Goal: Communication & Community: Answer question/provide support

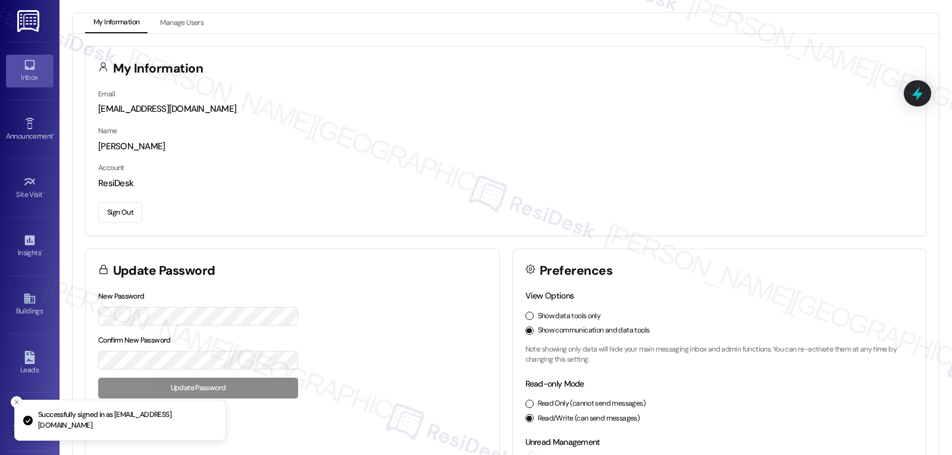
click at [33, 79] on div "Inbox" at bounding box center [30, 77] width 60 height 12
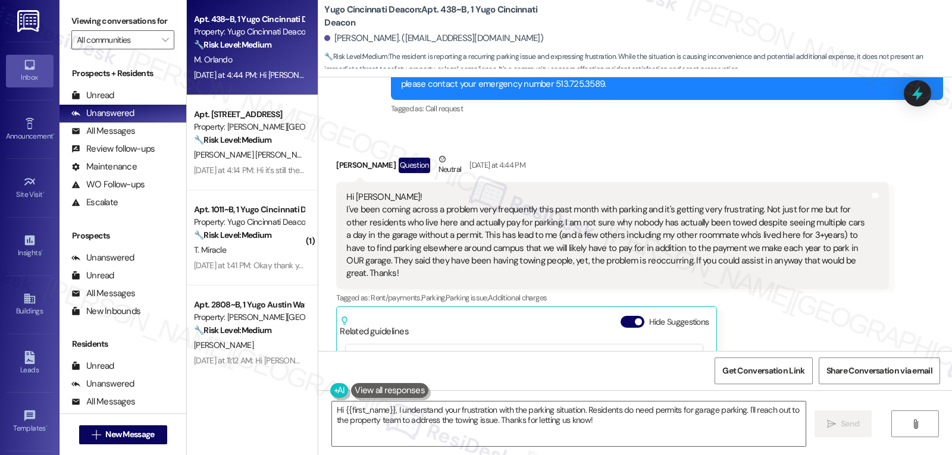
scroll to position [3760, 0]
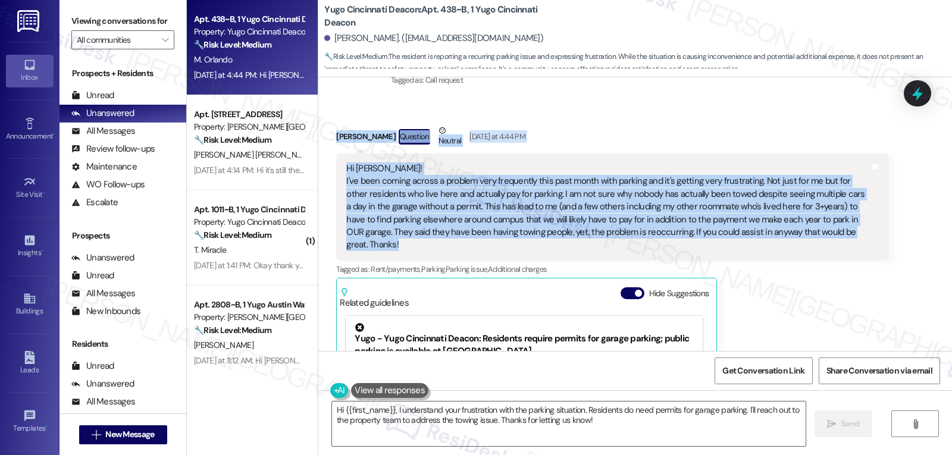
drag, startPoint x: 325, startPoint y: 124, endPoint x: 848, endPoint y: 224, distance: 532.5
click at [848, 224] on div "Received via SMS [PERSON_NAME] Question Neutral [DATE] at 4:44 PM Hi [PERSON_NA…" at bounding box center [612, 309] width 570 height 389
copy div "[PERSON_NAME] Question Neutral [DATE] at 4:44 PM Hi [PERSON_NAME]! I've been co…"
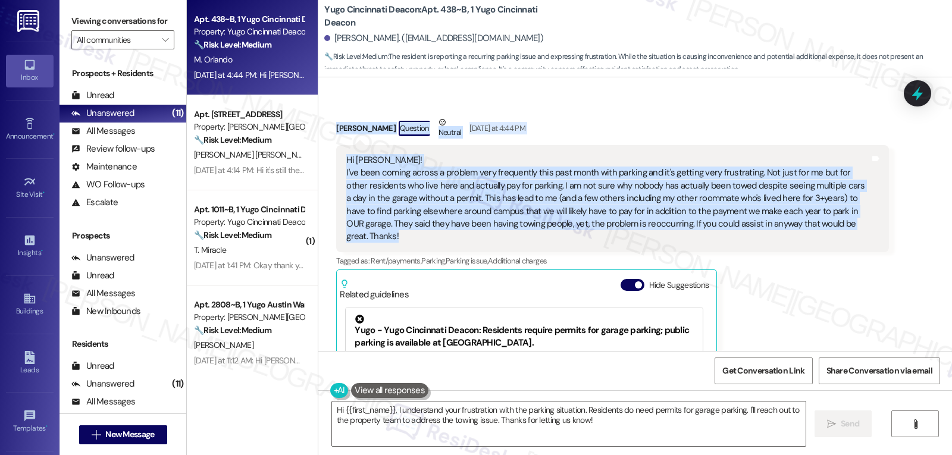
scroll to position [3998, 0]
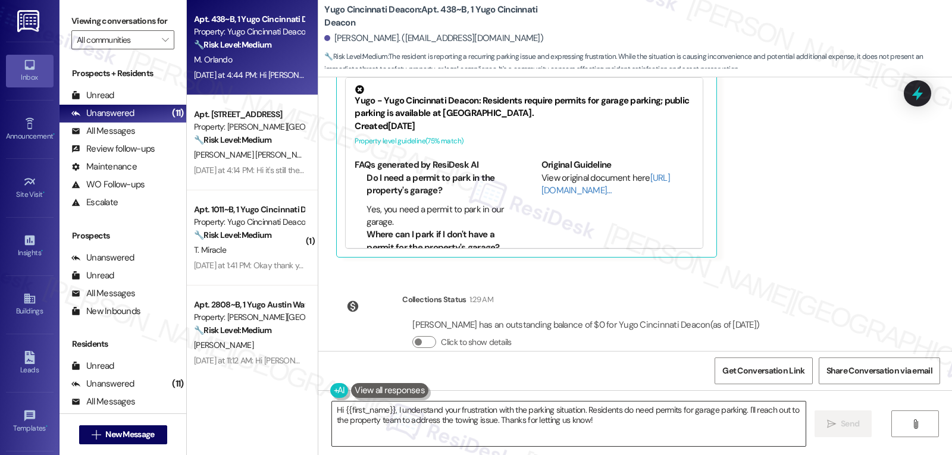
click at [602, 424] on textarea "Hi {{first_name}}, I understand your frustration with the parking situation. Re…" at bounding box center [569, 424] width 474 height 45
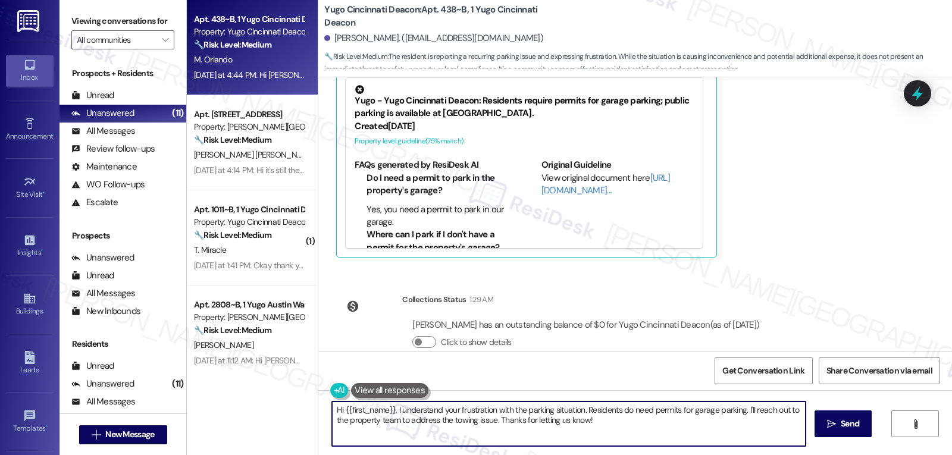
paste textarea "[PERSON_NAME], I really appreciate you sharing this—and I’m so sorry to hear ho…"
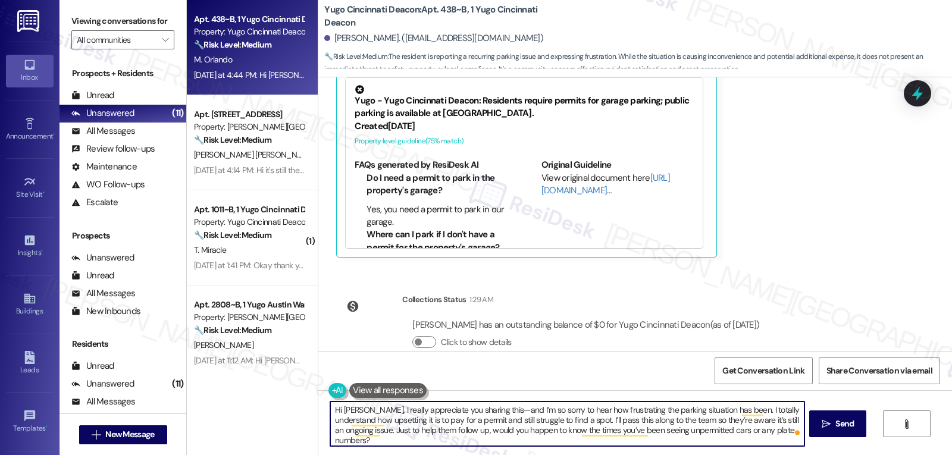
click at [481, 412] on textarea "Hi [PERSON_NAME], I really appreciate you sharing this—and I’m so sorry to hear…" at bounding box center [567, 424] width 474 height 45
click at [577, 443] on textarea "Hi [PERSON_NAME], I really appreciate you sharing this, and I’m so sorry to hea…" at bounding box center [567, 424] width 474 height 45
type textarea "Hi [PERSON_NAME], I really appreciate you sharing this, and I’m so sorry to hea…"
click at [857, 420] on button " Send" at bounding box center [838, 424] width 58 height 27
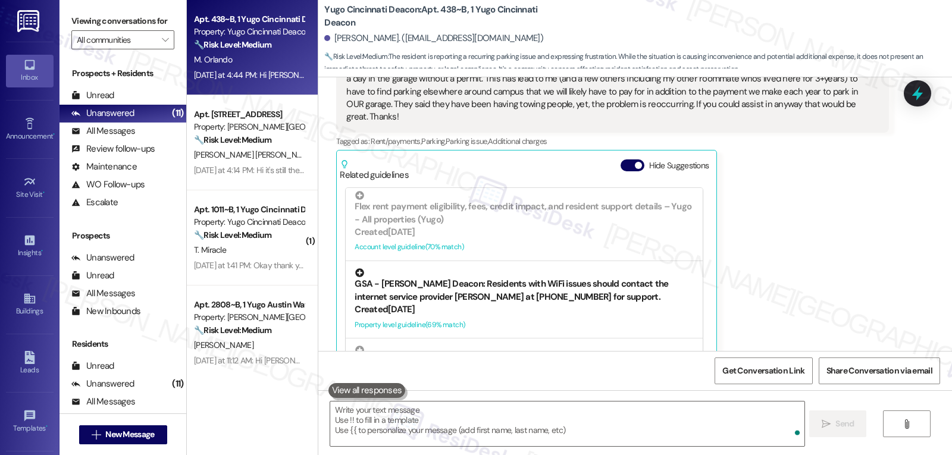
scroll to position [238, 0]
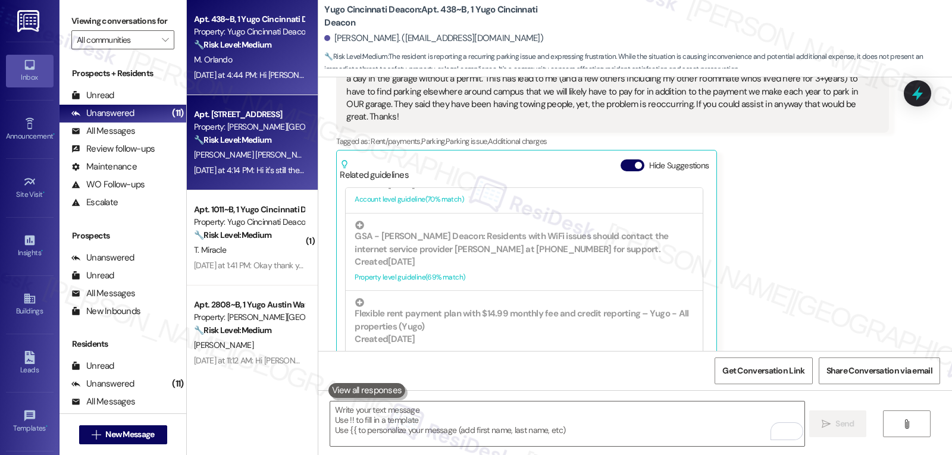
click at [207, 162] on div "[PERSON_NAME] [PERSON_NAME]" at bounding box center [249, 155] width 112 height 15
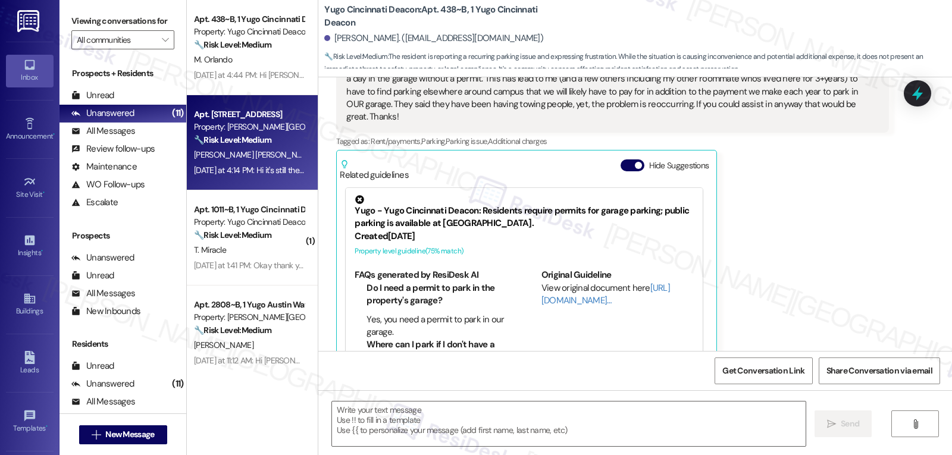
type textarea "Fetching suggested responses. Please feel free to read through the conversation…"
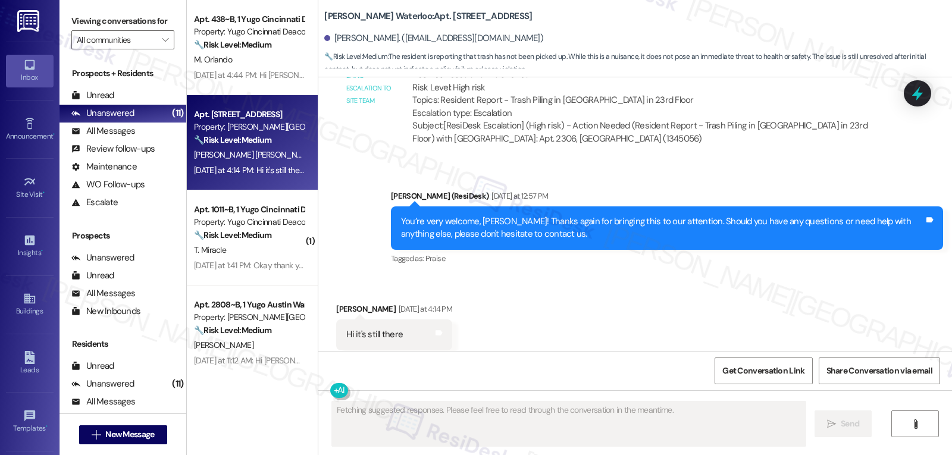
scroll to position [3290, 0]
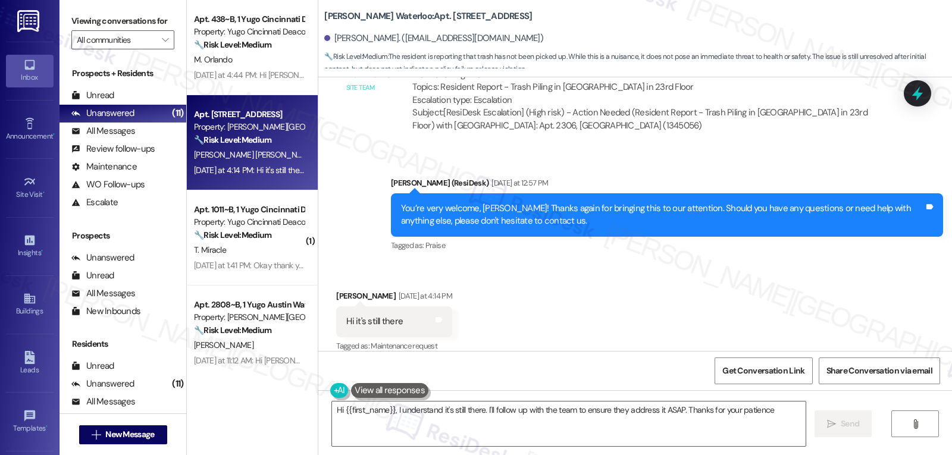
type textarea "Hi {{first_name}}, I understand it's still there. I'll follow up with the team …"
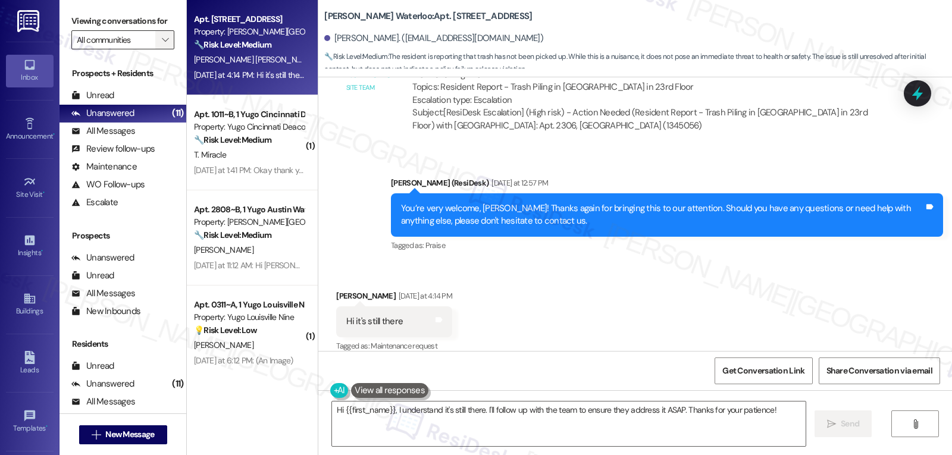
click at [162, 45] on icon "" at bounding box center [165, 40] width 7 height 10
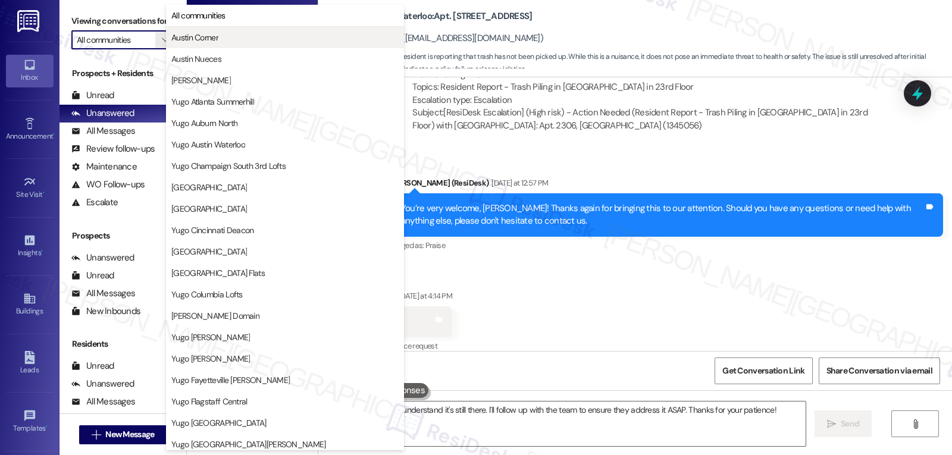
click at [206, 39] on span "Austin Corner" at bounding box center [194, 38] width 47 height 12
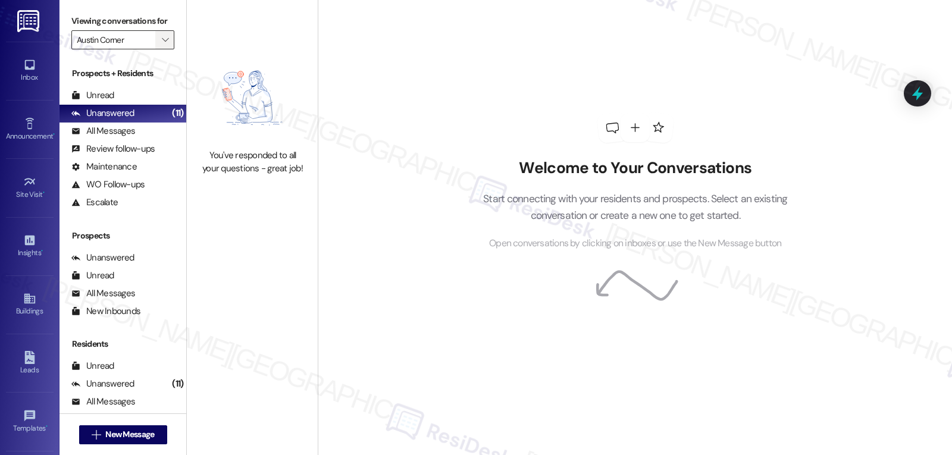
click at [162, 45] on icon "" at bounding box center [165, 40] width 7 height 10
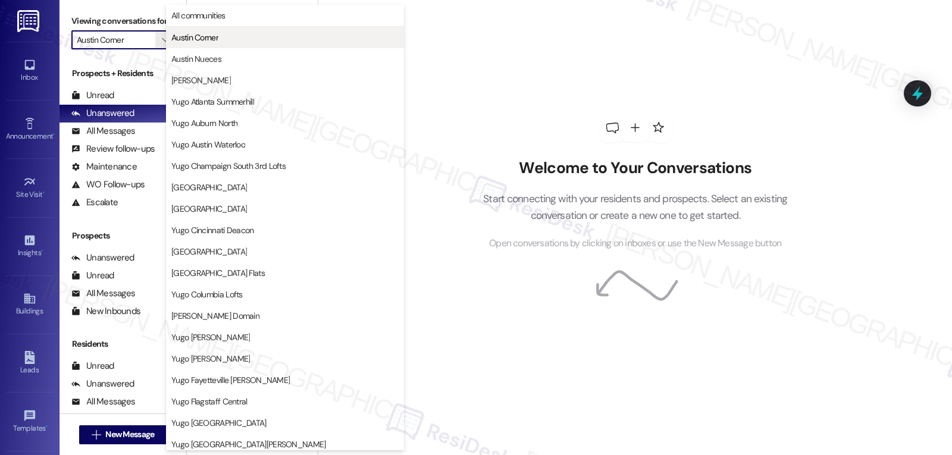
click at [218, 42] on span "Austin Corner" at bounding box center [194, 38] width 47 height 12
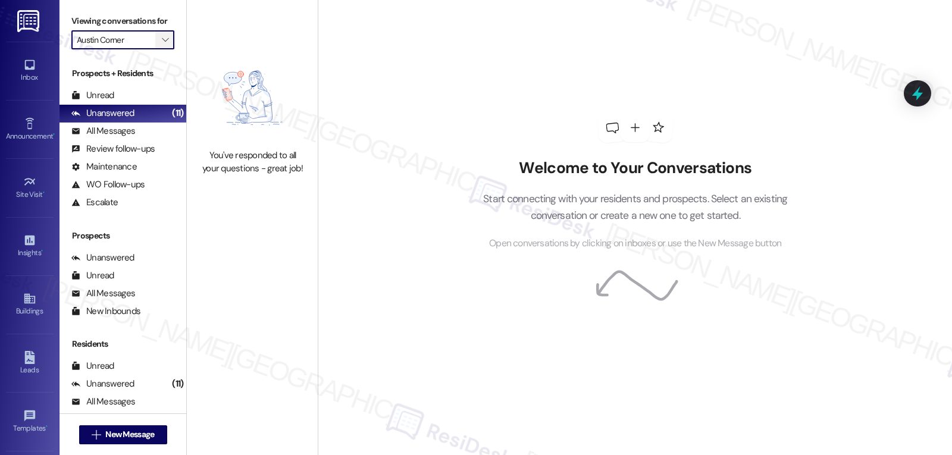
click at [162, 49] on span "" at bounding box center [165, 39] width 11 height 19
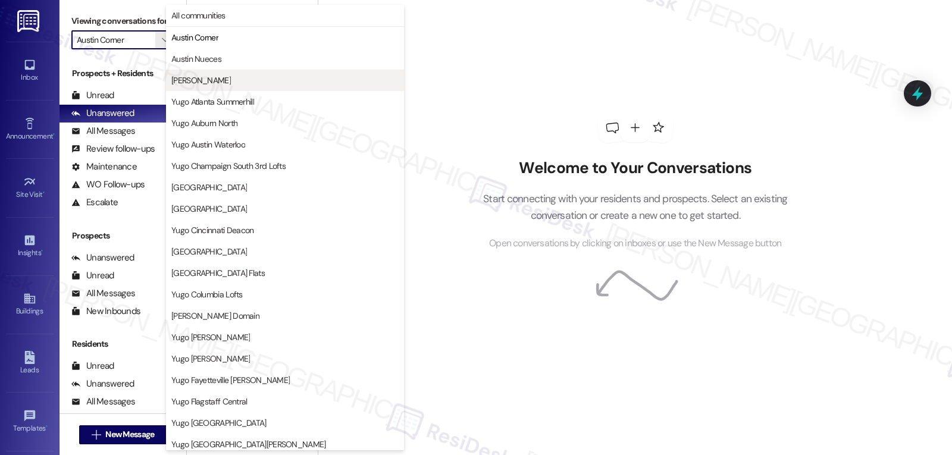
click at [217, 83] on span "[PERSON_NAME]" at bounding box center [284, 80] width 227 height 12
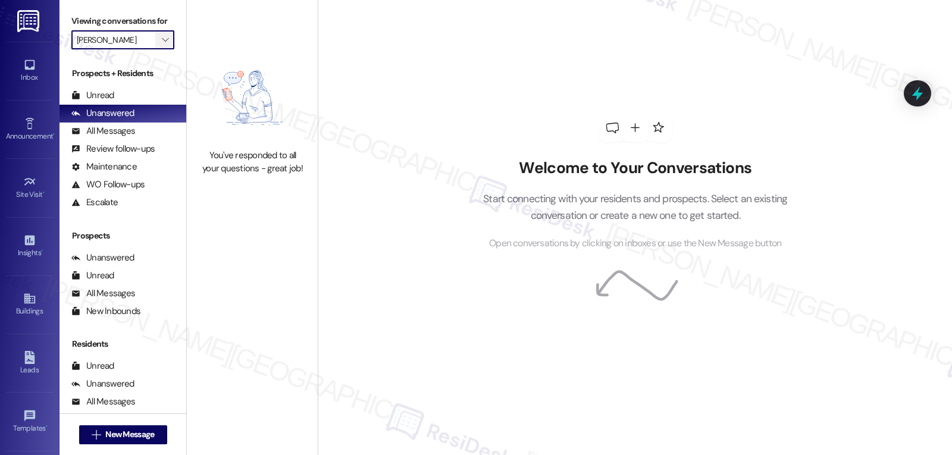
click at [160, 49] on span "" at bounding box center [165, 39] width 11 height 19
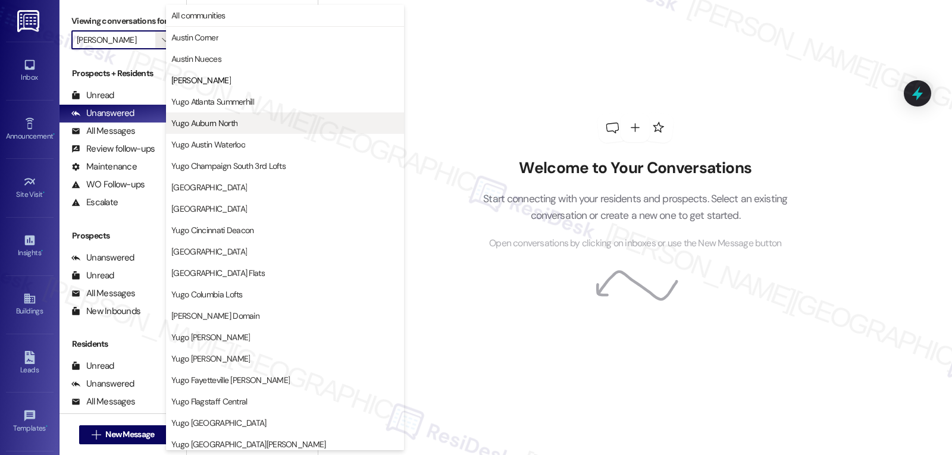
click at [241, 132] on button "Yugo Auburn North" at bounding box center [285, 122] width 238 height 21
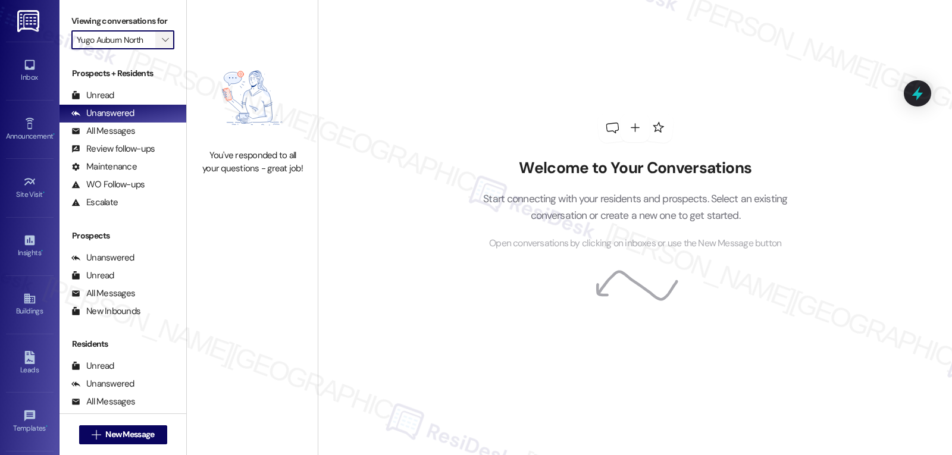
click at [162, 45] on icon "" at bounding box center [165, 40] width 7 height 10
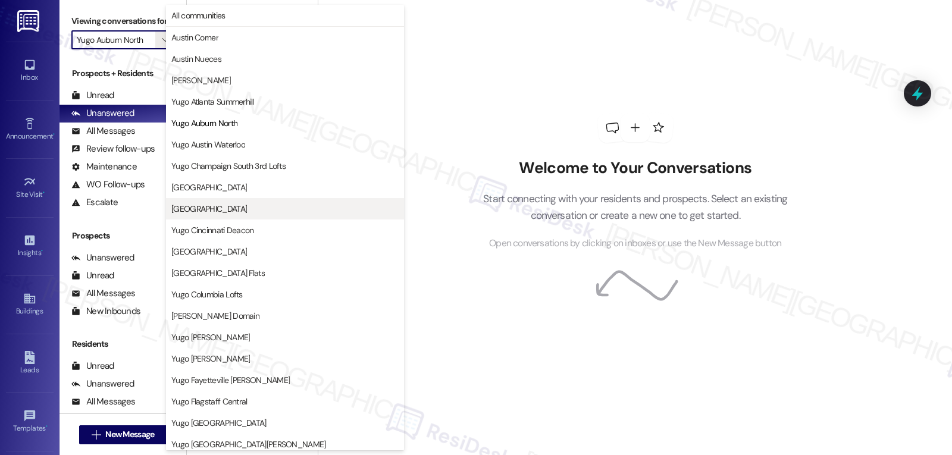
click at [243, 217] on button "[GEOGRAPHIC_DATA]" at bounding box center [285, 208] width 238 height 21
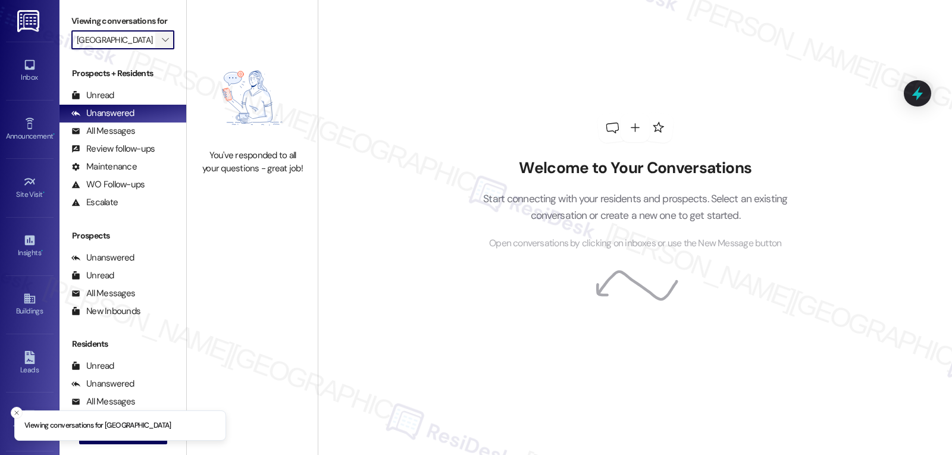
click at [161, 49] on span "" at bounding box center [165, 39] width 11 height 19
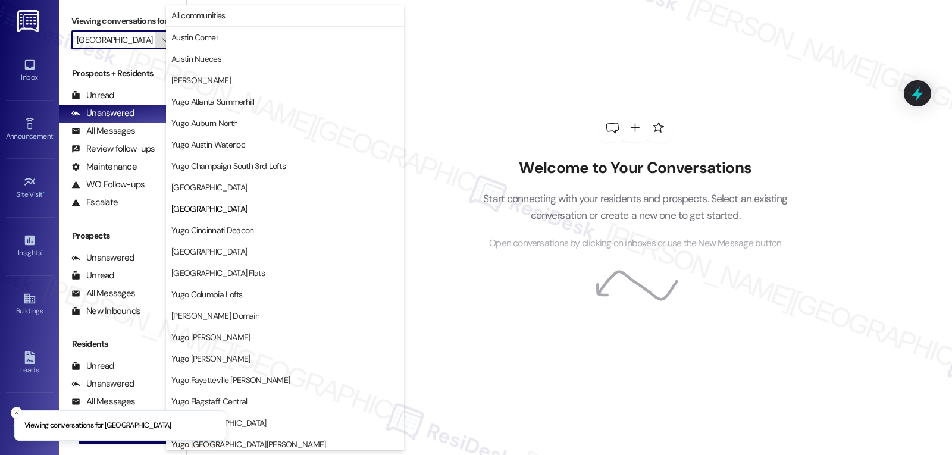
scroll to position [193, 0]
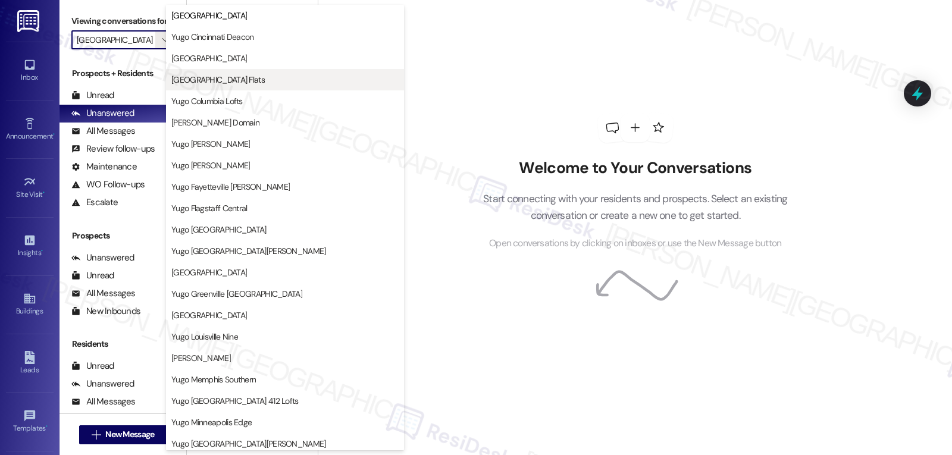
click at [233, 80] on span "[GEOGRAPHIC_DATA] Flats" at bounding box center [217, 80] width 93 height 12
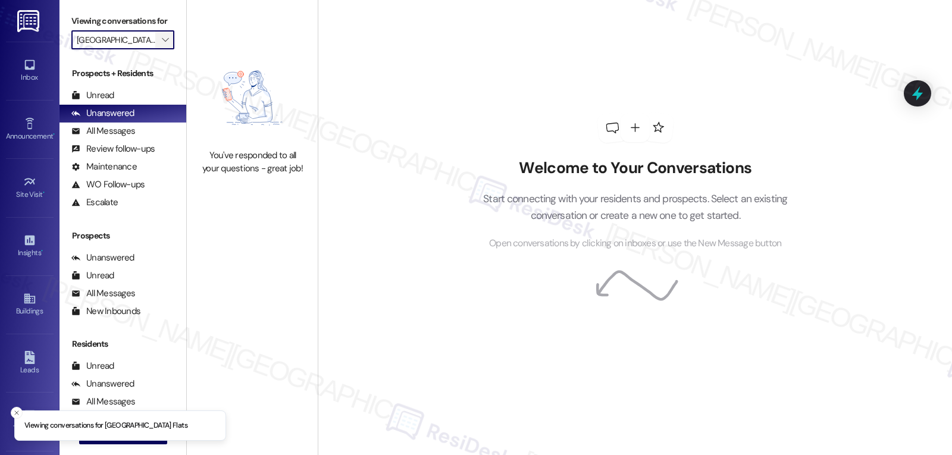
click at [162, 45] on icon "" at bounding box center [165, 40] width 7 height 10
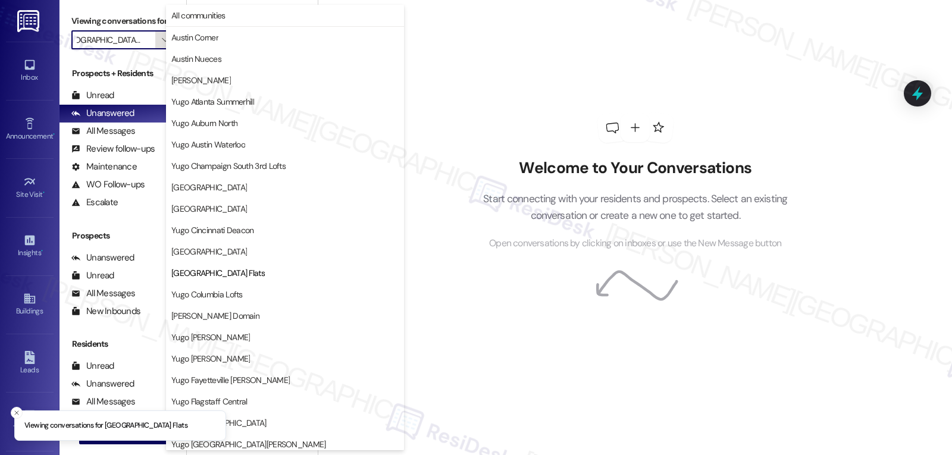
scroll to position [193, 0]
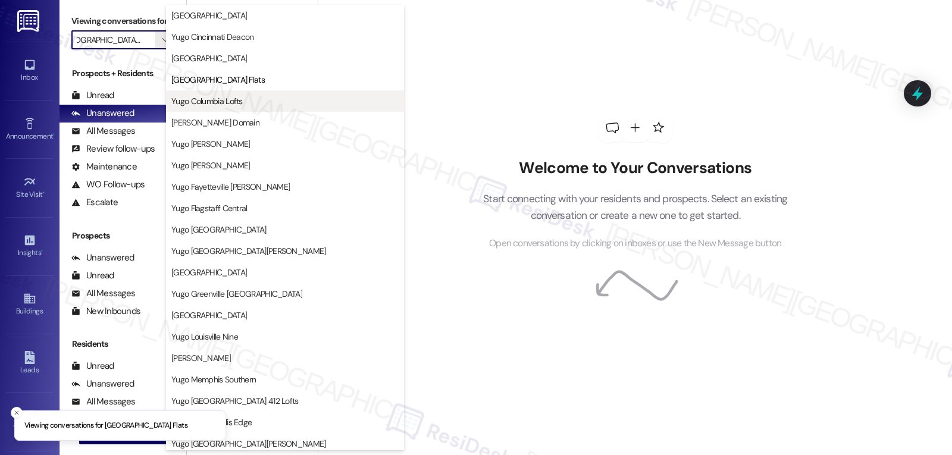
click at [237, 101] on span "Yugo Columbia Lofts" at bounding box center [206, 101] width 71 height 12
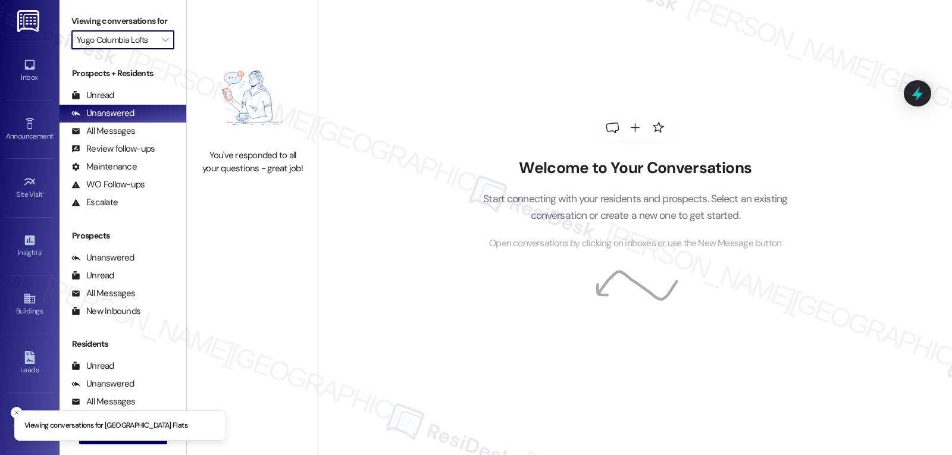
scroll to position [0, 1]
click at [162, 45] on icon "" at bounding box center [165, 40] width 7 height 10
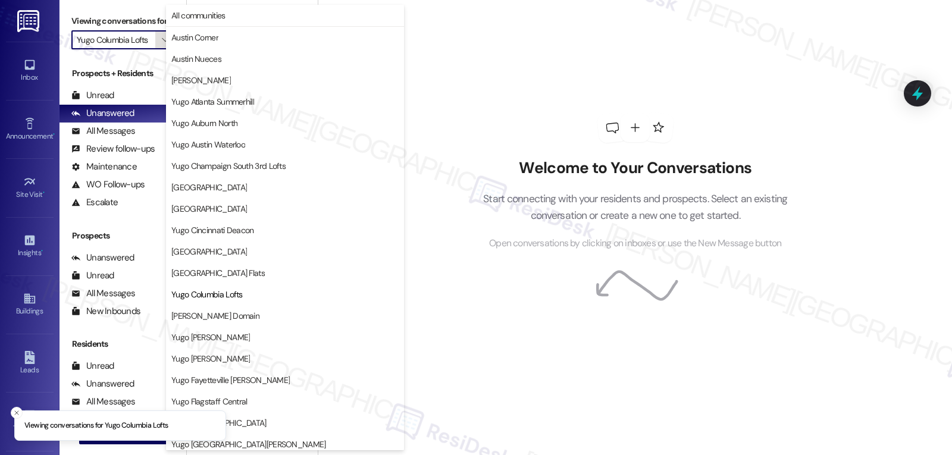
scroll to position [193, 0]
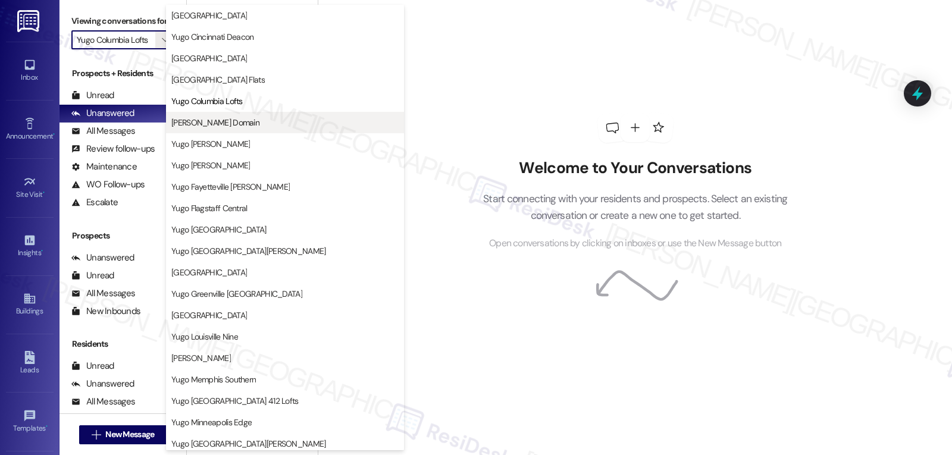
click at [222, 117] on span "[PERSON_NAME] Domain" at bounding box center [215, 123] width 88 height 12
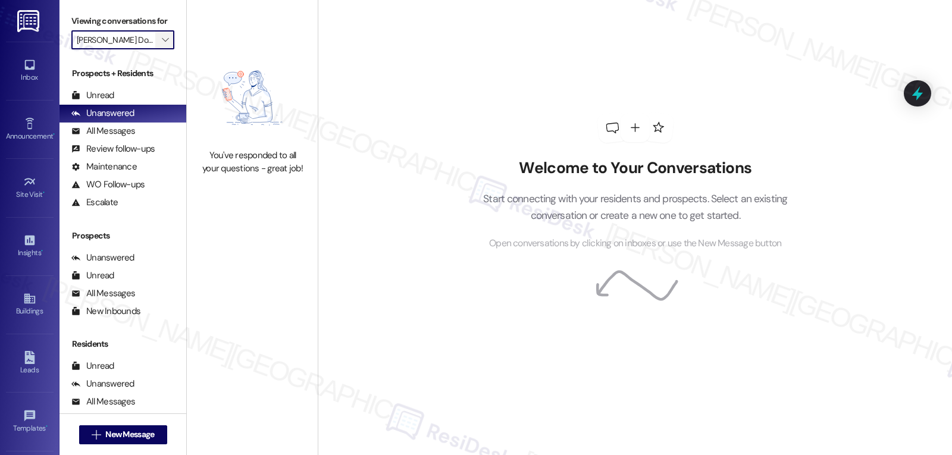
click at [160, 49] on span "" at bounding box center [165, 39] width 11 height 19
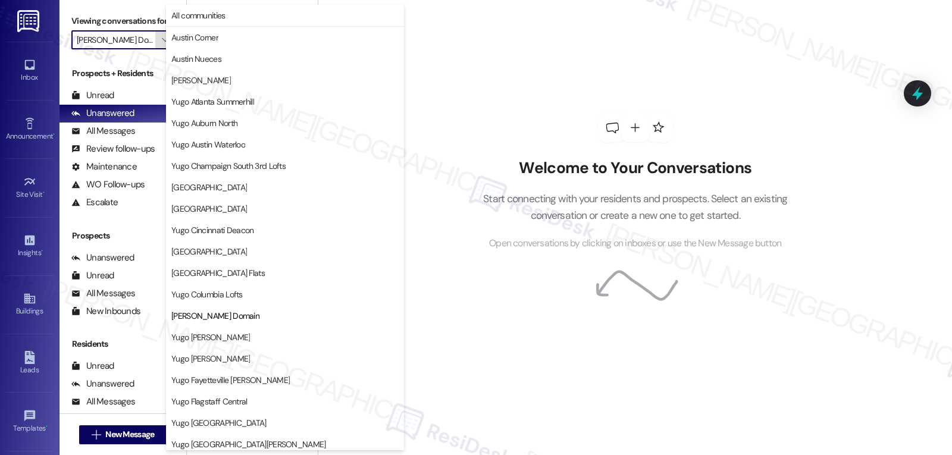
scroll to position [193, 0]
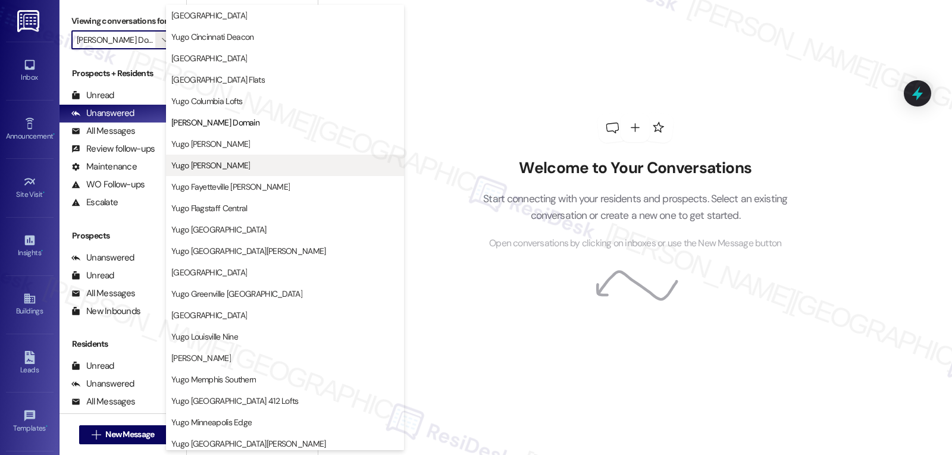
click at [205, 164] on span "Yugo [PERSON_NAME]" at bounding box center [210, 166] width 79 height 12
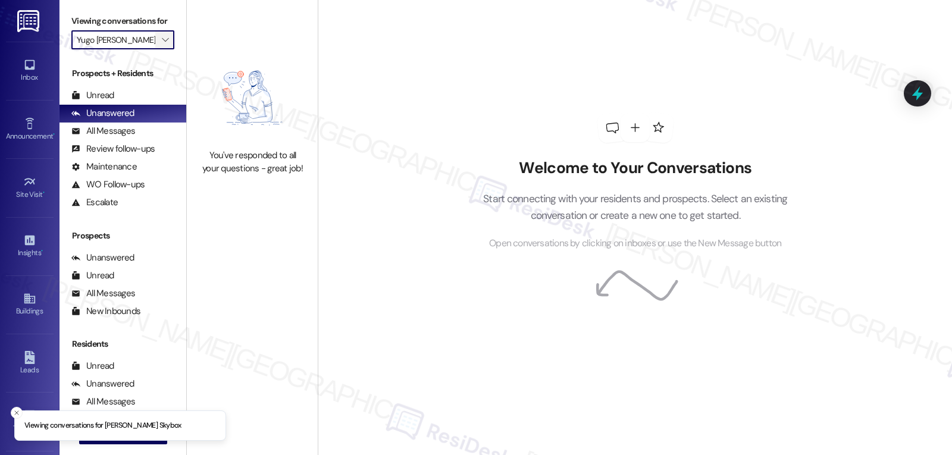
click at [162, 49] on span "" at bounding box center [165, 39] width 11 height 19
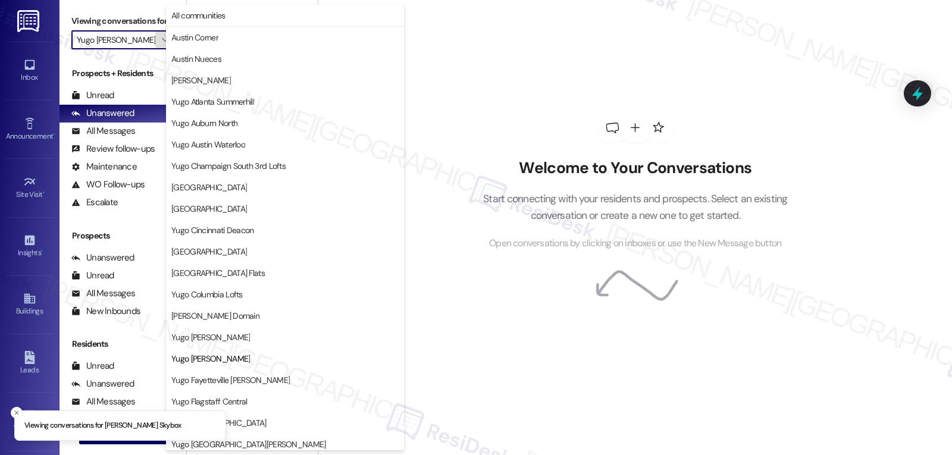
scroll to position [193, 0]
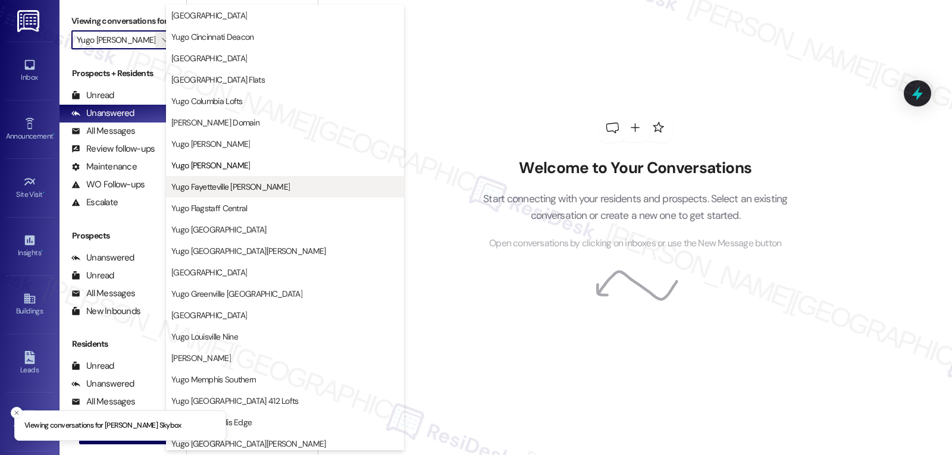
click at [211, 178] on button "Yugo Fayetteville [PERSON_NAME]" at bounding box center [285, 186] width 238 height 21
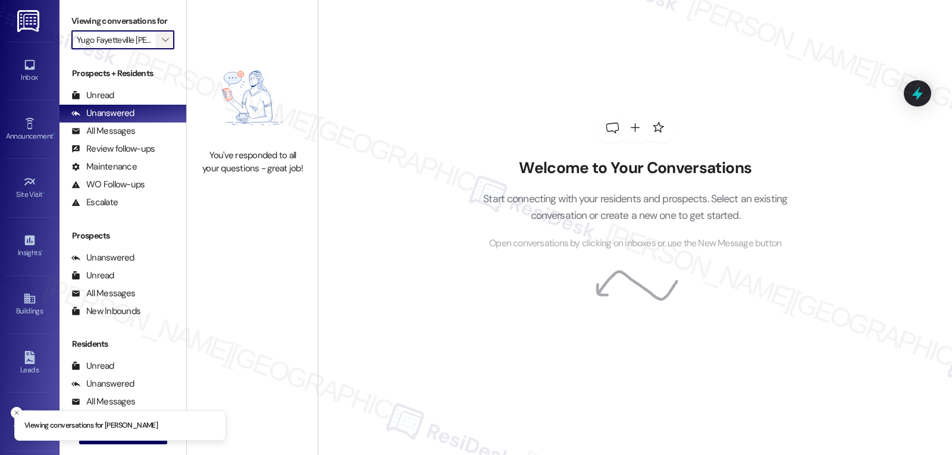
click at [162, 45] on icon "" at bounding box center [165, 40] width 7 height 10
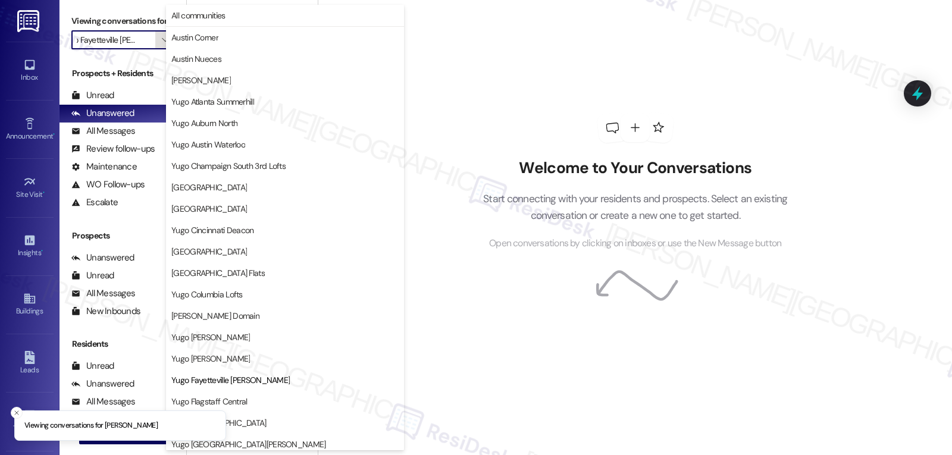
scroll to position [193, 0]
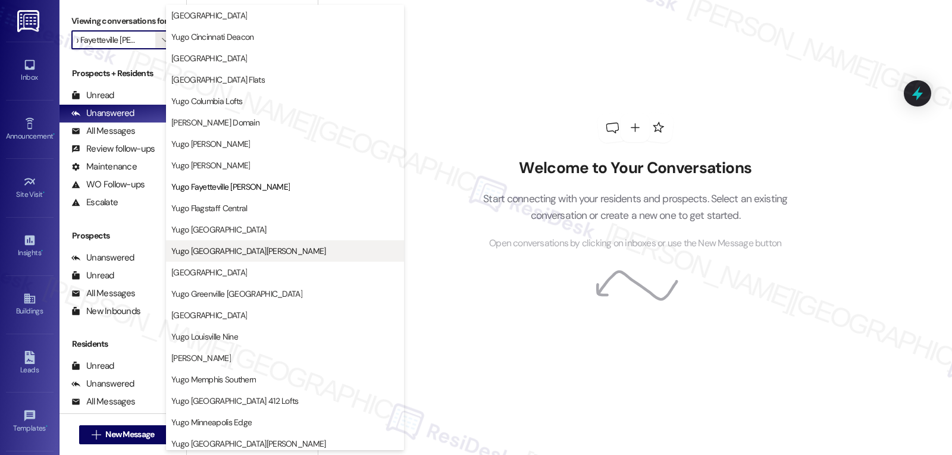
click at [232, 254] on span "Yugo [GEOGRAPHIC_DATA][PERSON_NAME]" at bounding box center [248, 251] width 155 height 12
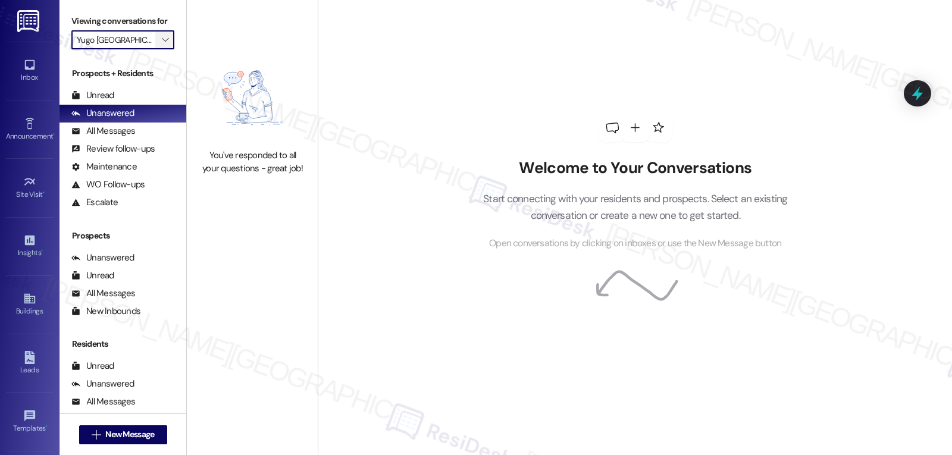
click at [162, 49] on span "" at bounding box center [165, 39] width 11 height 19
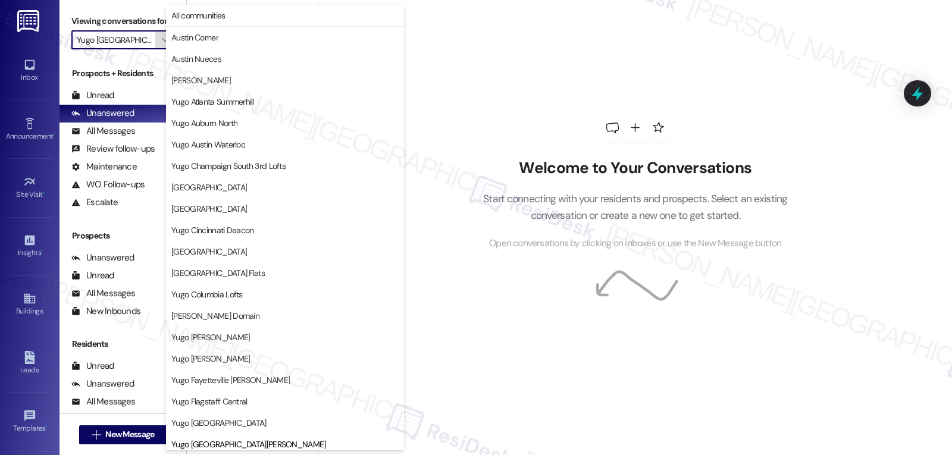
scroll to position [408, 0]
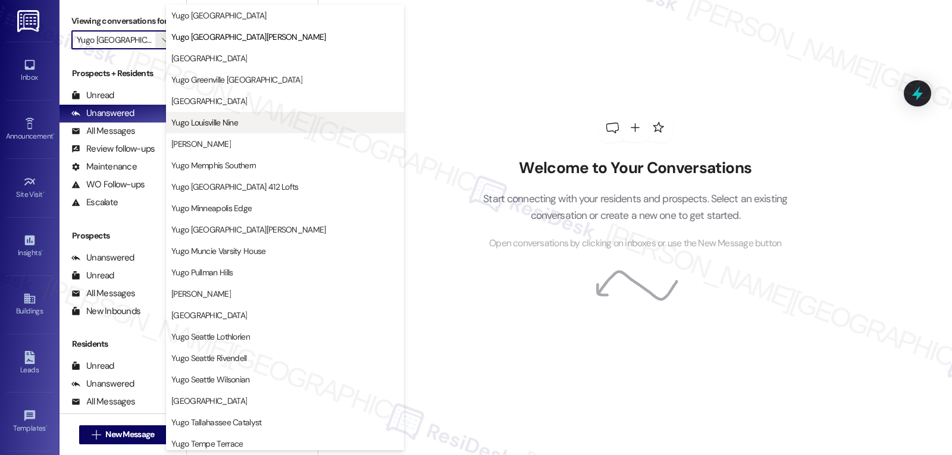
click at [224, 123] on span "Yugo Louisville Nine" at bounding box center [204, 123] width 67 height 12
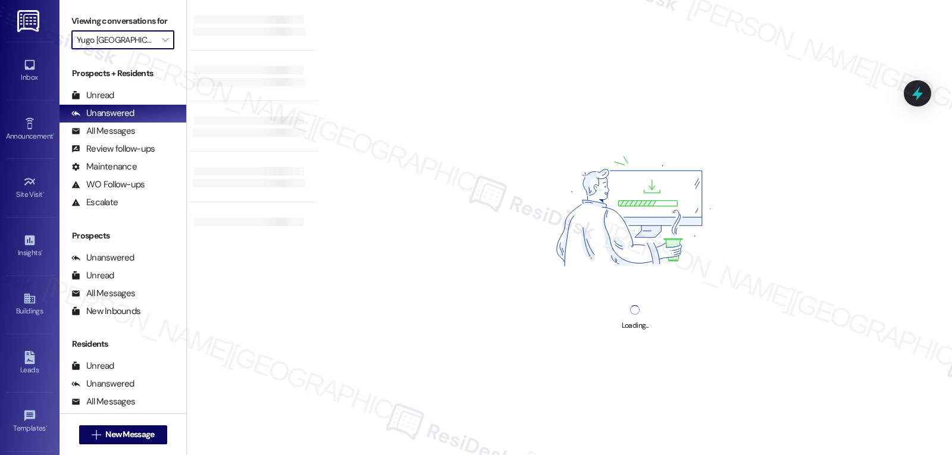
type input "Yugo Louisville Nine"
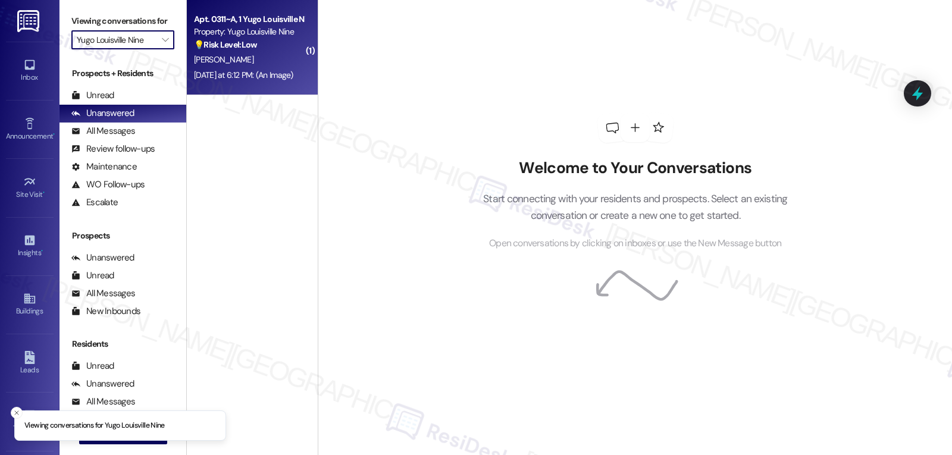
click at [251, 72] on div "[DATE] at 6:12 PM: (An Image) [DATE] at 6:12 PM: (An Image)" at bounding box center [243, 75] width 99 height 11
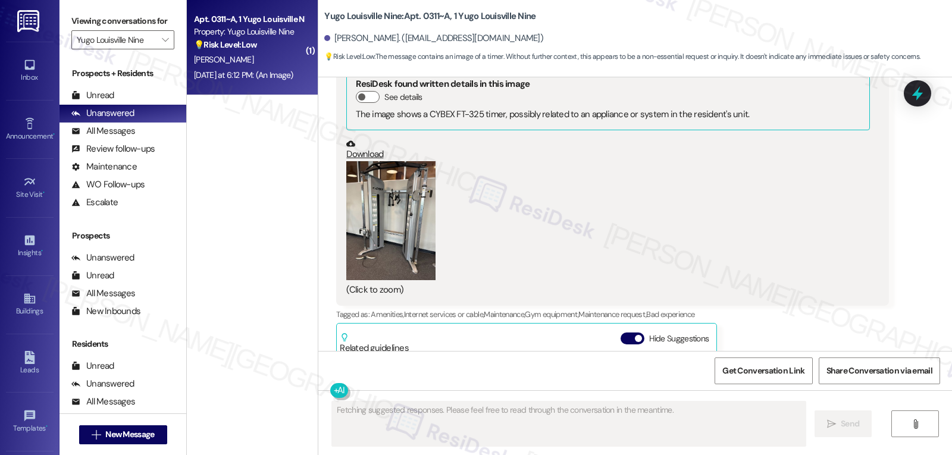
scroll to position [11401, 0]
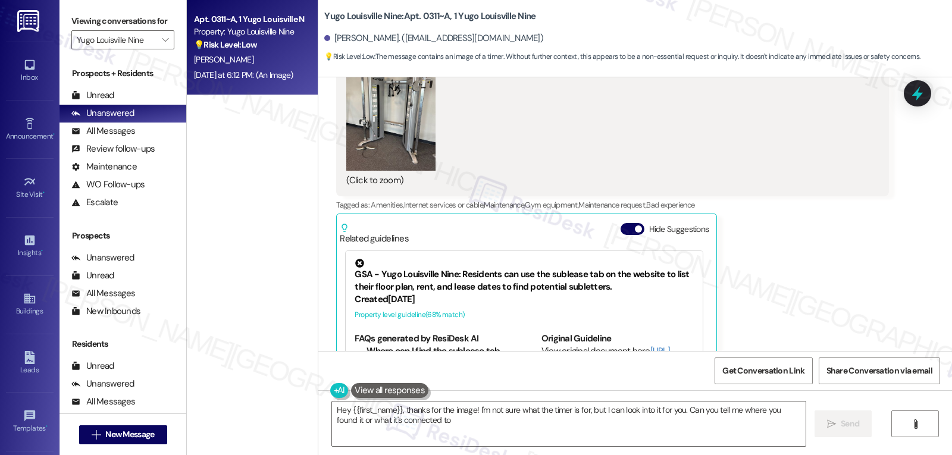
type textarea "Hey {{first_name}}, thanks for the image! I'm not sure what the timer is for, b…"
click at [771, 179] on div "[PERSON_NAME] Neutral [DATE] at 6:12 PM Just found the cable machine in the gym…" at bounding box center [612, 138] width 552 height 586
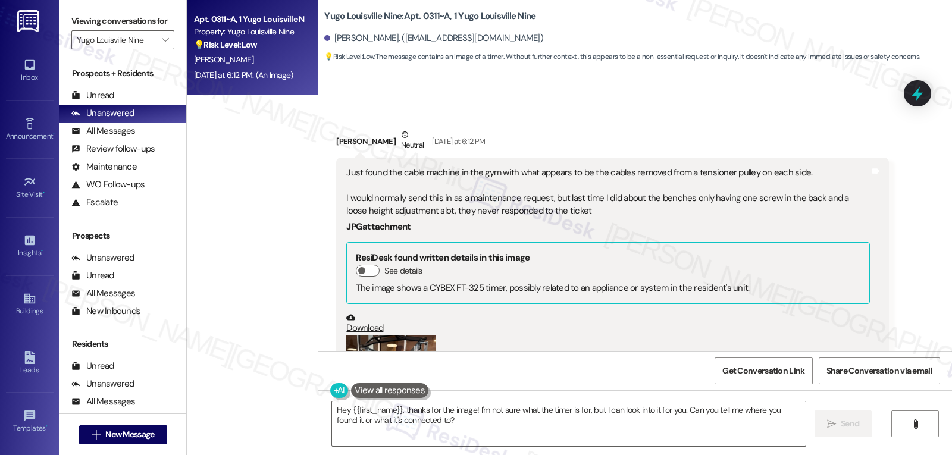
scroll to position [11162, 0]
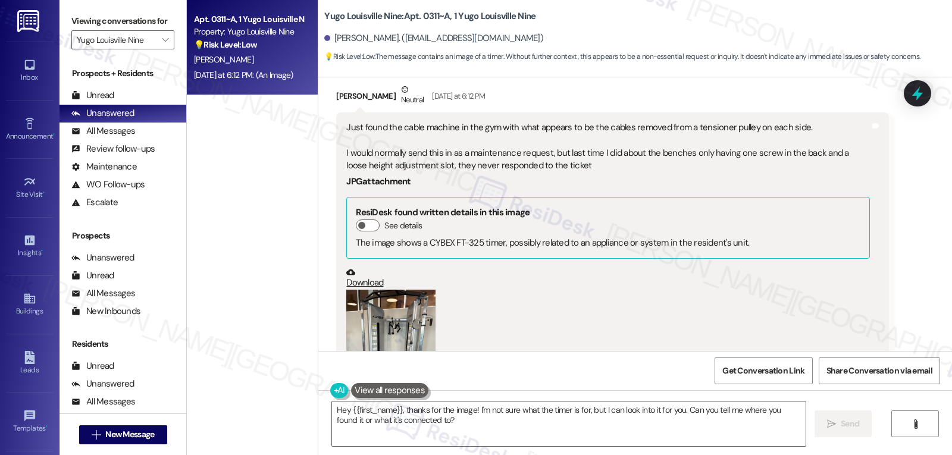
click at [383, 290] on button "Zoom image" at bounding box center [390, 349] width 89 height 119
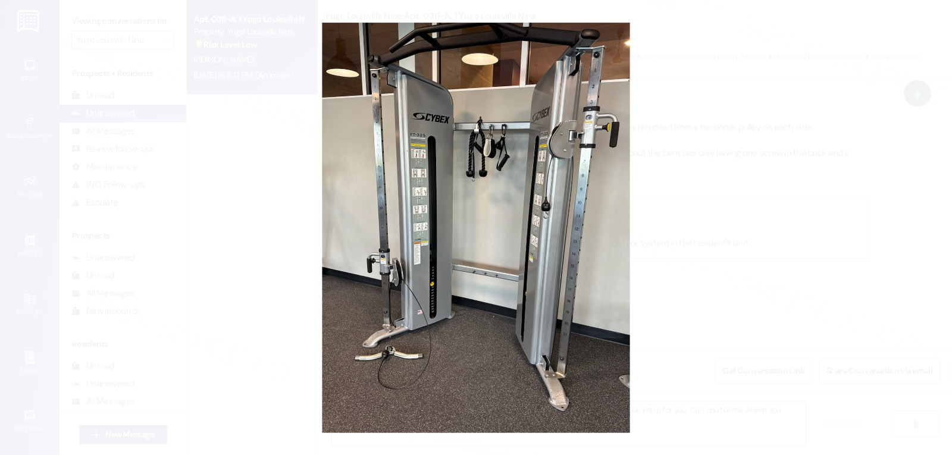
click at [768, 284] on button "Unzoom image" at bounding box center [476, 227] width 952 height 455
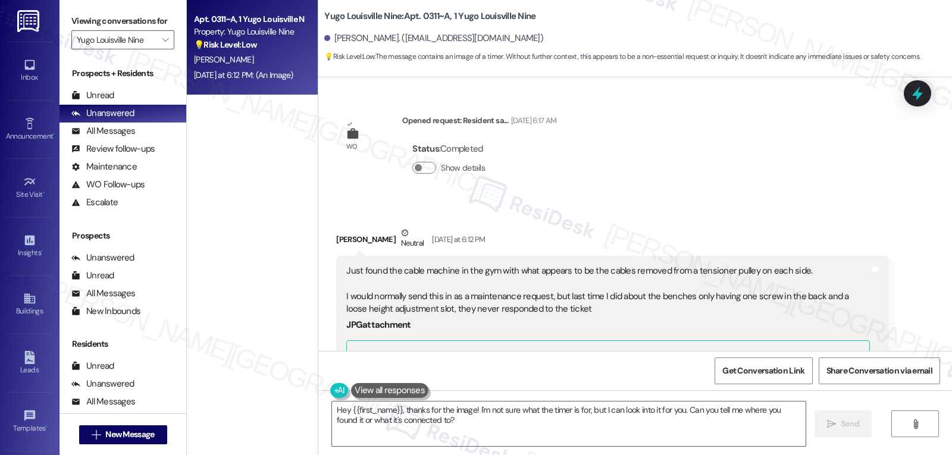
scroll to position [11043, 0]
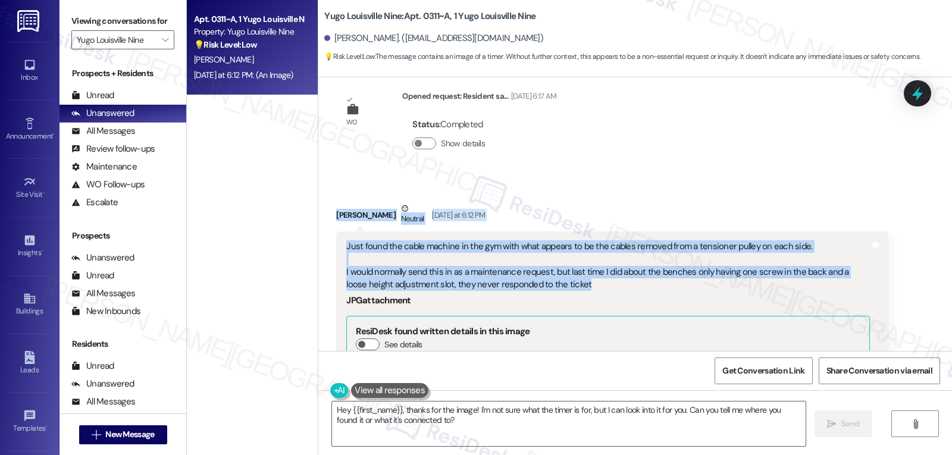
drag, startPoint x: 323, startPoint y: 122, endPoint x: 614, endPoint y: 194, distance: 299.8
copy div "[PERSON_NAME] Neutral [DATE] at 6:12 PM Just found the cable machine in the gym…"
click at [923, 96] on icon at bounding box center [918, 93] width 20 height 20
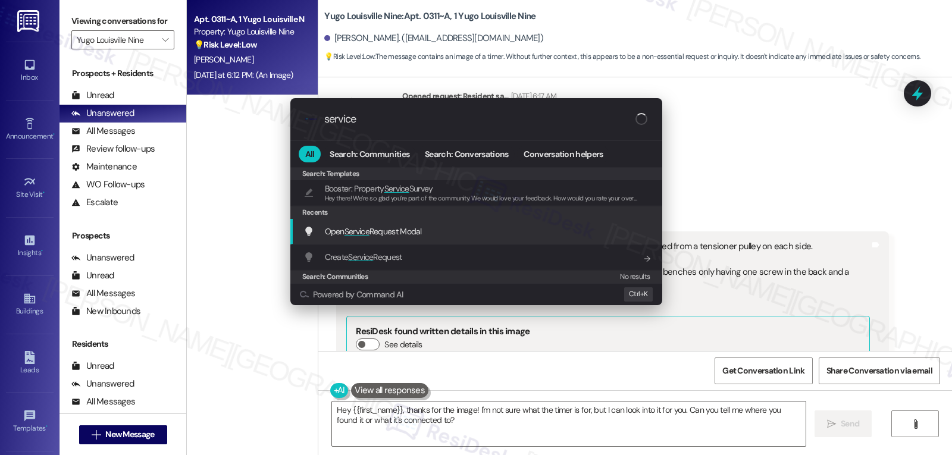
click at [405, 232] on span "Open Service Request Modal" at bounding box center [373, 231] width 97 height 11
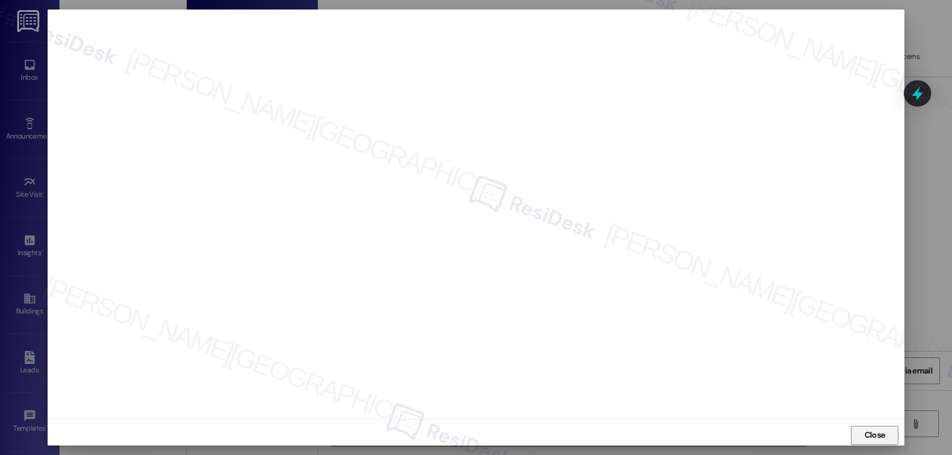
click at [866, 436] on span "Close" at bounding box center [875, 435] width 21 height 12
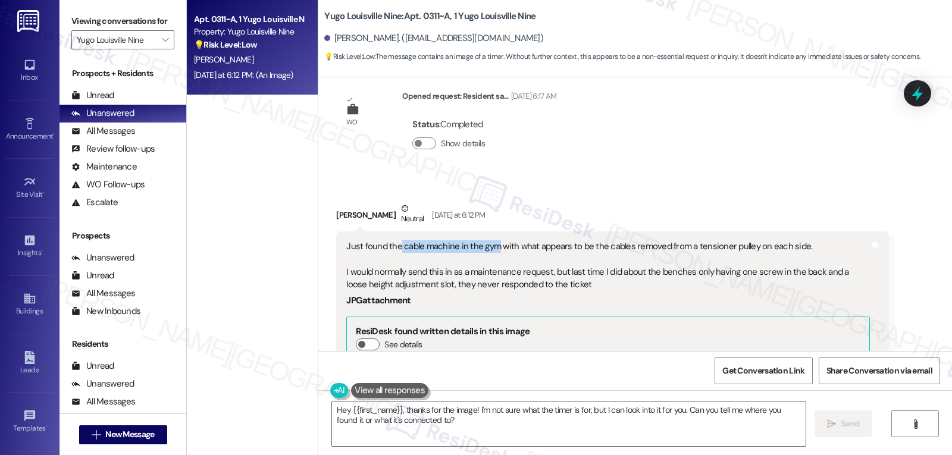
drag, startPoint x: 392, startPoint y: 158, endPoint x: 488, endPoint y: 158, distance: 95.8
click at [488, 240] on div "Just found the cable machine in the gym with what appears to be the cables remo…" at bounding box center [607, 265] width 523 height 51
copy div "cable machine in the gym"
click at [546, 240] on div "Just found the cable machine in the gym with what appears to be the cables remo…" at bounding box center [607, 265] width 523 height 51
drag, startPoint x: 396, startPoint y: 157, endPoint x: 800, endPoint y: 156, distance: 404.1
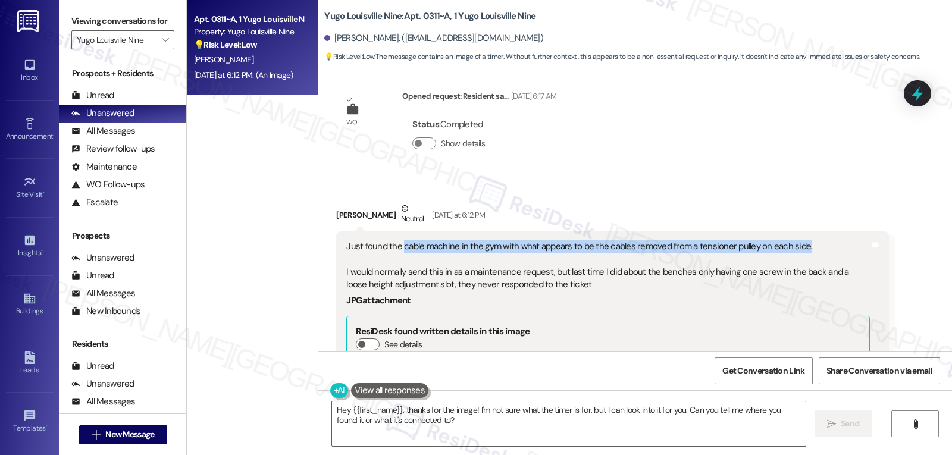
click at [800, 240] on div "Just found the cable machine in the gym with what appears to be the cables remo…" at bounding box center [607, 265] width 523 height 51
copy div "cable machine in the gym with what appears to be the cables removed from a tens…"
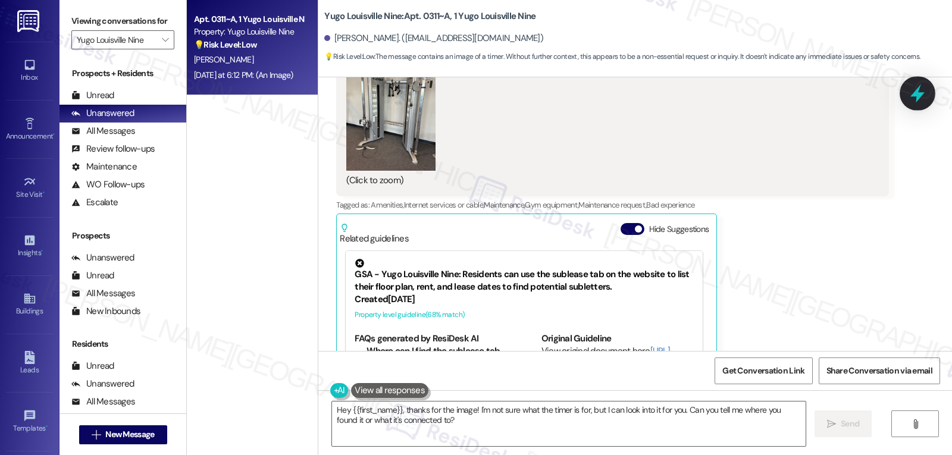
click at [914, 94] on icon at bounding box center [918, 94] width 14 height 18
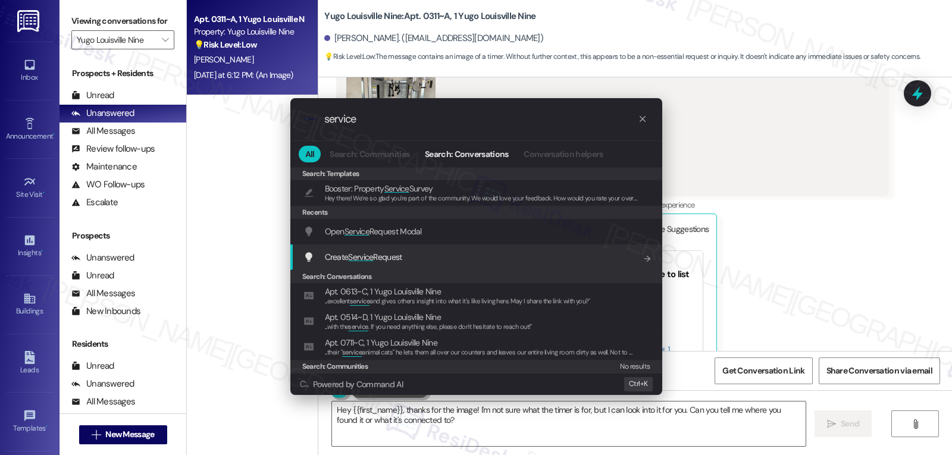
type input "service"
click at [412, 254] on div "Create Service Request Add shortcut" at bounding box center [478, 257] width 348 height 13
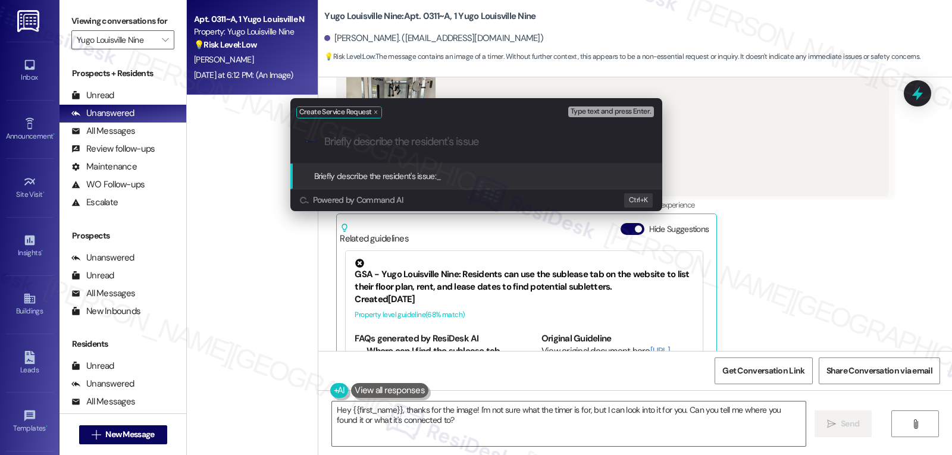
paste input "cable machine in the gym with what appears to be the cables removed from a tens…"
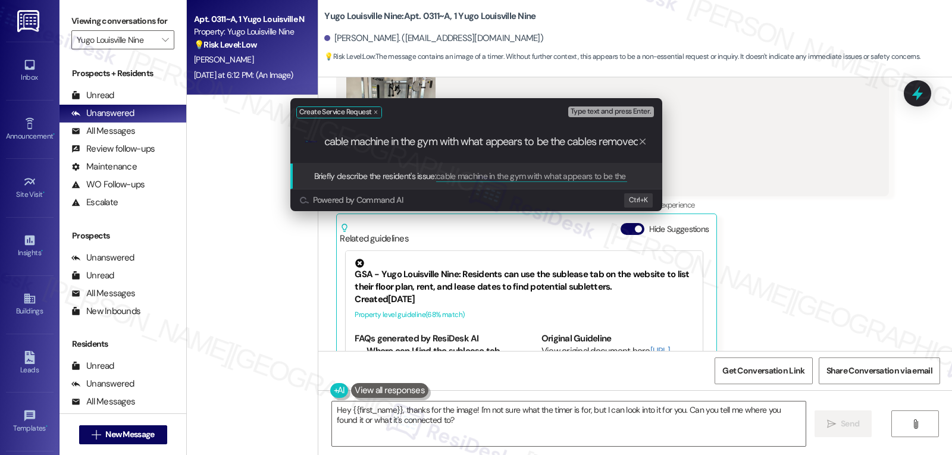
scroll to position [0, 173]
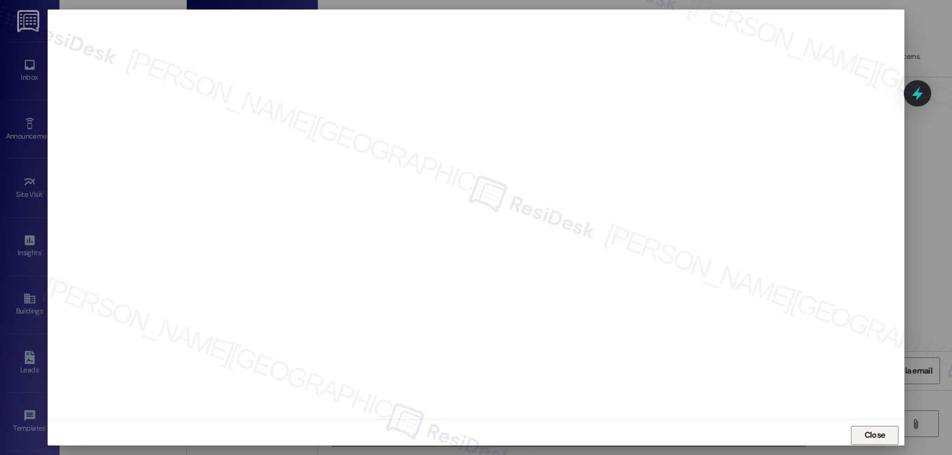
click at [876, 440] on span "Close" at bounding box center [875, 435] width 21 height 12
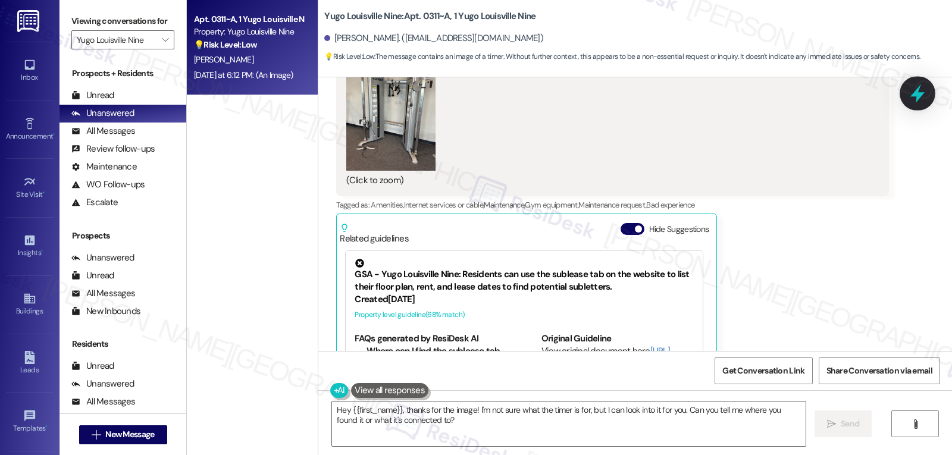
click at [901, 97] on div at bounding box center [918, 93] width 36 height 34
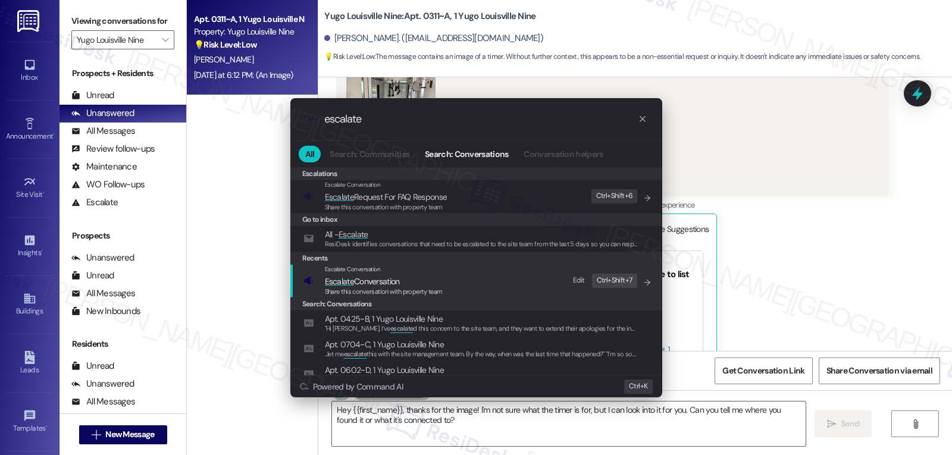
type input "escalate"
click at [358, 280] on span "Escalate Conversation" at bounding box center [362, 281] width 75 height 11
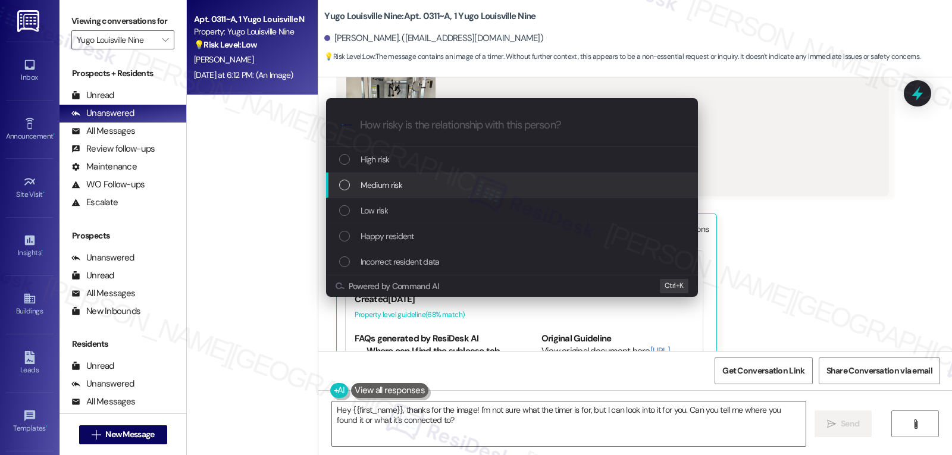
click at [433, 179] on div "Medium risk" at bounding box center [513, 185] width 348 height 13
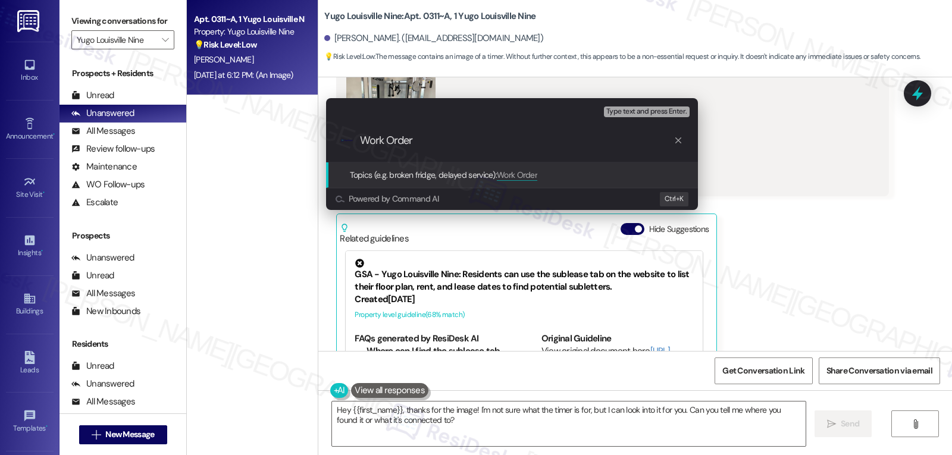
paste input "15562518"
type input "Work Order 15562518 filed by ResiDesk - Gym Equipment"
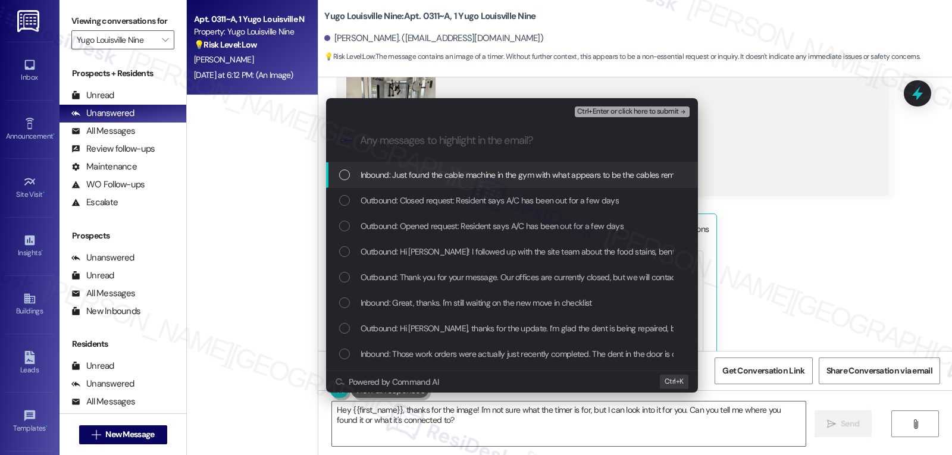
click at [484, 182] on span "Inbound: Just found the cable machine in the gym with what appears to be the ca…" at bounding box center [934, 174] width 1146 height 13
click at [626, 112] on span "Ctrl+Enter or click here to submit" at bounding box center [628, 112] width 102 height 8
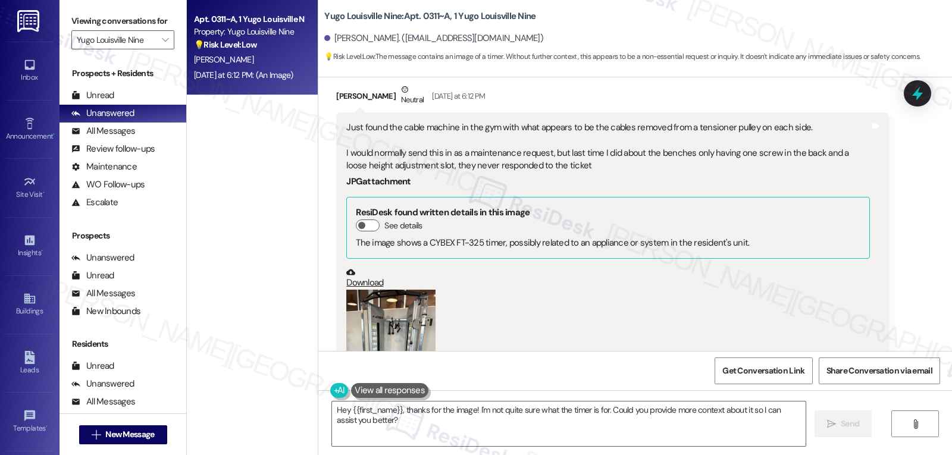
scroll to position [11043, 0]
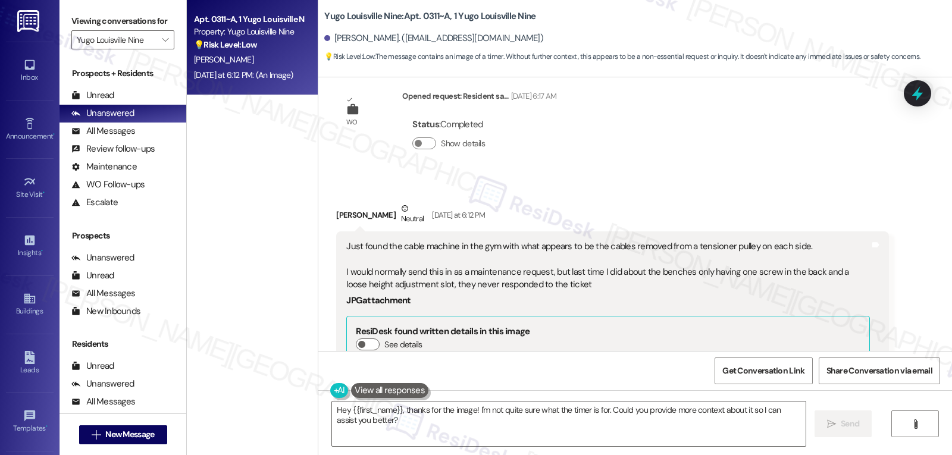
drag, startPoint x: 327, startPoint y: 132, endPoint x: 651, endPoint y: 207, distance: 332.3
copy div "[PERSON_NAME] Neutral [DATE] at 6:12 PM Just found the cable machine in the gym…"
click at [680, 425] on textarea "Hey {{first_name}}, thanks for the image! I'm not quite sure what the timer is …" at bounding box center [569, 424] width 474 height 45
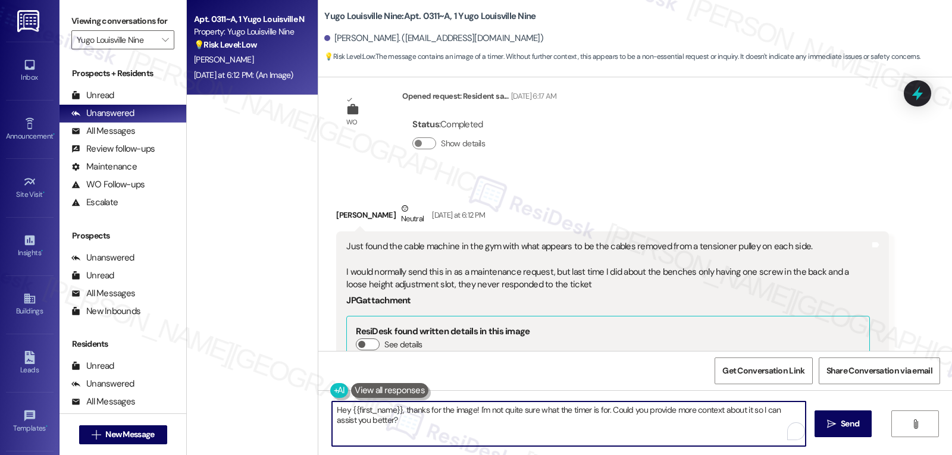
paste textarea "i [PERSON_NAME], thank you for letting us know about the cable machine and for …"
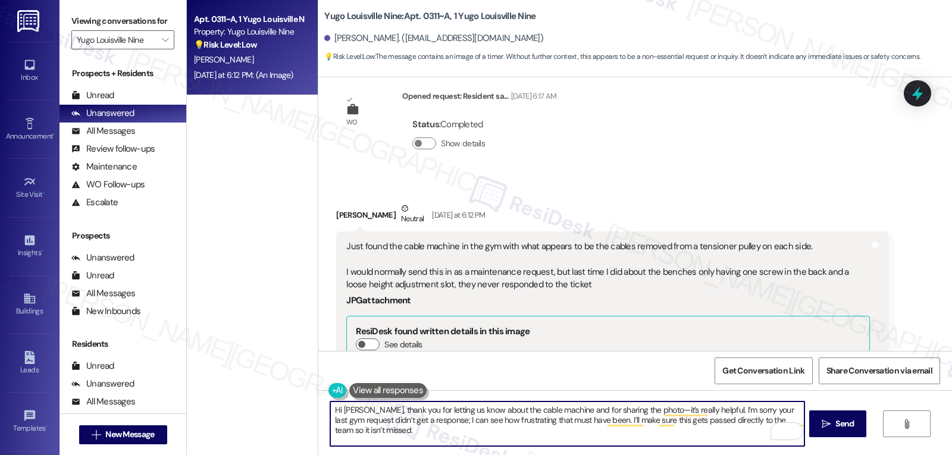
click at [746, 423] on textarea "Hi [PERSON_NAME], thank you for letting us know about the cable machine and for…" at bounding box center [567, 424] width 474 height 45
click at [505, 438] on textarea "Hi [PERSON_NAME], thank you for letting us know about the cable machine and for…" at bounding box center [567, 424] width 474 height 45
click at [643, 411] on textarea "Hi [PERSON_NAME], thank you for letting us know about the cable machine and for…" at bounding box center [567, 424] width 474 height 45
click at [653, 445] on textarea "Hi [PERSON_NAME], thank you for letting us know about the cable machine and for…" at bounding box center [567, 424] width 474 height 45
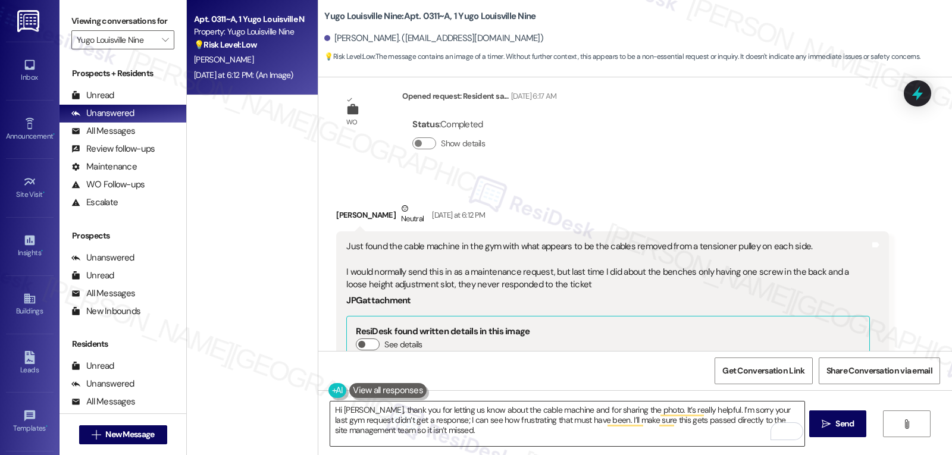
click at [486, 436] on textarea "Hi [PERSON_NAME], thank you for letting us know about the cable machine and for…" at bounding box center [567, 424] width 474 height 45
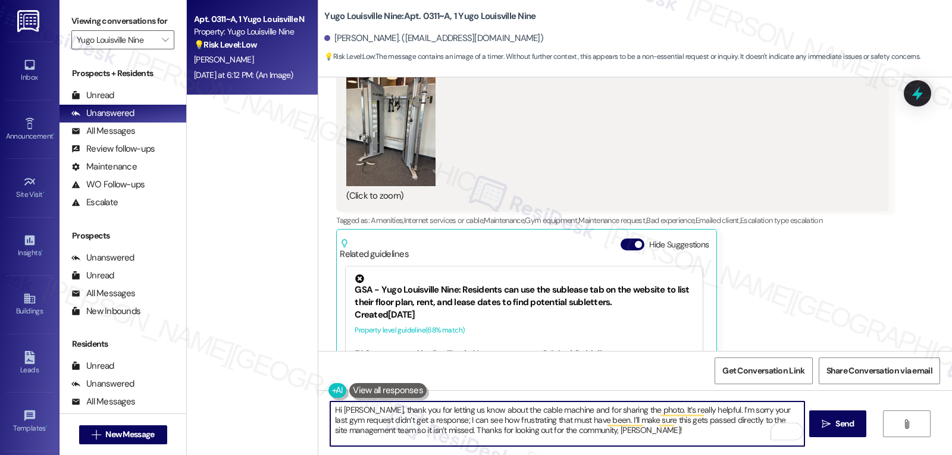
scroll to position [11401, 0]
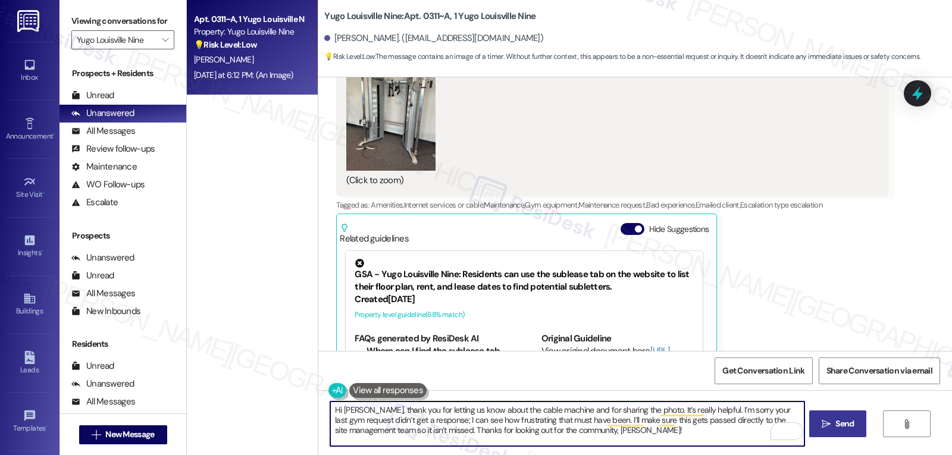
type textarea "Hi [PERSON_NAME], thank you for letting us know about the cable machine and for…"
click at [839, 427] on span "Send" at bounding box center [845, 424] width 18 height 12
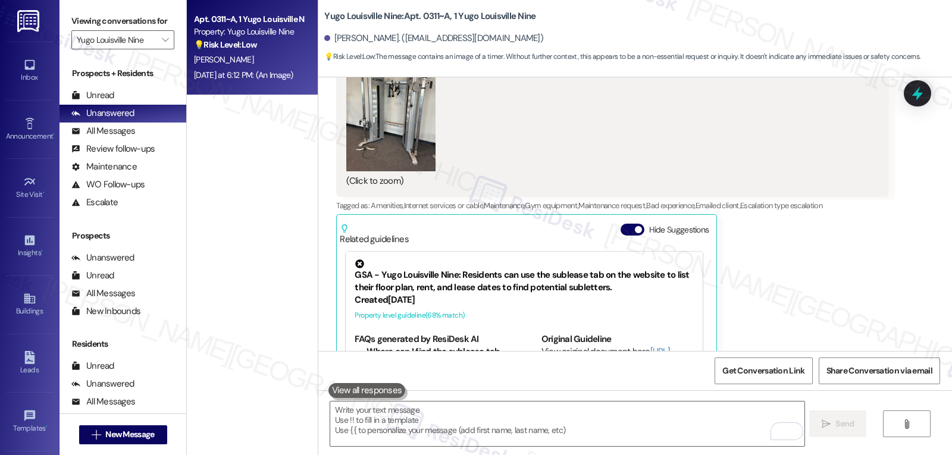
scroll to position [11509, 0]
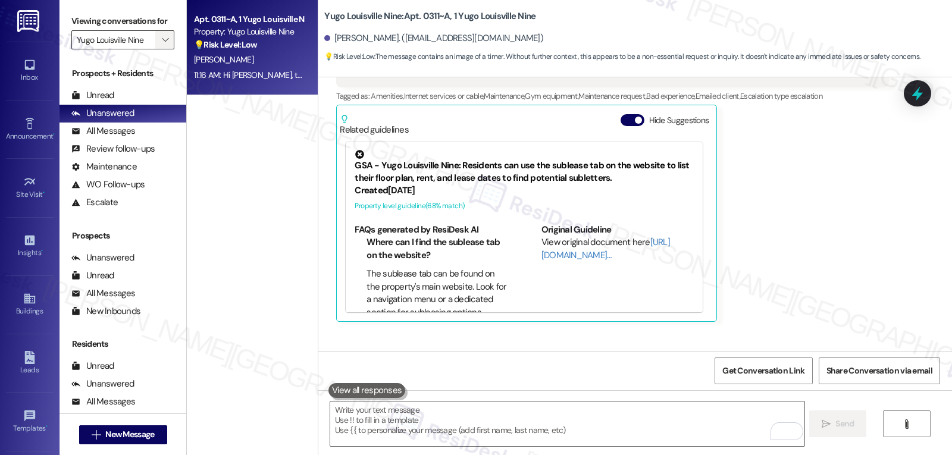
click at [160, 49] on span "" at bounding box center [165, 39] width 11 height 19
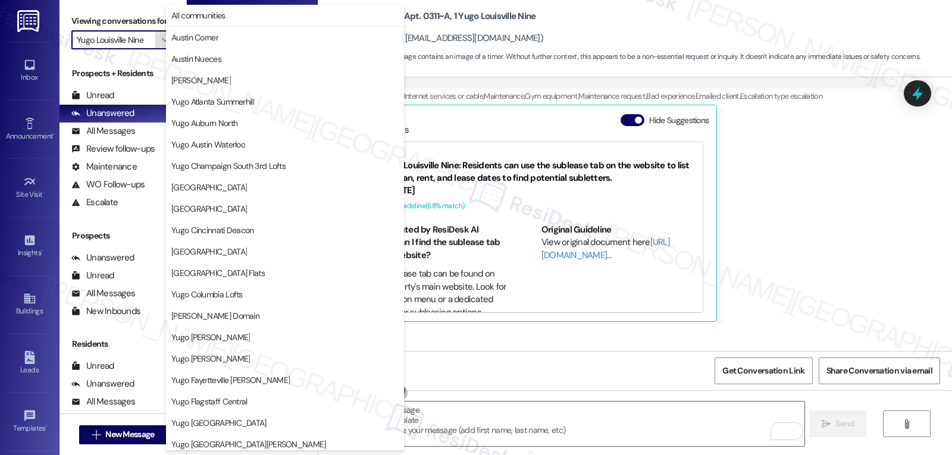
scroll to position [408, 0]
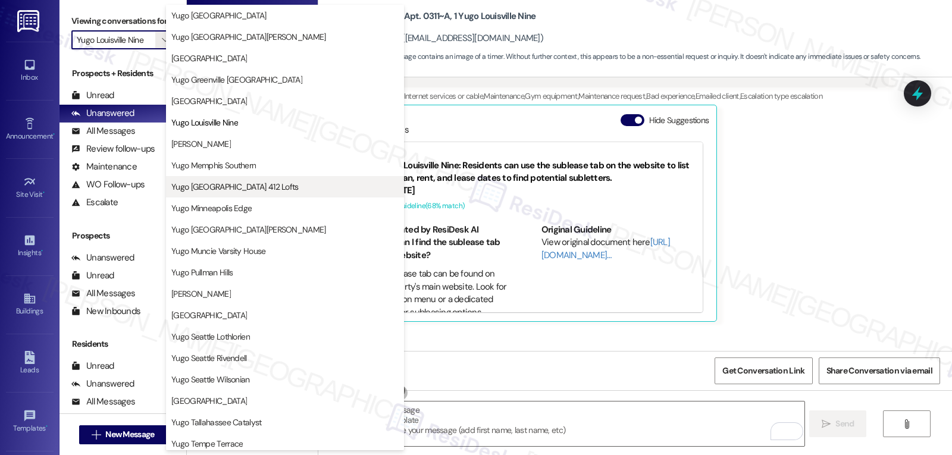
click at [243, 182] on span "Yugo [GEOGRAPHIC_DATA] 412 Lofts" at bounding box center [234, 187] width 127 height 12
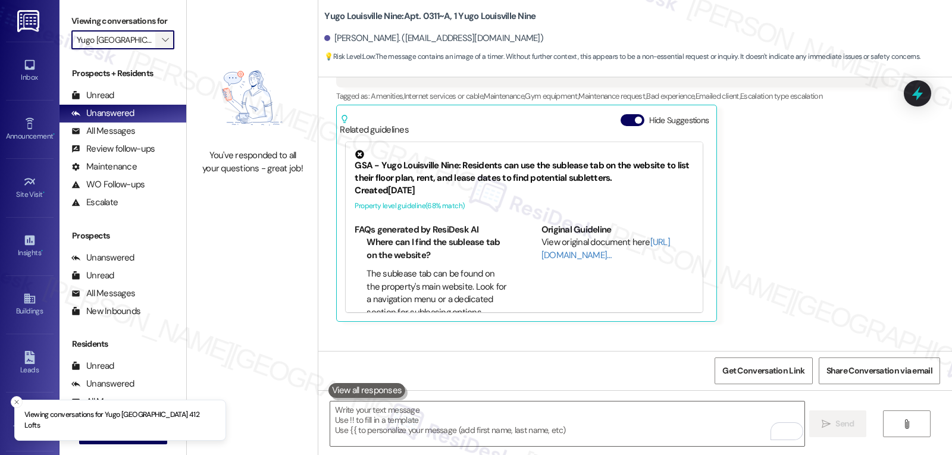
click at [161, 49] on span "" at bounding box center [165, 39] width 11 height 19
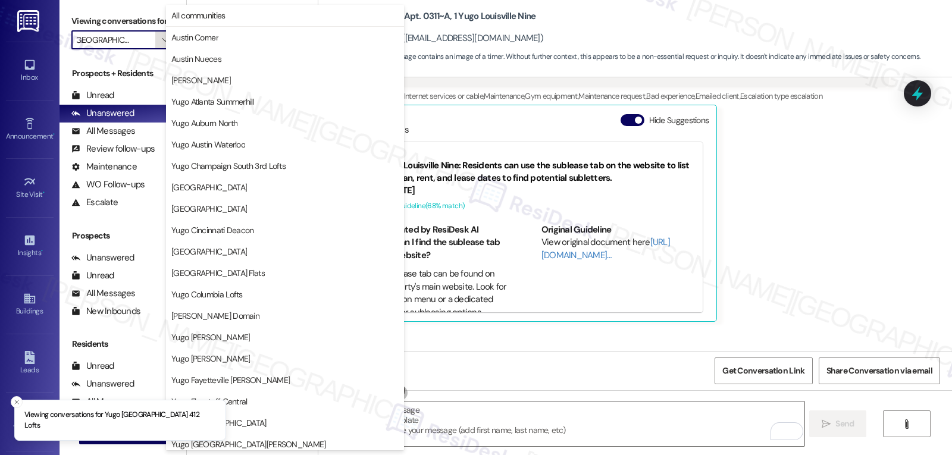
scroll to position [408, 0]
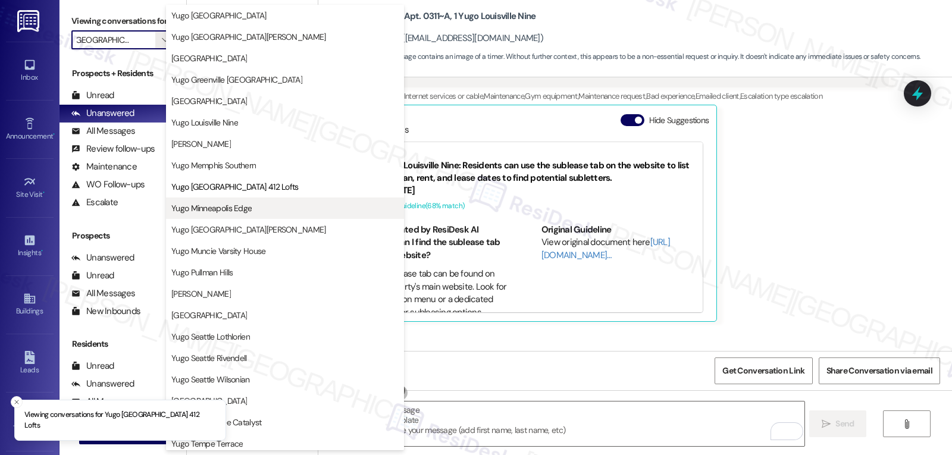
click at [268, 215] on button "Yugo Minneapolis Edge" at bounding box center [285, 208] width 238 height 21
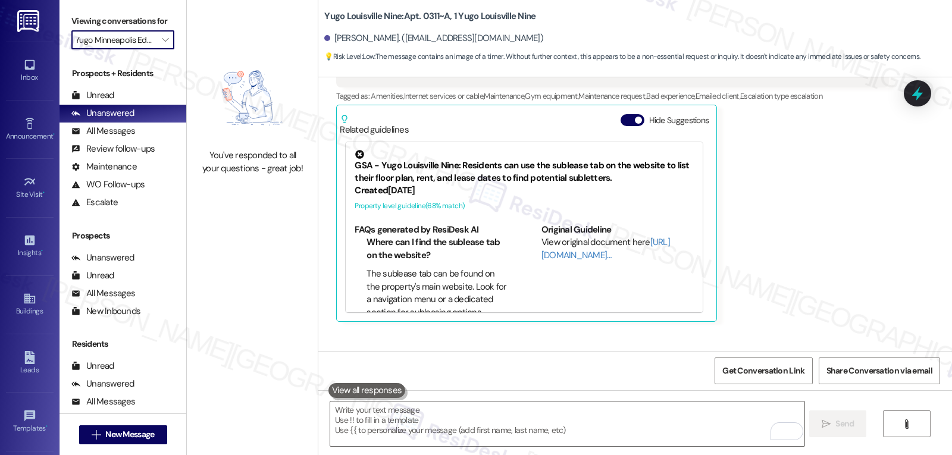
scroll to position [0, 10]
click at [144, 49] on input "Yugo Minneapolis Edge" at bounding box center [116, 39] width 79 height 19
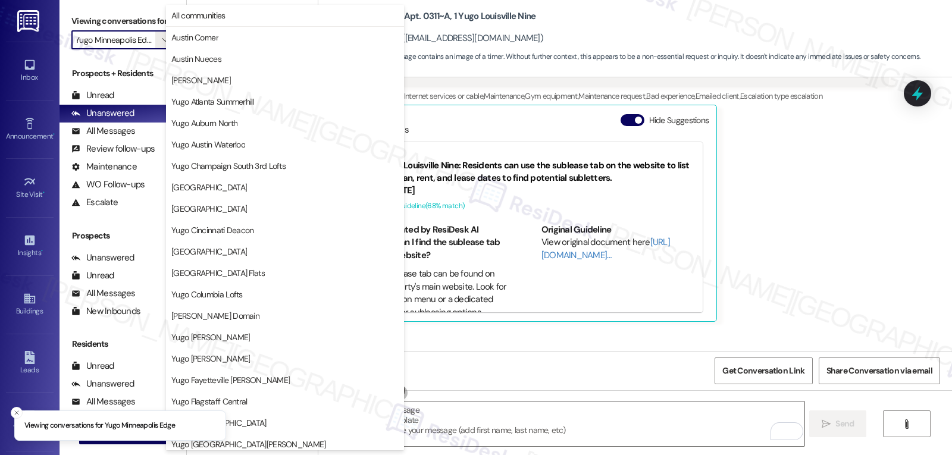
scroll to position [408, 0]
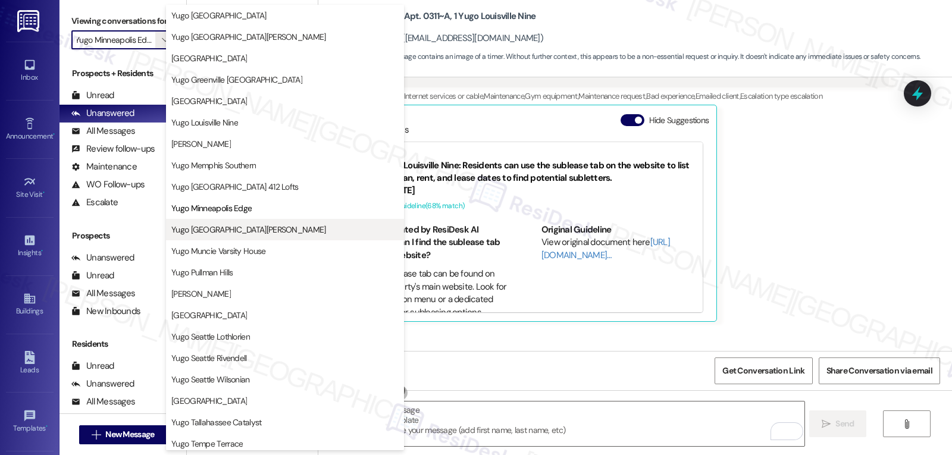
click at [259, 231] on span "Yugo [GEOGRAPHIC_DATA][PERSON_NAME]" at bounding box center [248, 230] width 155 height 12
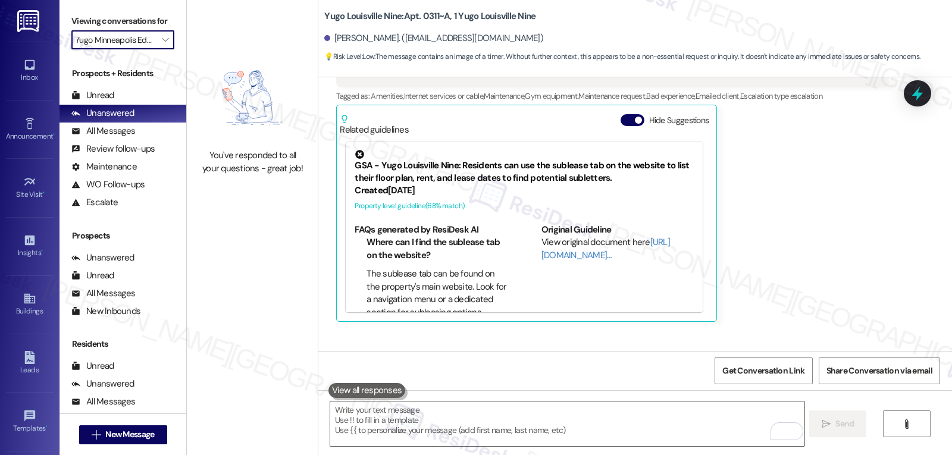
type input "Yugo [GEOGRAPHIC_DATA][PERSON_NAME]"
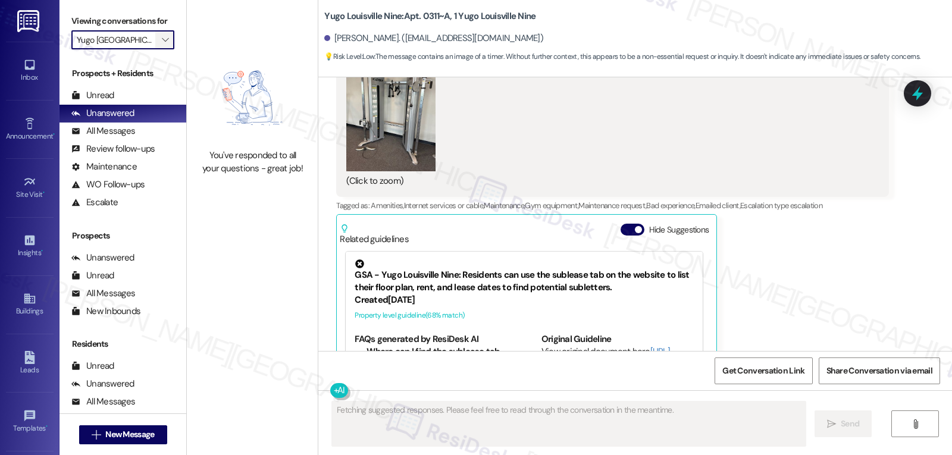
click at [162, 45] on icon "" at bounding box center [165, 40] width 7 height 10
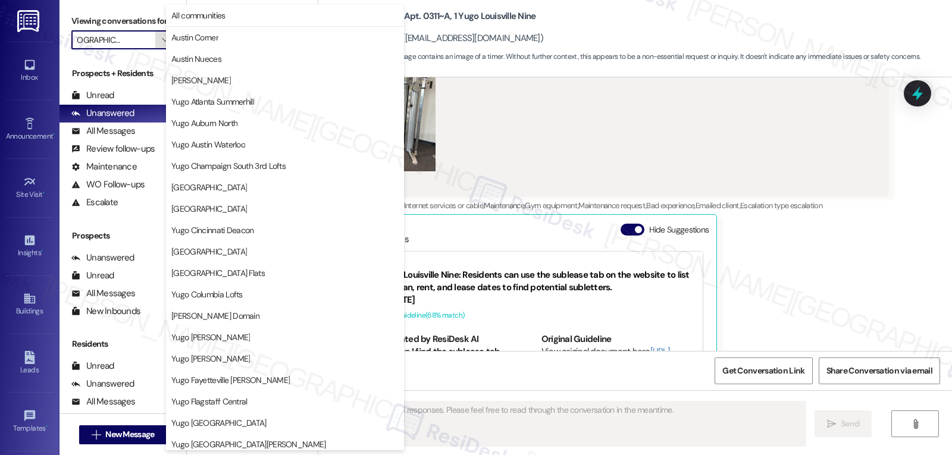
scroll to position [498, 0]
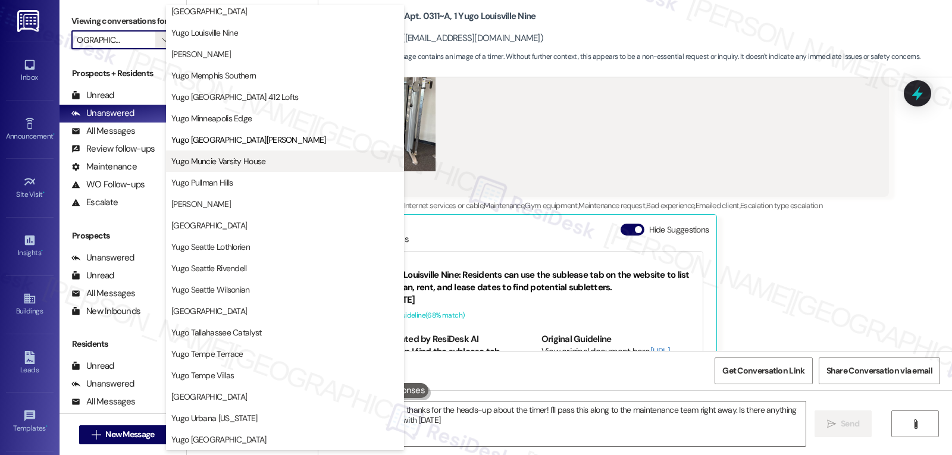
type textarea "Hey {{first_name}}, thanks for the heads-up about the timer! I'll pass this alo…"
click at [230, 168] on button "Yugo Muncie Varsity House" at bounding box center [285, 161] width 238 height 21
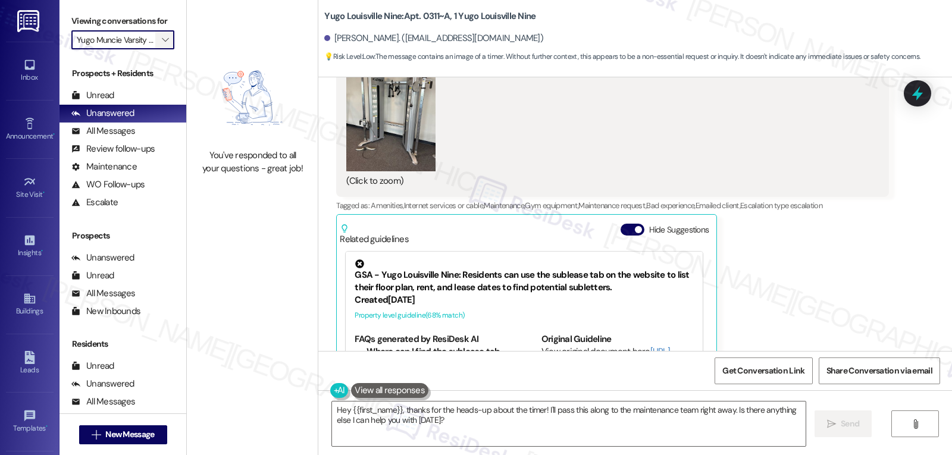
click at [162, 45] on icon "" at bounding box center [165, 40] width 7 height 10
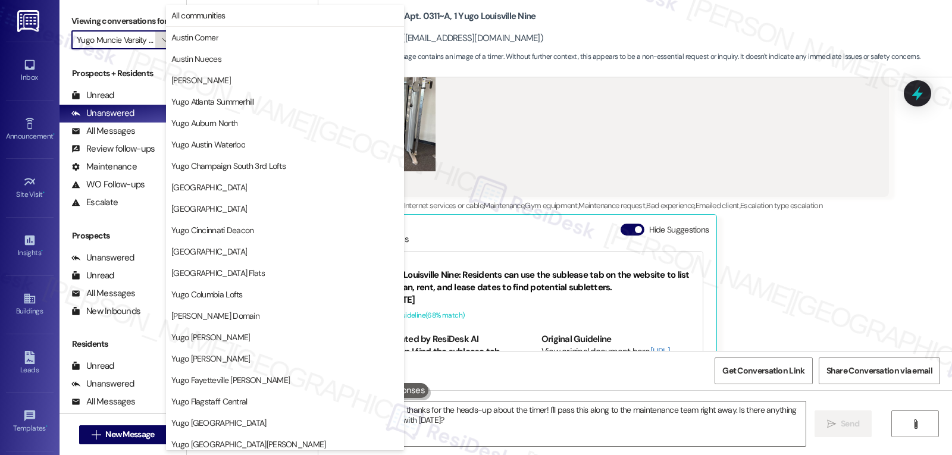
scroll to position [498, 0]
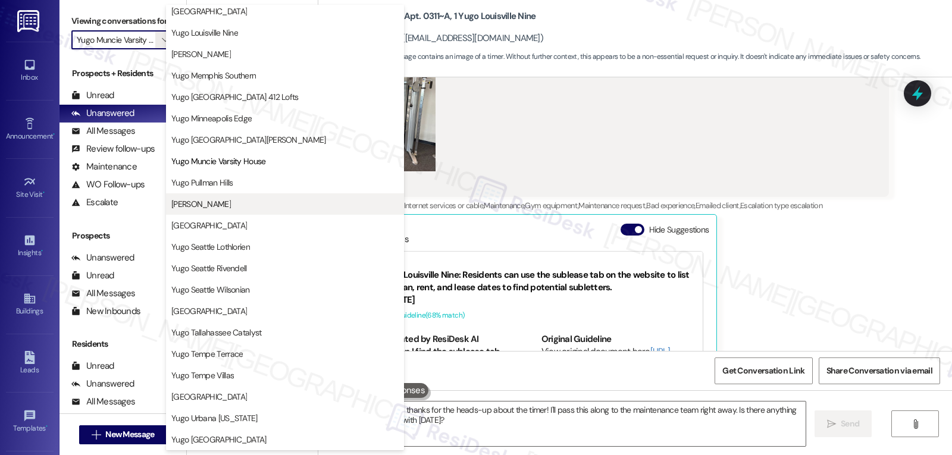
click at [240, 206] on span "[PERSON_NAME]" at bounding box center [284, 204] width 227 height 12
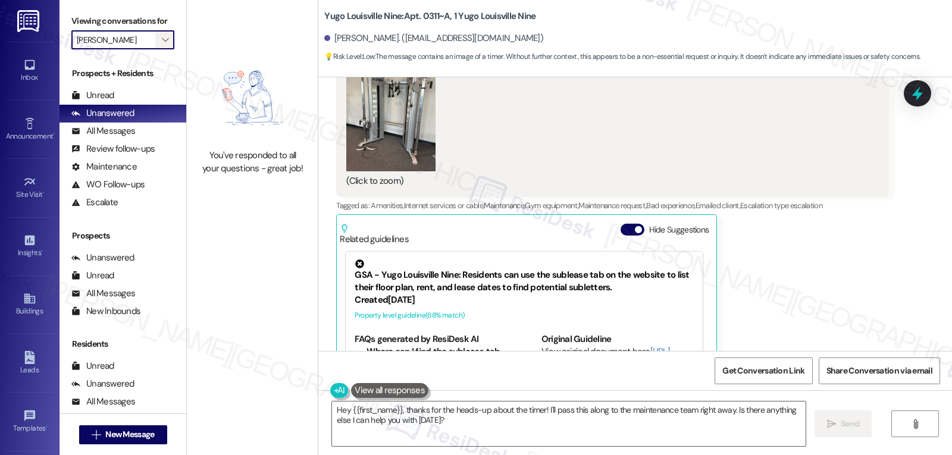
click at [160, 49] on span "" at bounding box center [165, 39] width 11 height 19
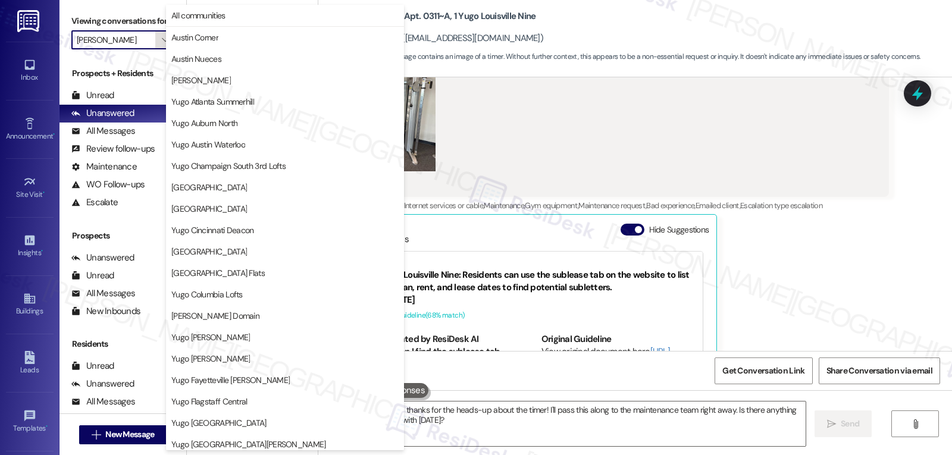
scroll to position [498, 0]
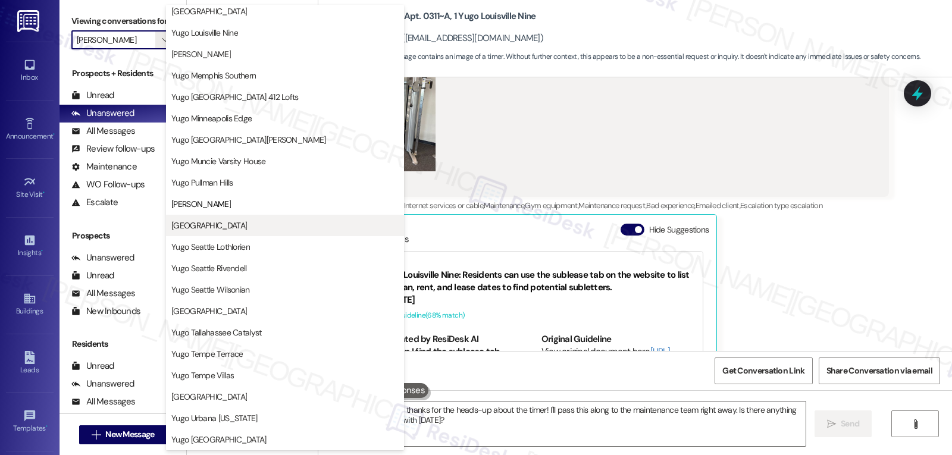
click at [242, 232] on button "[GEOGRAPHIC_DATA]" at bounding box center [285, 225] width 238 height 21
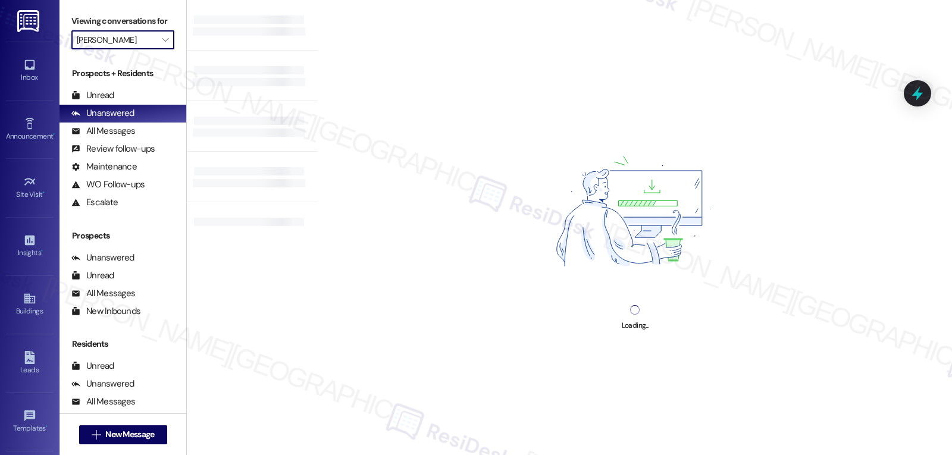
type input "[GEOGRAPHIC_DATA]"
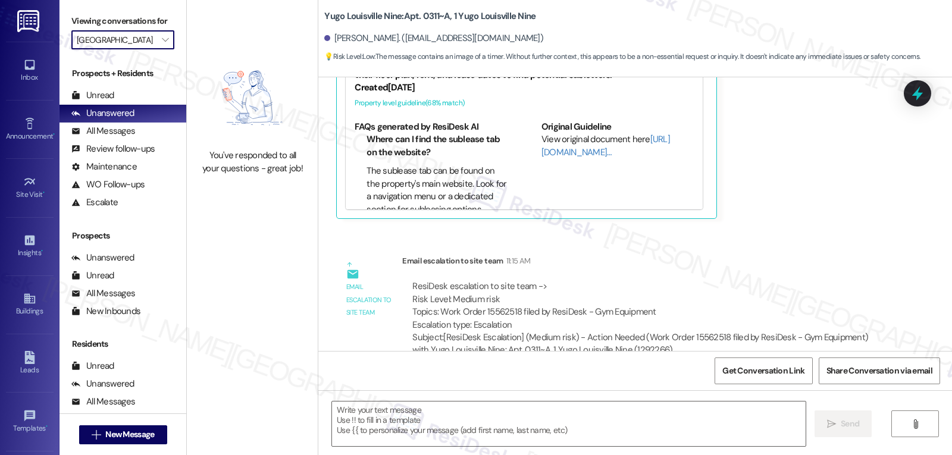
type textarea "Fetching suggested responses. Please feel free to read through the conversation…"
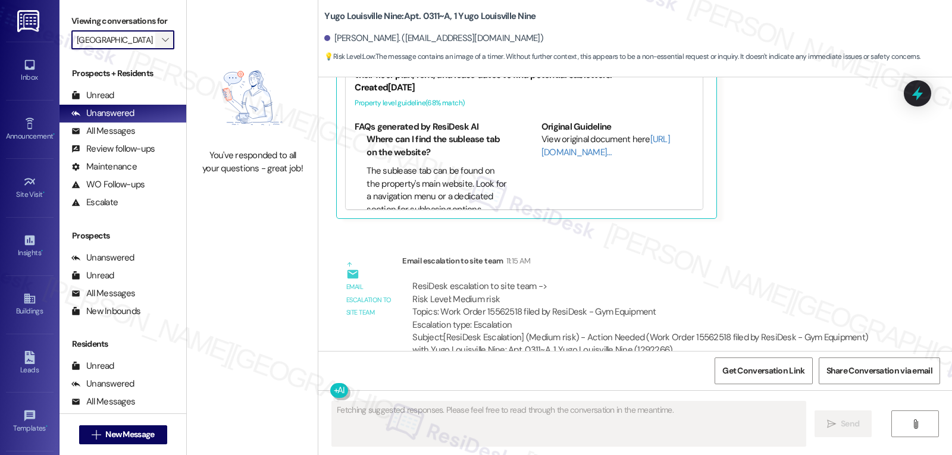
scroll to position [11400, 0]
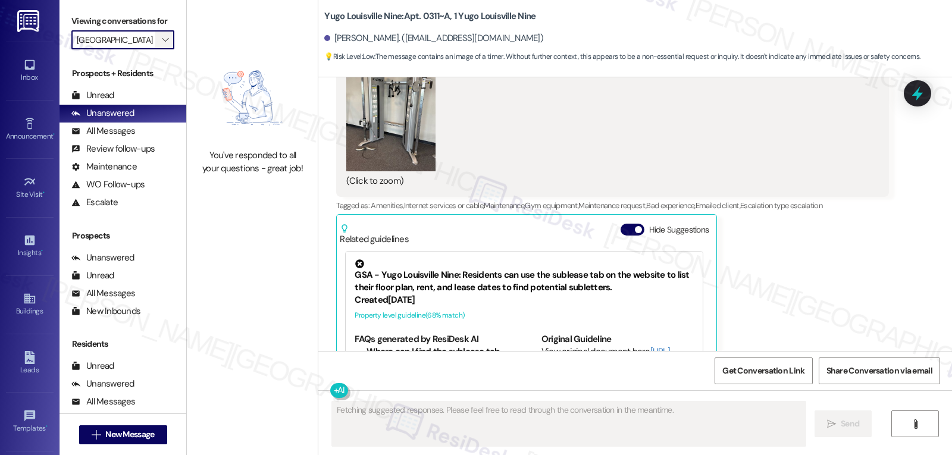
click at [164, 49] on button "" at bounding box center [164, 39] width 19 height 19
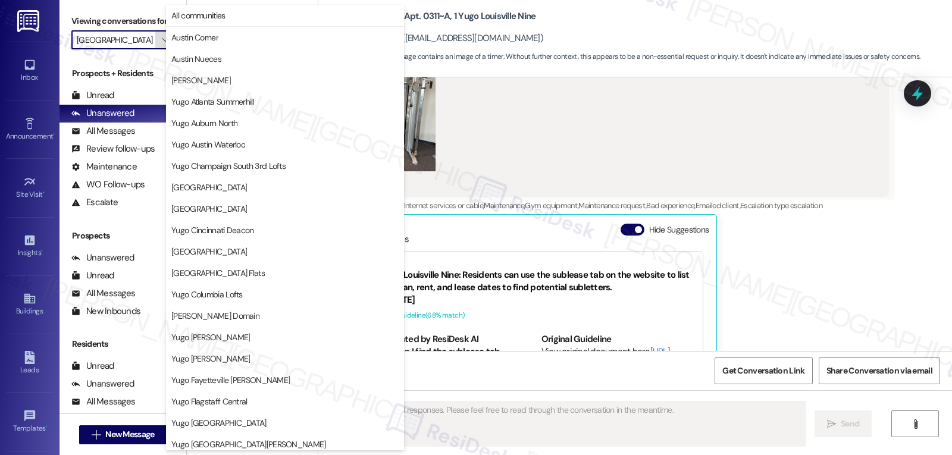
scroll to position [498, 0]
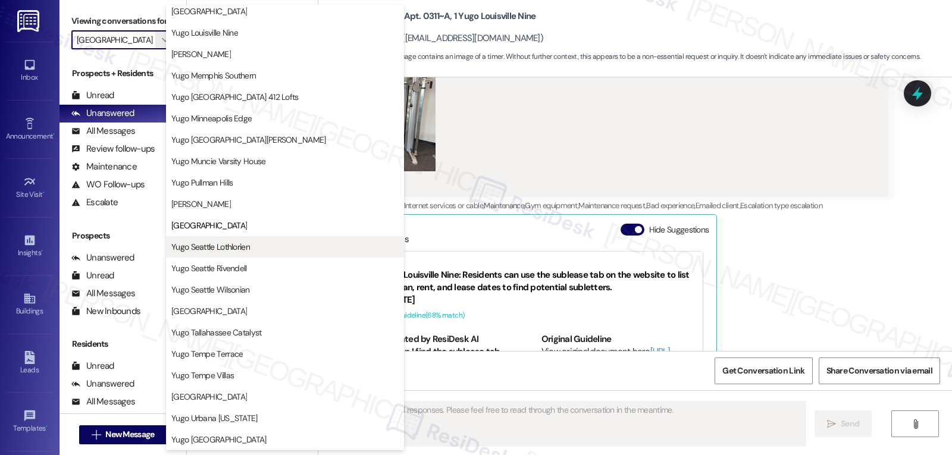
click at [239, 249] on span "Yugo Seattle Lothlorien" at bounding box center [210, 247] width 79 height 12
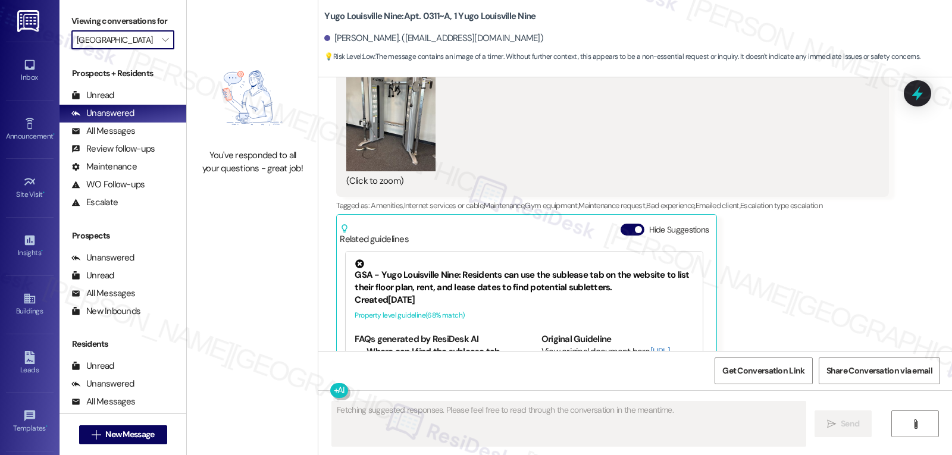
type input "Yugo Seattle Lothlorien"
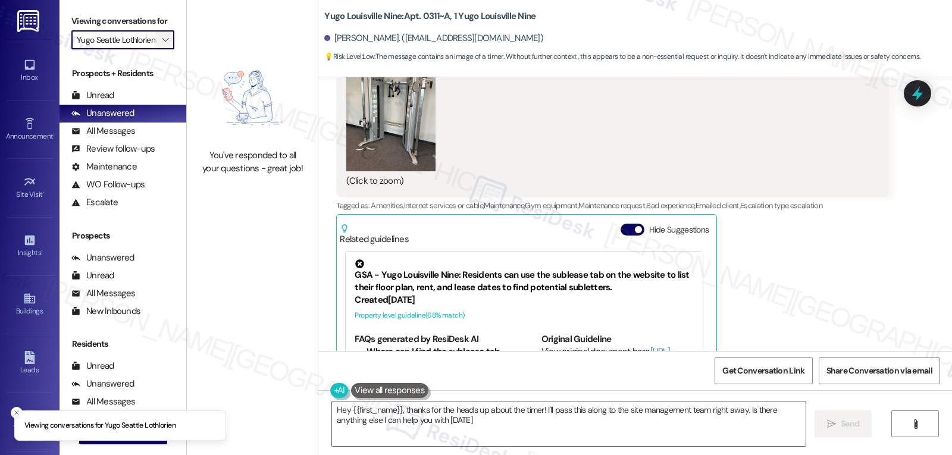
type textarea "Hey {{first_name}}, thanks for the heads up about the timer! I'll pass this alo…"
click at [162, 45] on icon "" at bounding box center [165, 40] width 7 height 10
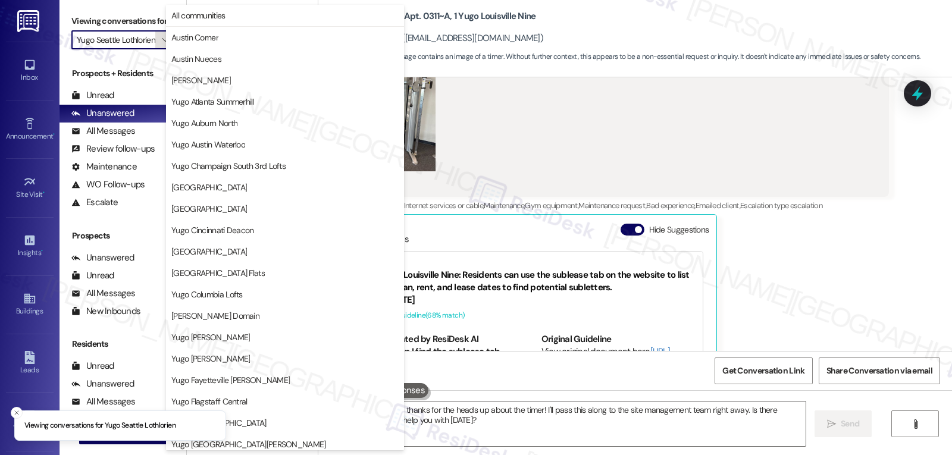
scroll to position [498, 0]
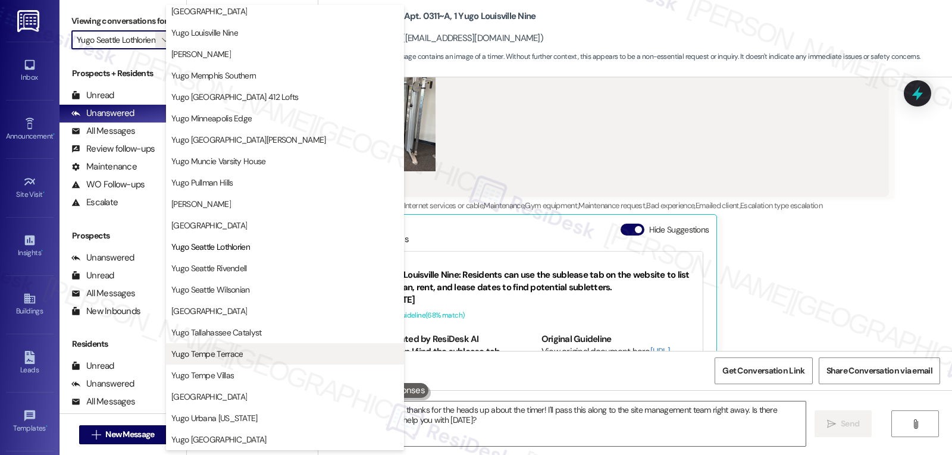
click at [257, 359] on span "Yugo Tempe Terrace" at bounding box center [284, 354] width 227 height 12
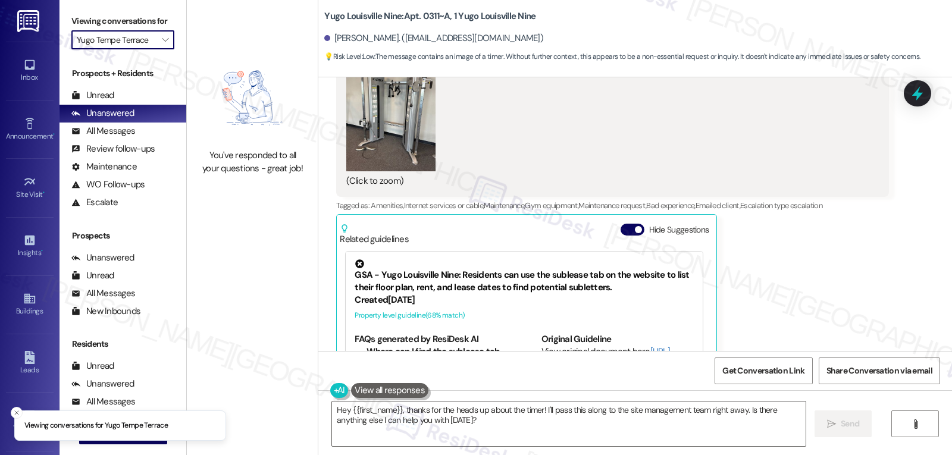
scroll to position [0, 1]
click at [162, 45] on icon "" at bounding box center [165, 40] width 7 height 10
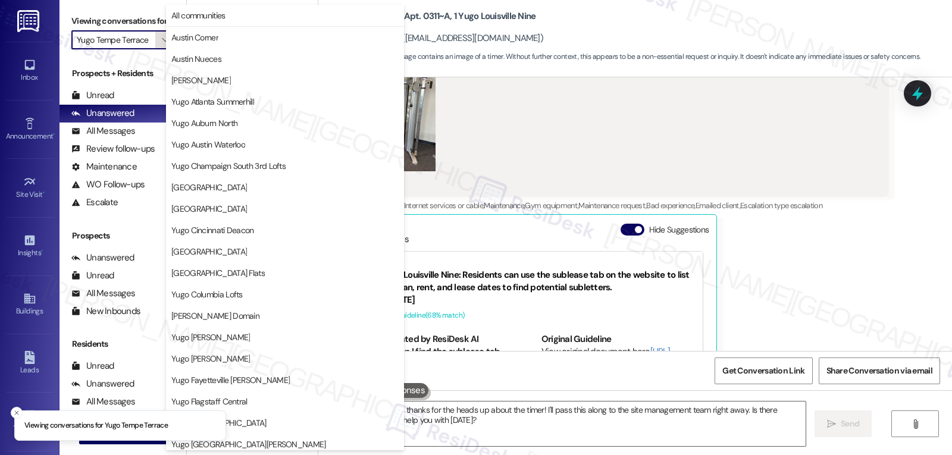
scroll to position [498, 0]
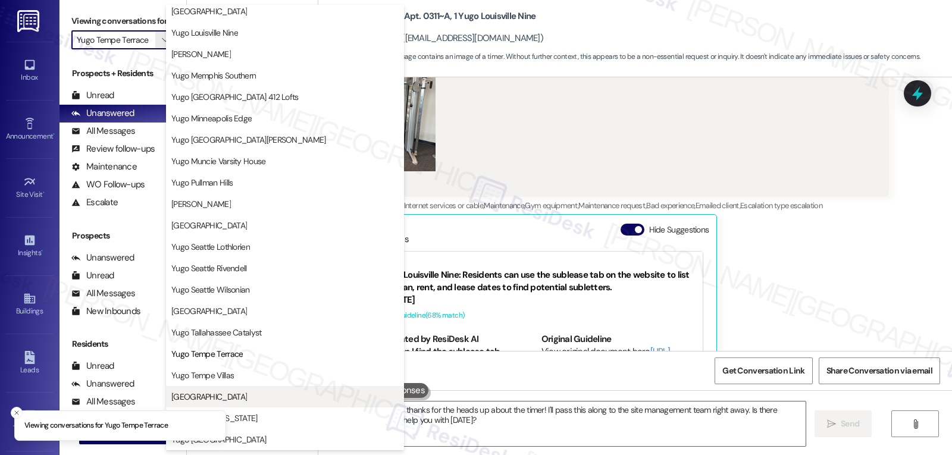
click at [252, 401] on span "[GEOGRAPHIC_DATA]" at bounding box center [284, 397] width 227 height 12
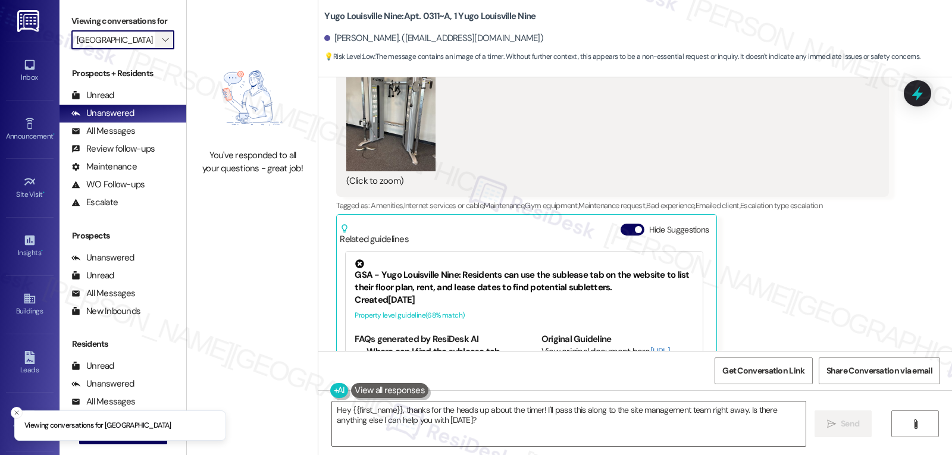
click at [162, 45] on icon "" at bounding box center [165, 40] width 7 height 10
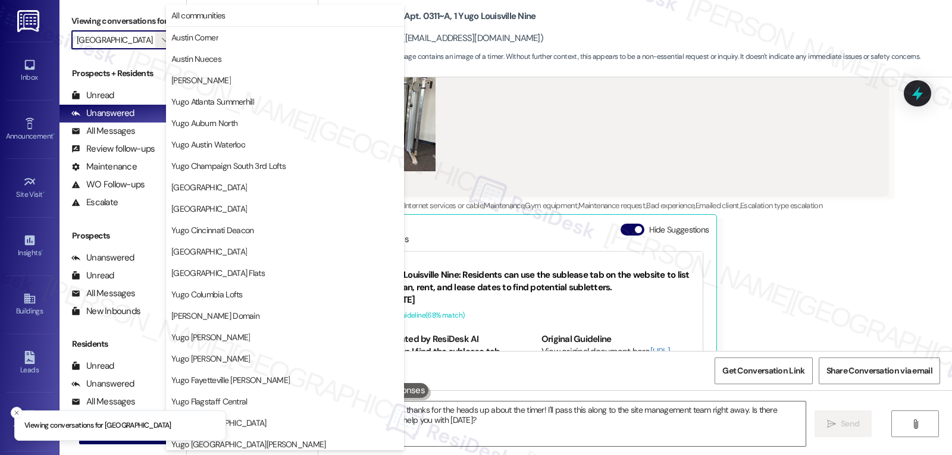
scroll to position [498, 0]
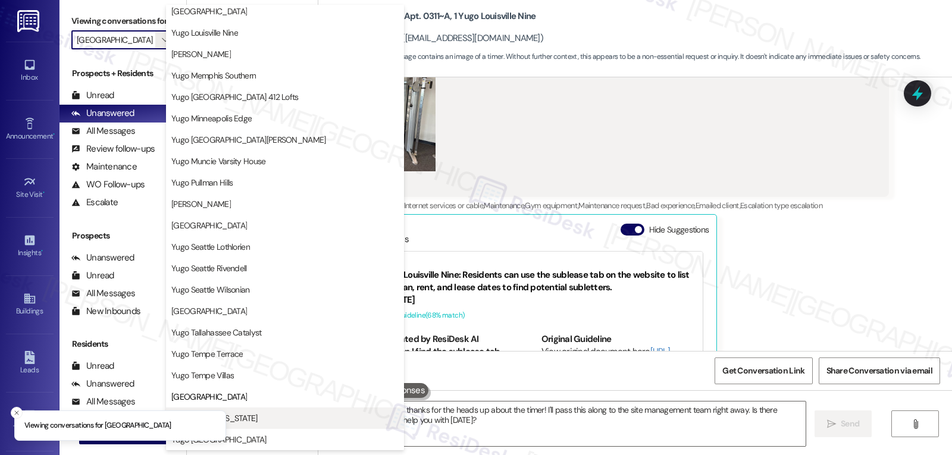
click at [296, 420] on span "Yugo Urbana [US_STATE]" at bounding box center [284, 418] width 227 height 12
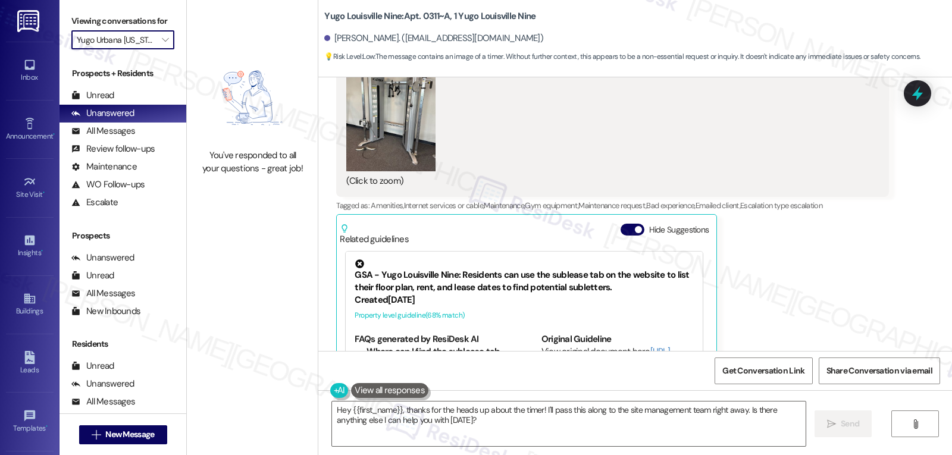
click at [140, 49] on input "Yugo Urbana [US_STATE]" at bounding box center [116, 39] width 79 height 19
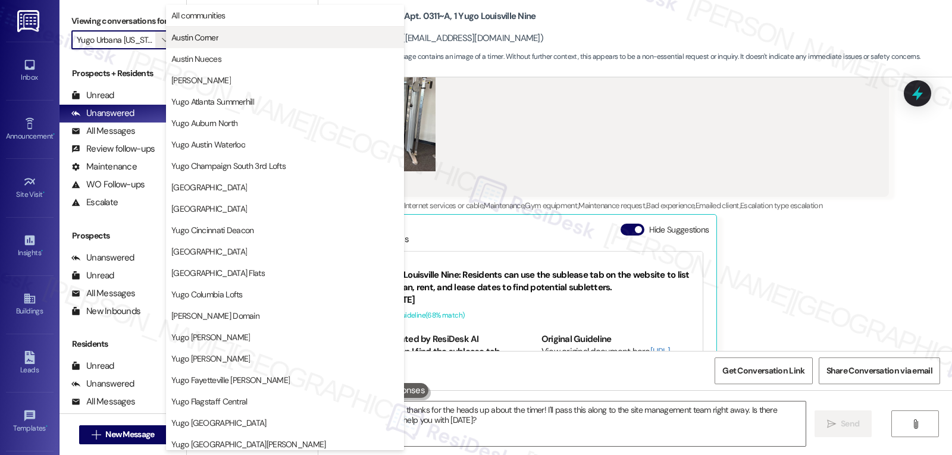
click at [229, 43] on button "Austin Corner" at bounding box center [285, 37] width 238 height 21
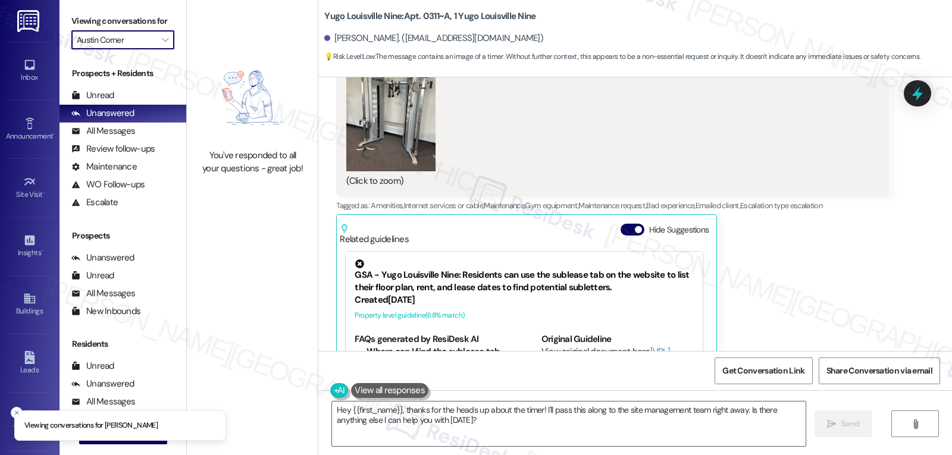
click at [143, 49] on input "Austin Corner" at bounding box center [116, 39] width 79 height 19
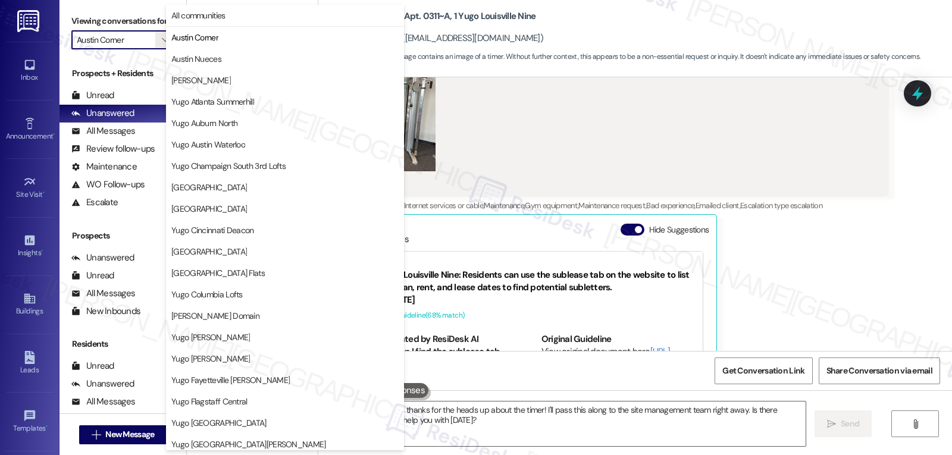
click at [208, 83] on span "[PERSON_NAME]" at bounding box center [284, 80] width 227 height 12
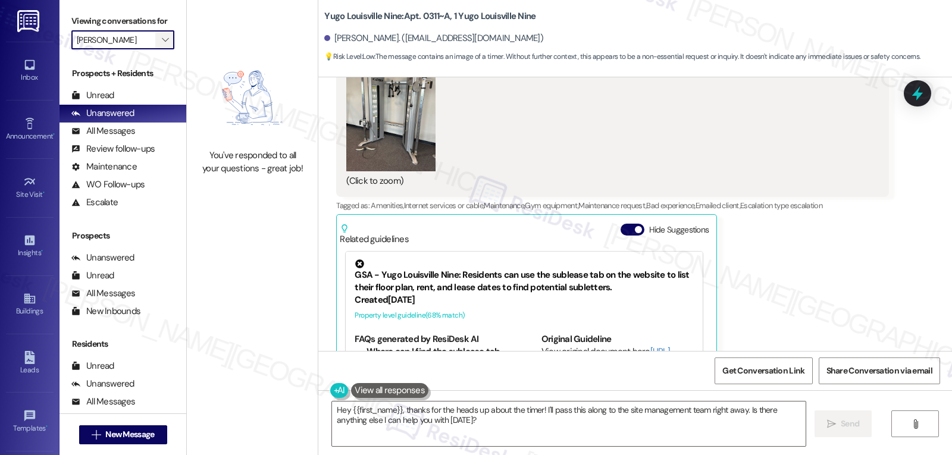
click at [155, 48] on button "" at bounding box center [164, 39] width 19 height 19
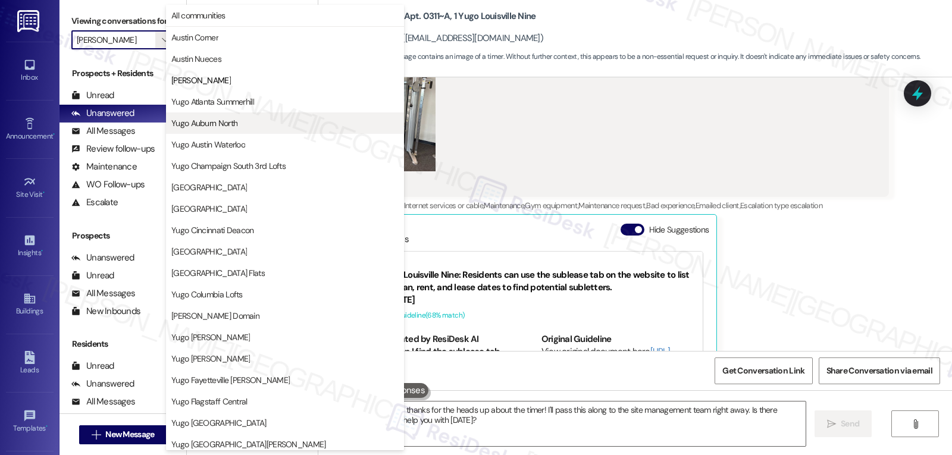
click at [212, 127] on span "Yugo Auburn North" at bounding box center [204, 123] width 66 height 12
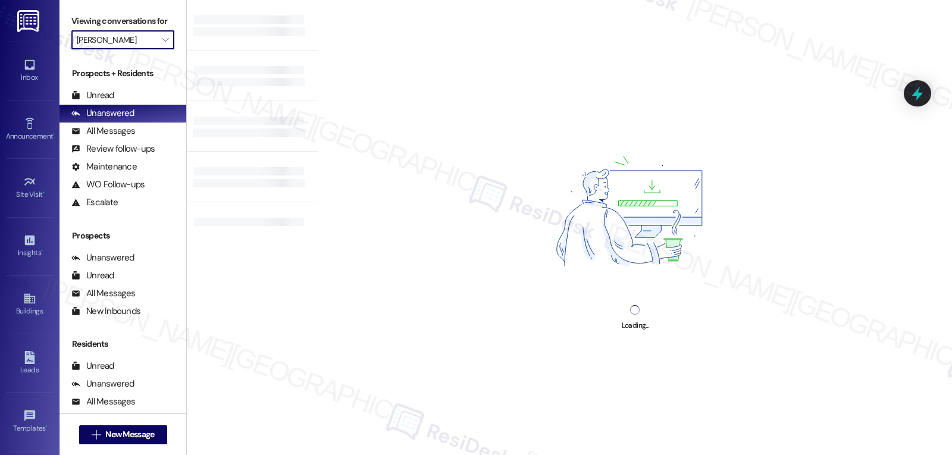
type input "Yugo Auburn North"
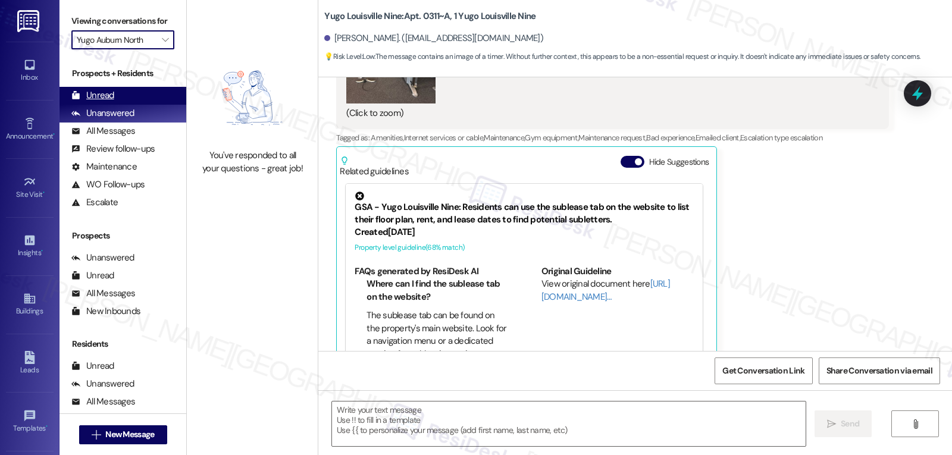
scroll to position [11400, 0]
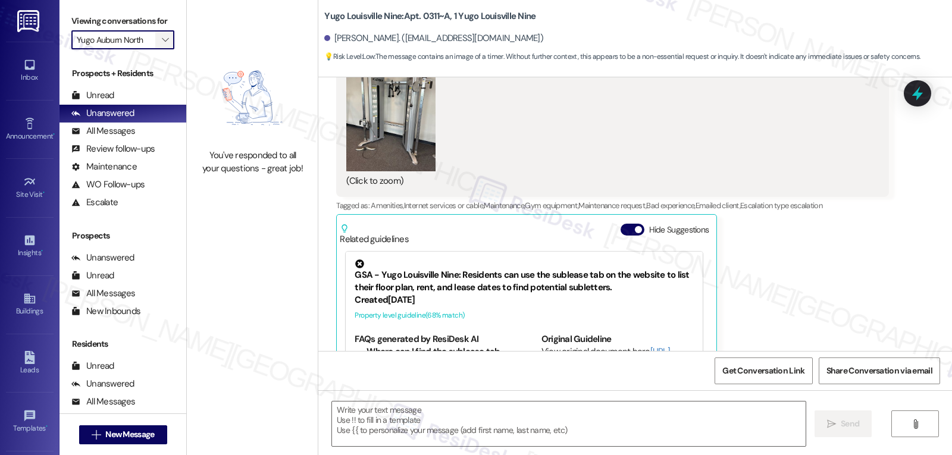
click at [162, 49] on span "" at bounding box center [165, 39] width 11 height 19
type textarea "Fetching suggested responses. Please feel free to read through the conversation…"
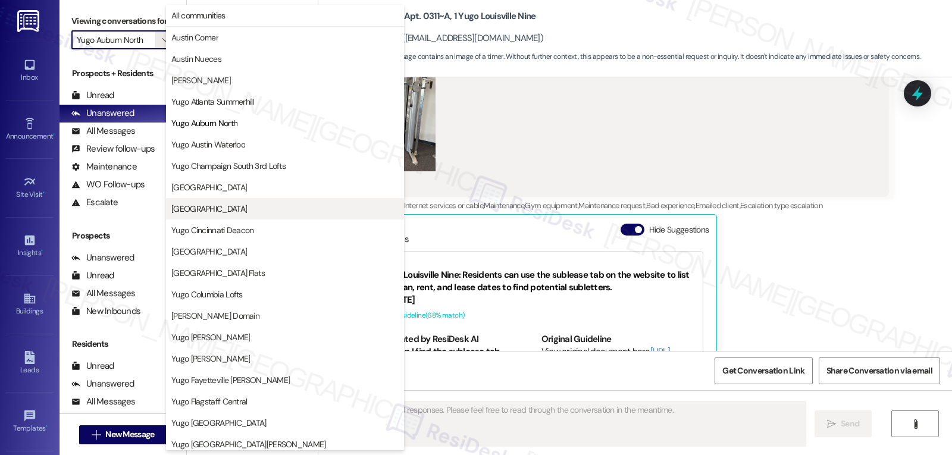
click at [246, 212] on span "[GEOGRAPHIC_DATA]" at bounding box center [209, 209] width 76 height 12
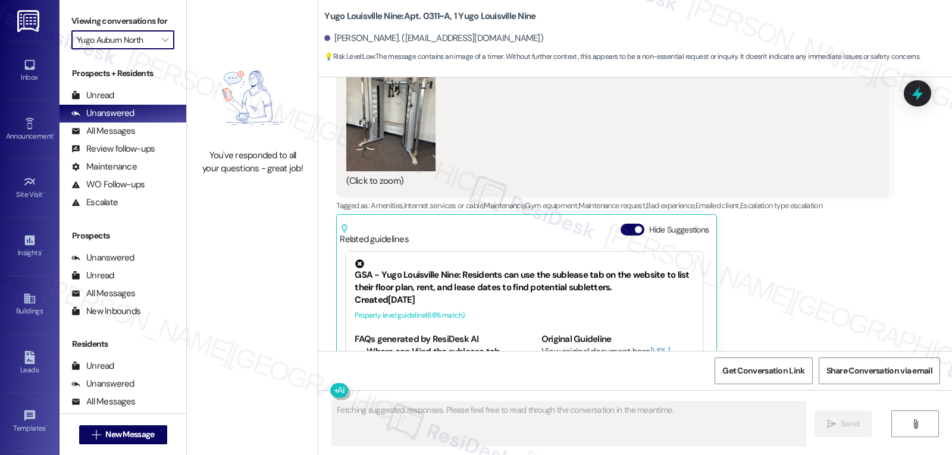
type input "[GEOGRAPHIC_DATA]"
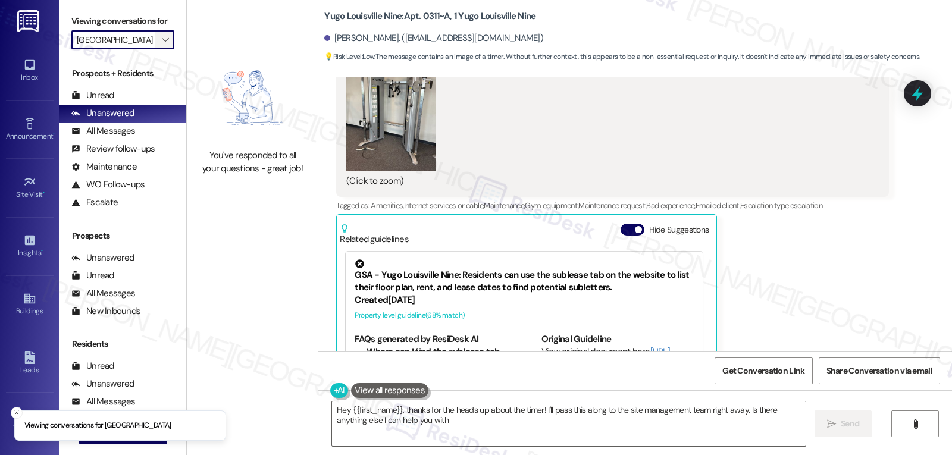
type textarea "Hey {{first_name}}, thanks for the heads up about the timer! I'll pass this alo…"
click at [160, 49] on span "" at bounding box center [165, 39] width 11 height 19
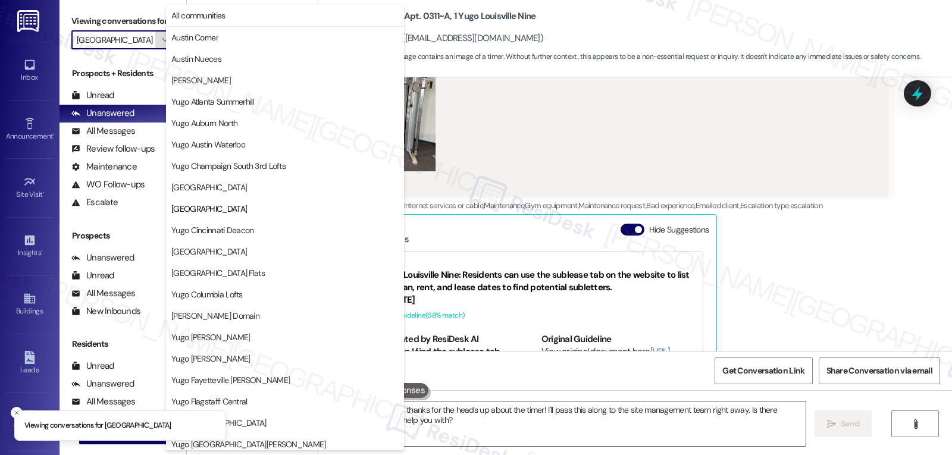
scroll to position [193, 0]
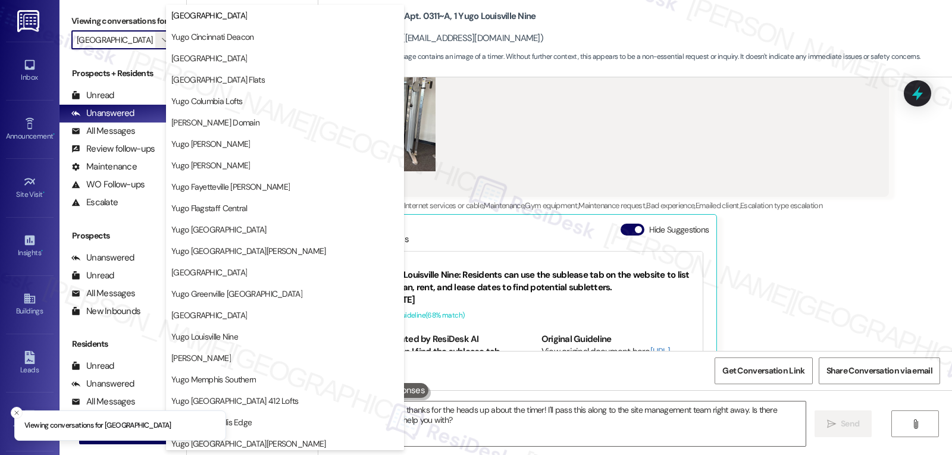
click at [205, 85] on button "[GEOGRAPHIC_DATA] Flats" at bounding box center [285, 79] width 238 height 21
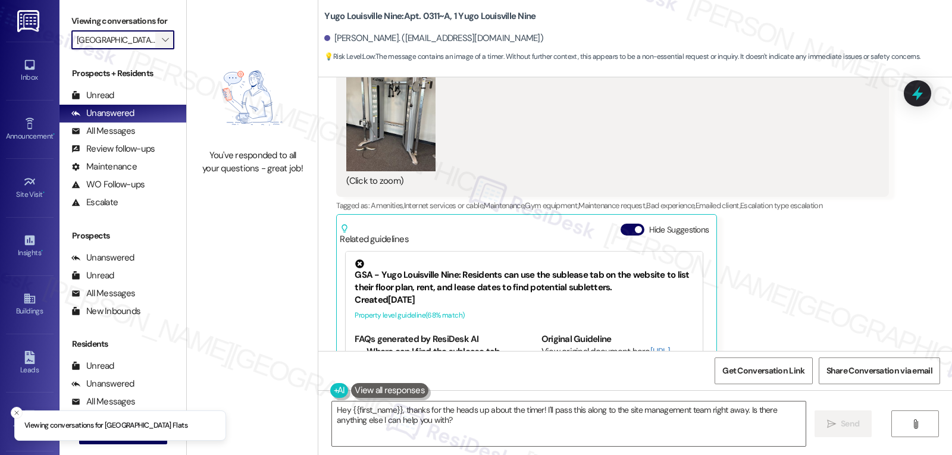
click at [162, 45] on icon "" at bounding box center [165, 40] width 7 height 10
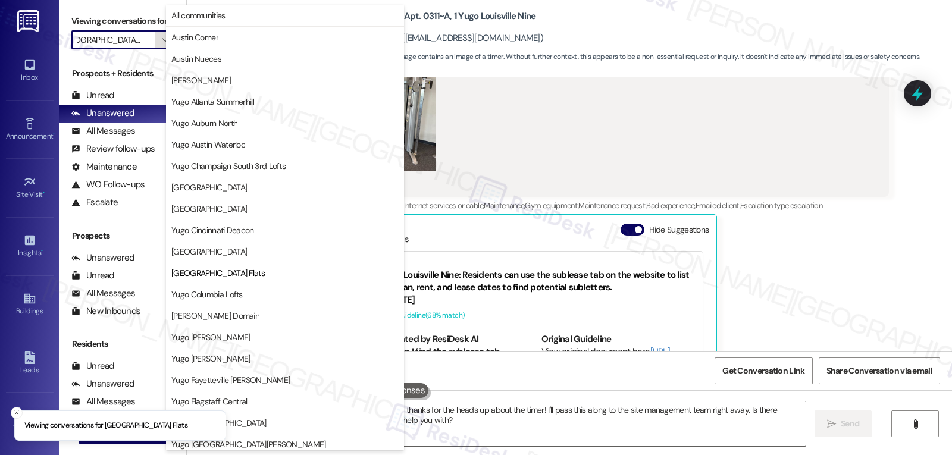
scroll to position [193, 0]
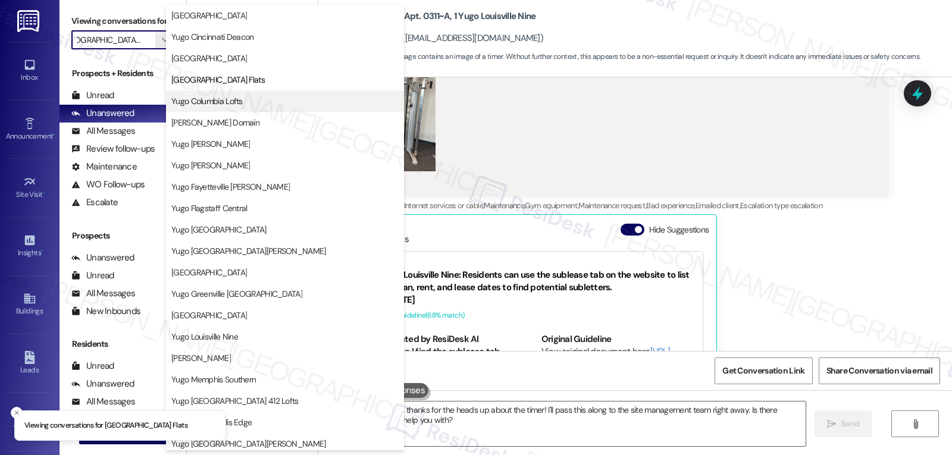
click at [211, 104] on span "Yugo Columbia Lofts" at bounding box center [206, 101] width 71 height 12
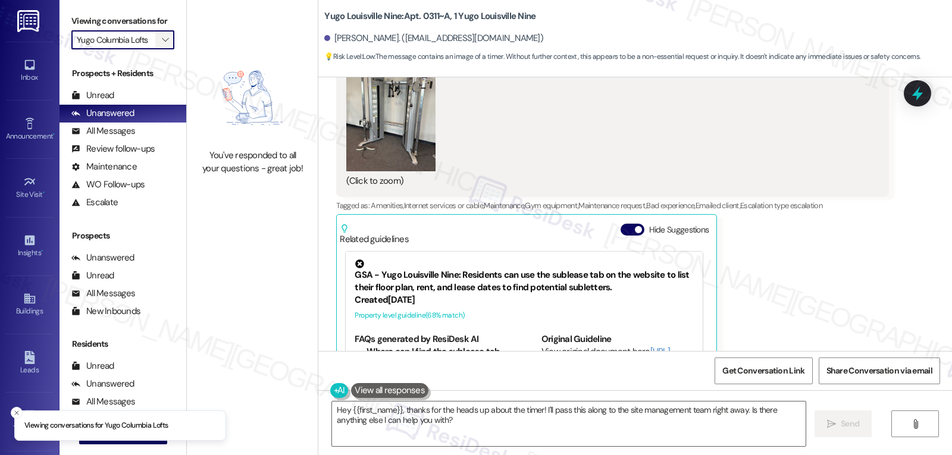
click at [162, 45] on icon "" at bounding box center [165, 40] width 7 height 10
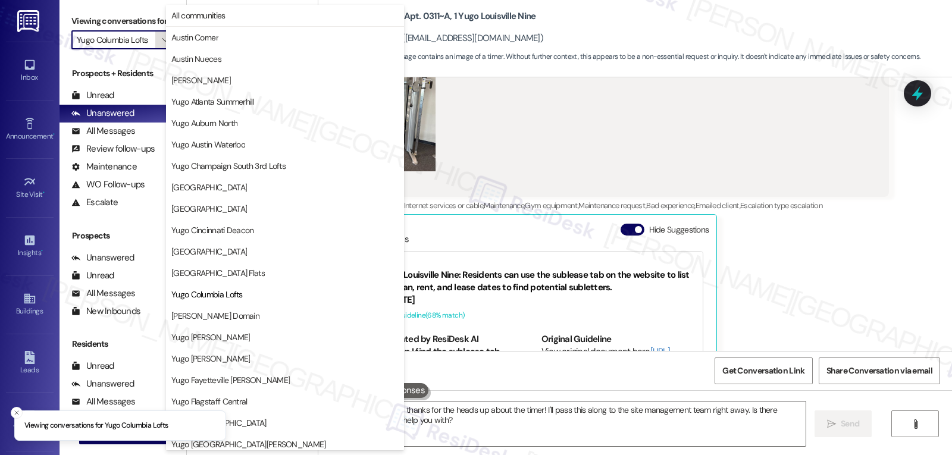
scroll to position [193, 0]
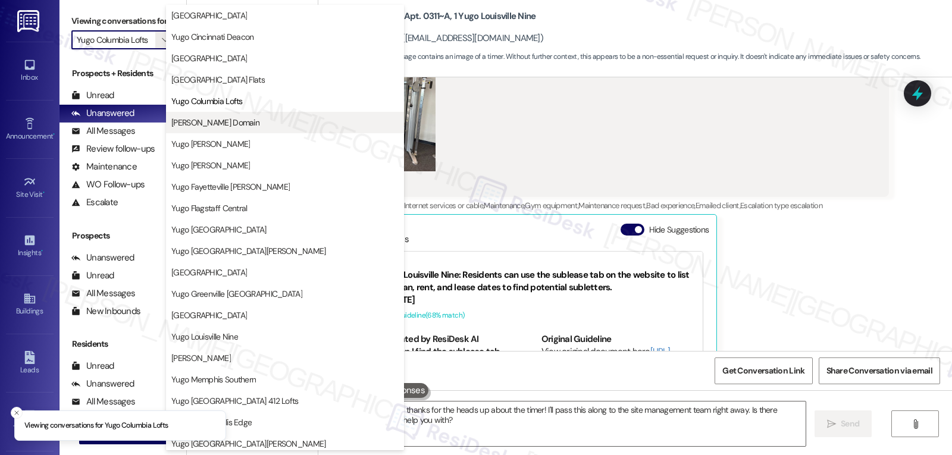
click at [234, 128] on span "[PERSON_NAME] Domain" at bounding box center [215, 123] width 88 height 12
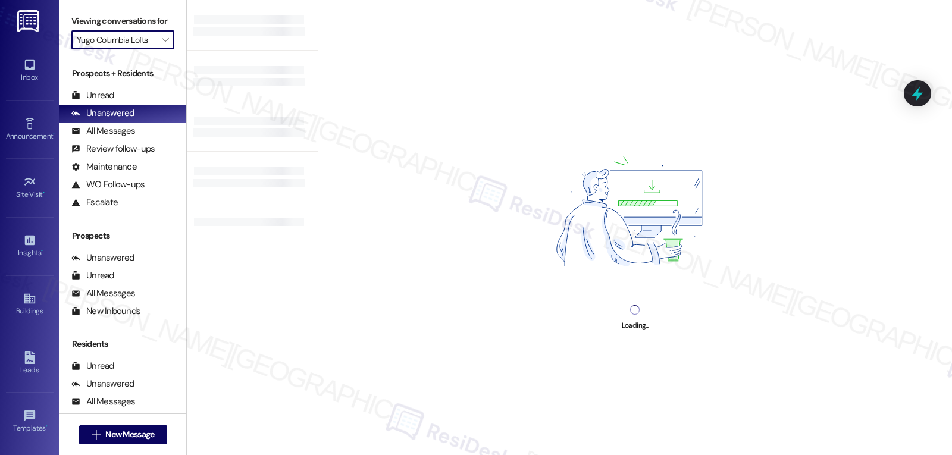
type input "[PERSON_NAME] Domain"
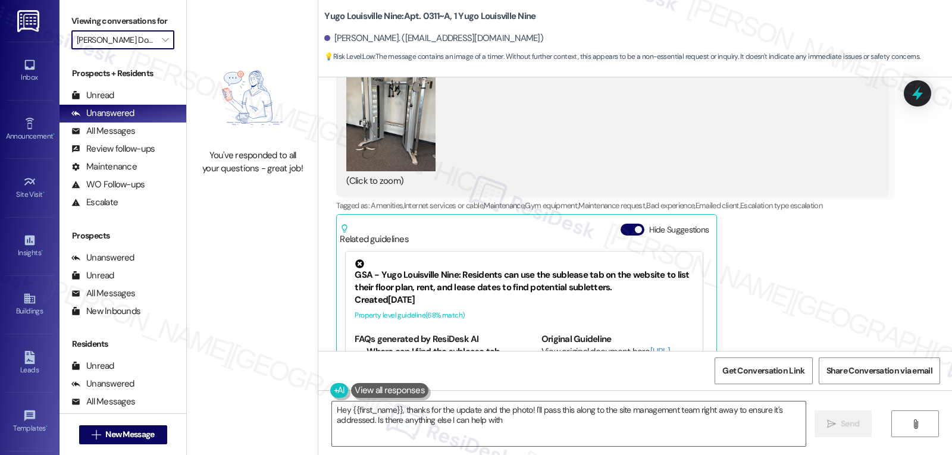
type textarea "Hey {{first_name}}, thanks for the update and the photo! I'll pass this along t…"
click at [162, 45] on icon "" at bounding box center [165, 40] width 7 height 10
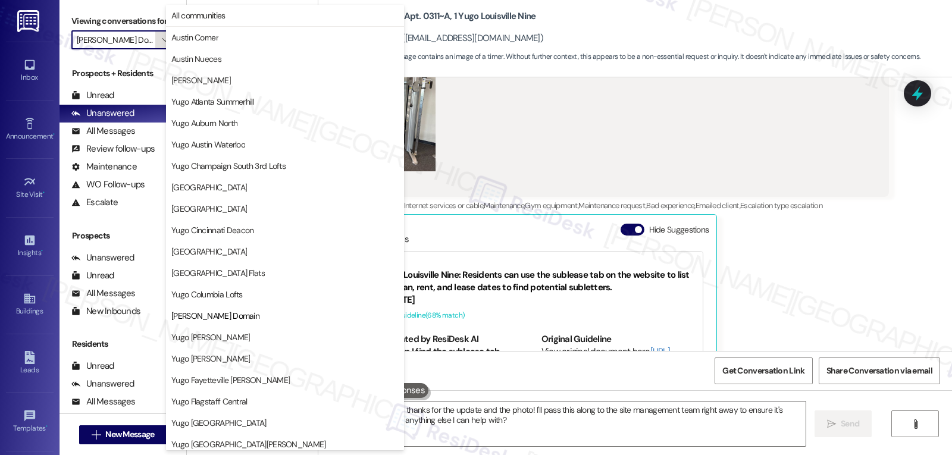
scroll to position [193, 0]
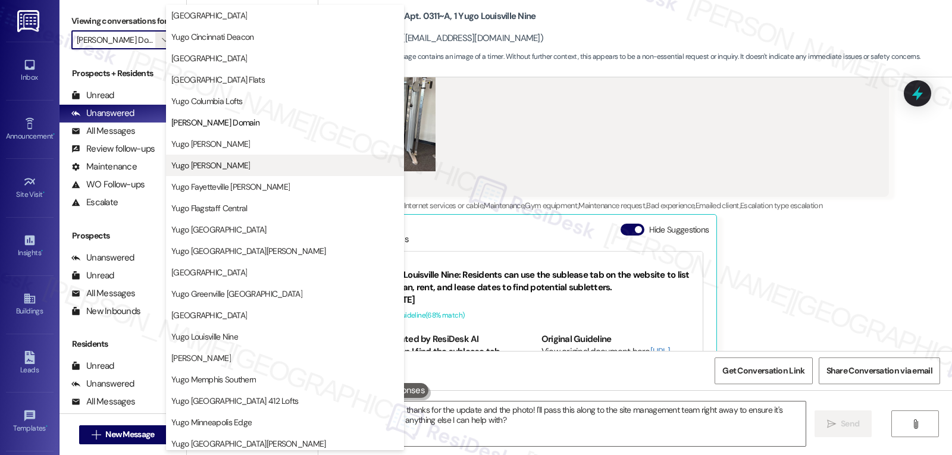
click at [224, 173] on button "Yugo [PERSON_NAME]" at bounding box center [285, 165] width 238 height 21
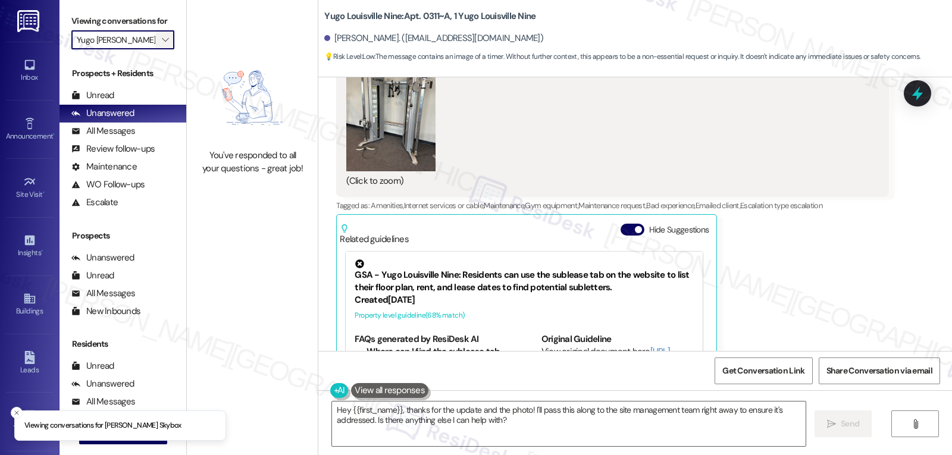
click at [161, 49] on span "" at bounding box center [165, 39] width 11 height 19
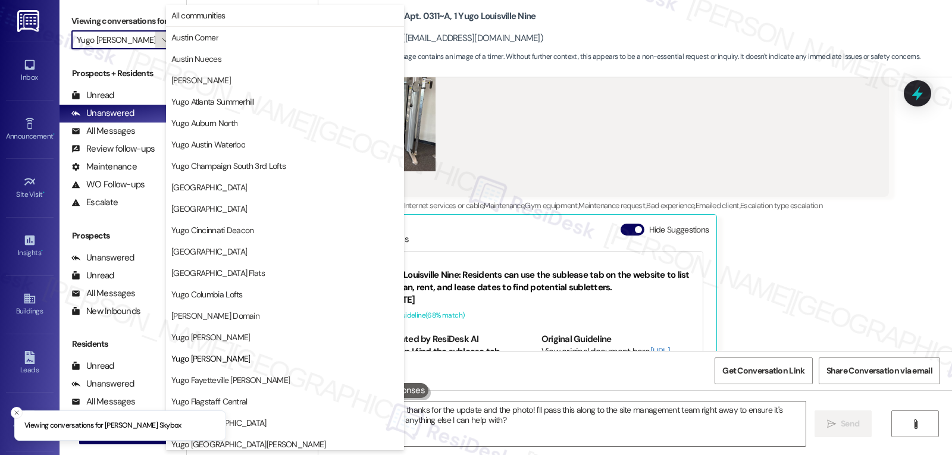
scroll to position [193, 0]
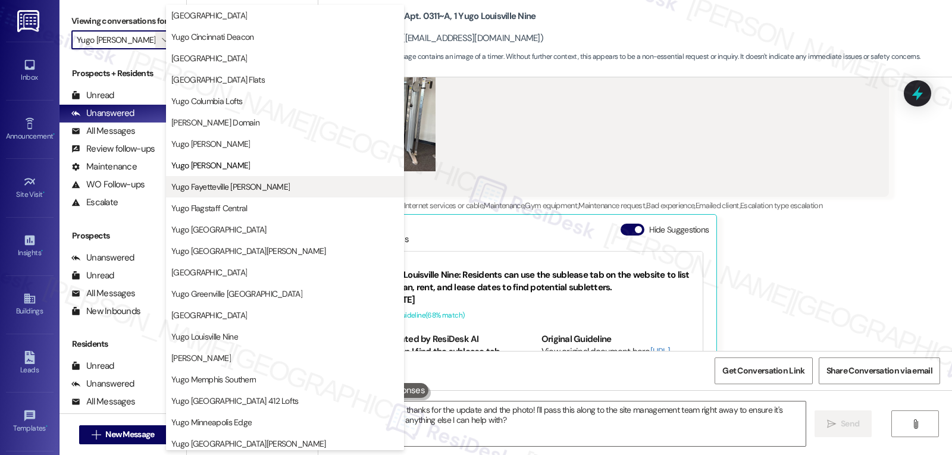
click at [227, 192] on span "Yugo Fayetteville [PERSON_NAME]" at bounding box center [230, 187] width 118 height 12
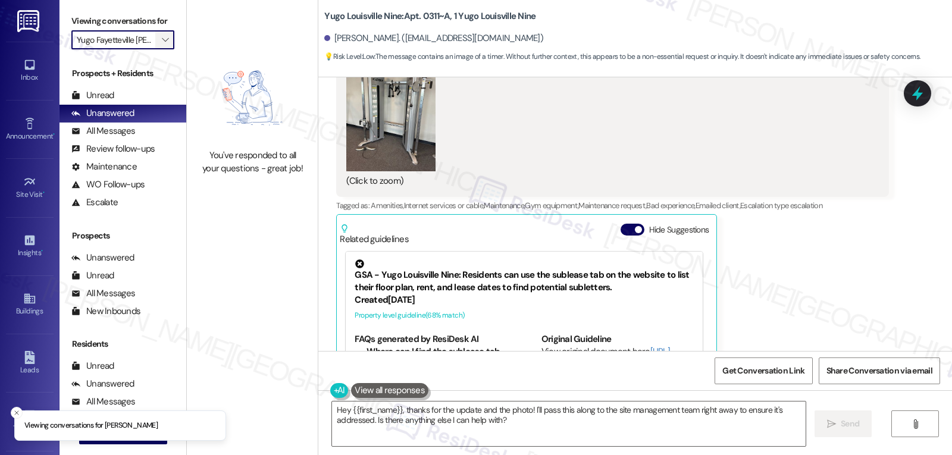
click at [160, 49] on span "" at bounding box center [165, 39] width 11 height 19
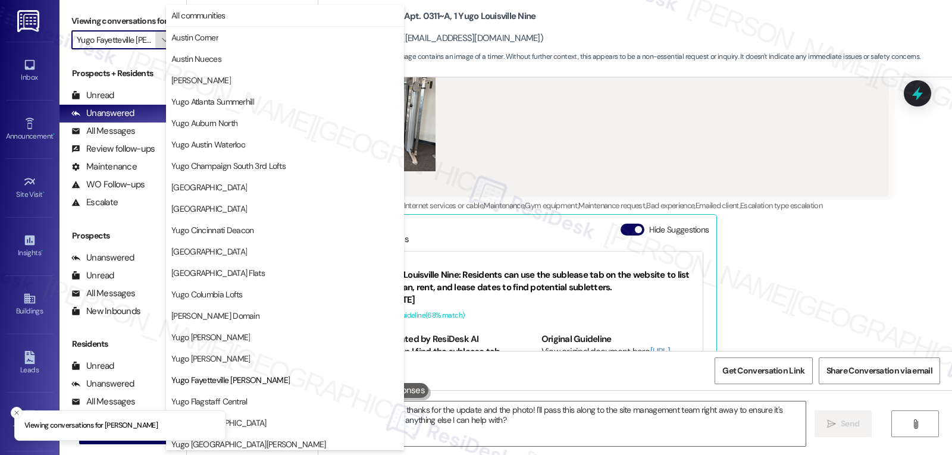
scroll to position [193, 0]
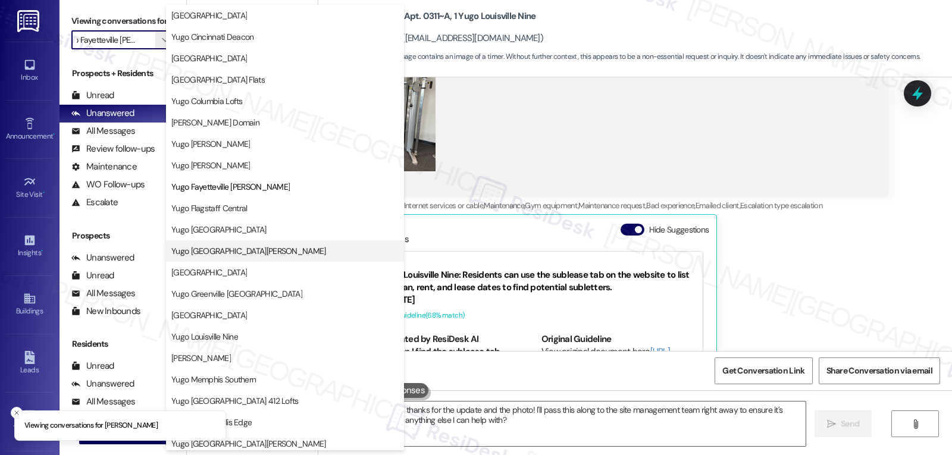
click at [239, 245] on button "Yugo [GEOGRAPHIC_DATA][PERSON_NAME]" at bounding box center [285, 250] width 238 height 21
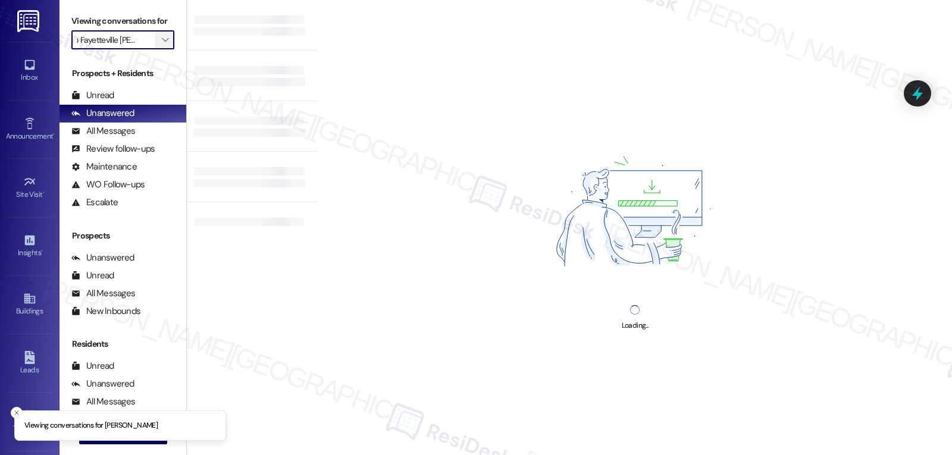
type input "Yugo [GEOGRAPHIC_DATA][PERSON_NAME]"
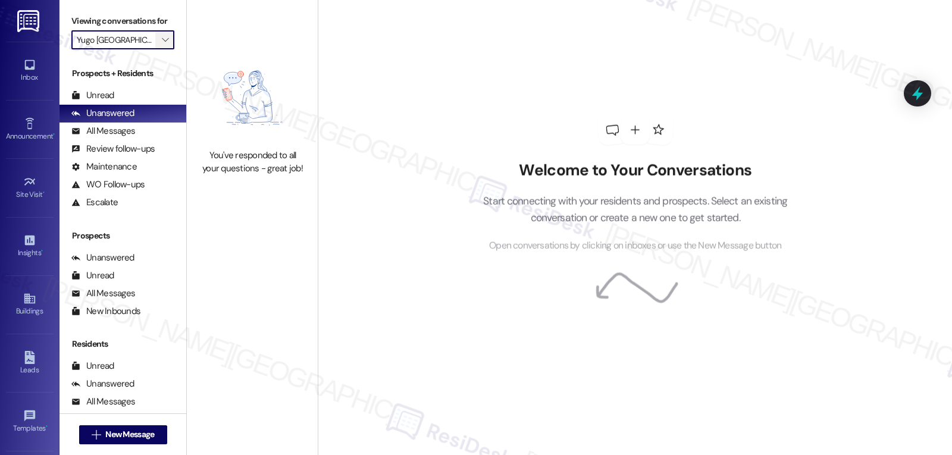
click at [162, 45] on icon "" at bounding box center [165, 40] width 7 height 10
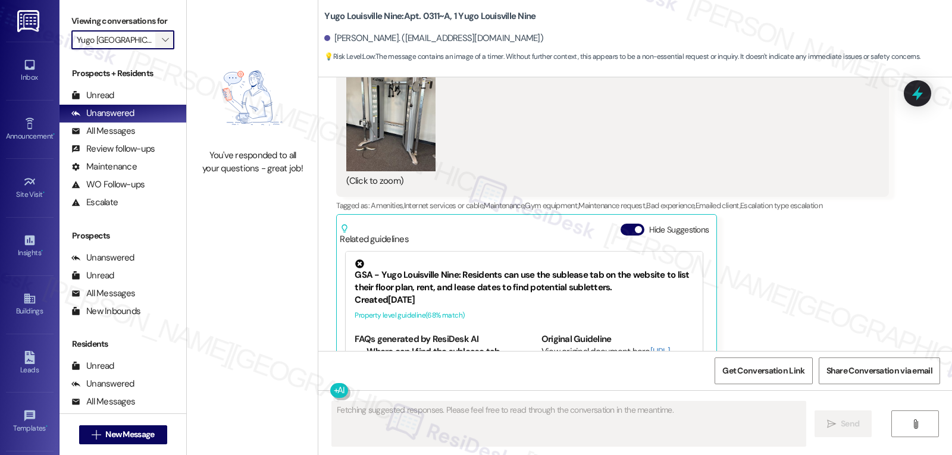
click at [162, 45] on icon "" at bounding box center [165, 40] width 7 height 10
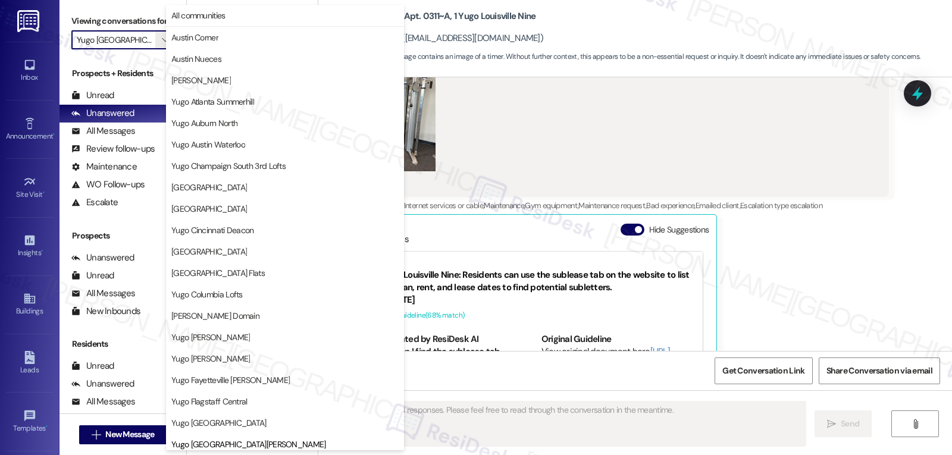
scroll to position [408, 0]
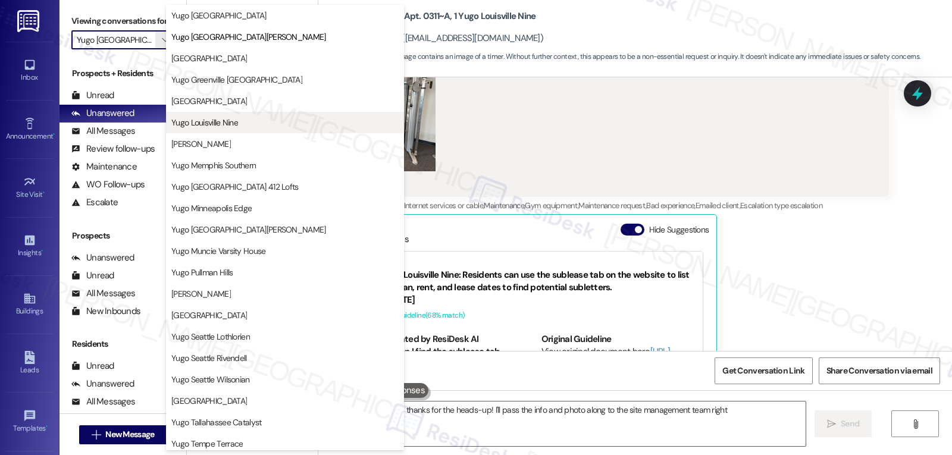
click at [215, 121] on span "Yugo Louisville Nine" at bounding box center [204, 123] width 67 height 12
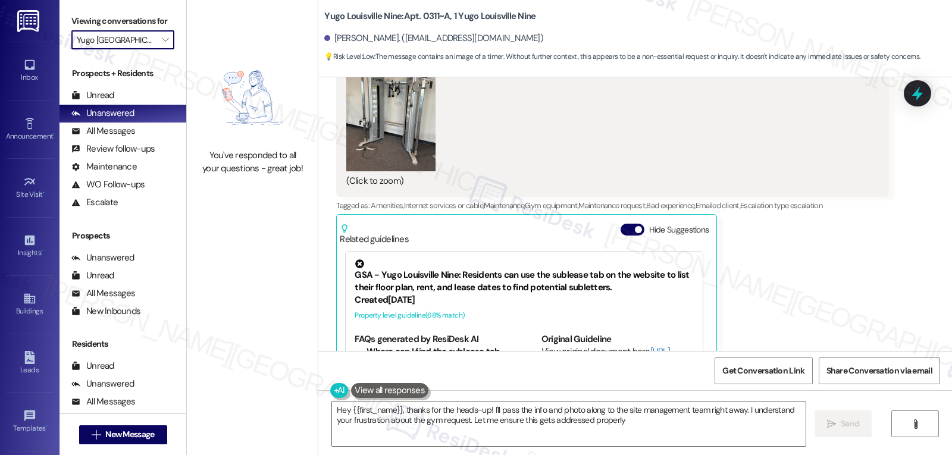
type textarea "Hey {{first_name}}, thanks for the heads-up! I'll pass the info and photo along…"
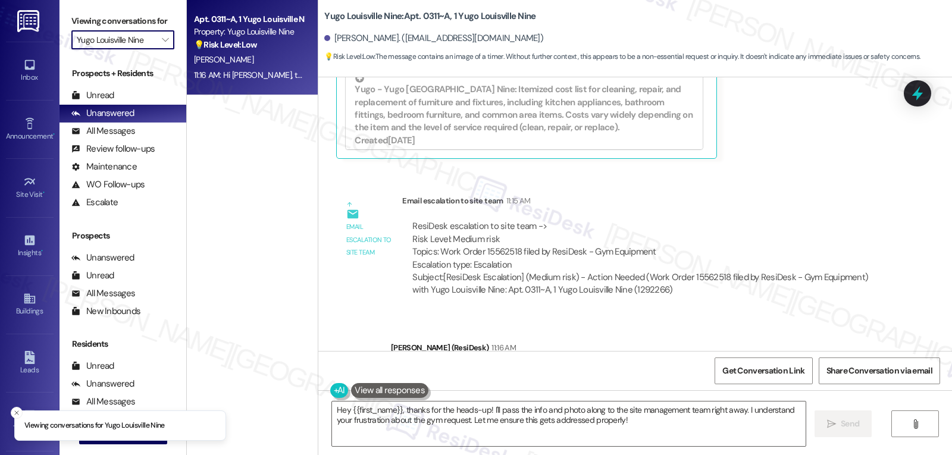
scroll to position [11673, 0]
click at [162, 45] on icon "" at bounding box center [165, 40] width 7 height 10
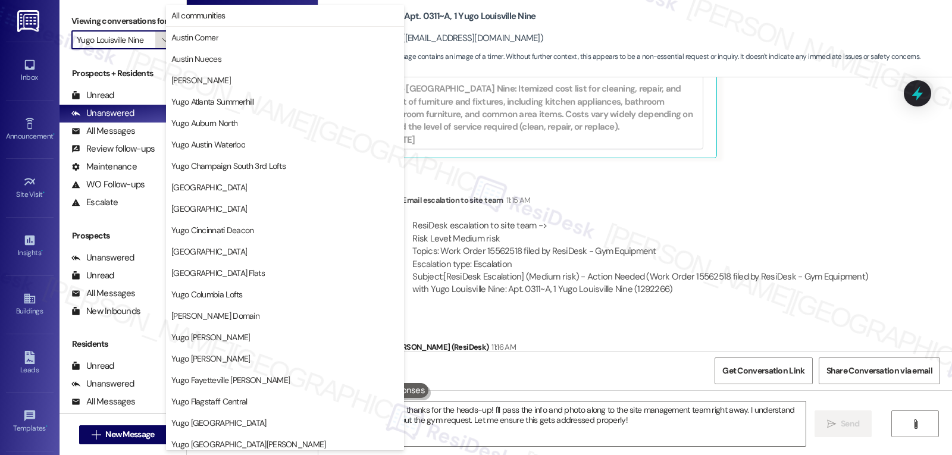
scroll to position [408, 0]
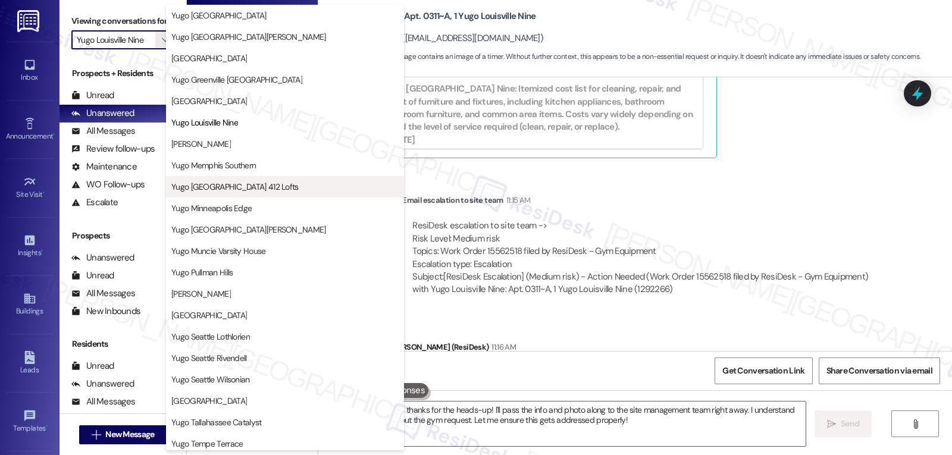
click at [243, 185] on span "Yugo [GEOGRAPHIC_DATA] 412 Lofts" at bounding box center [234, 187] width 127 height 12
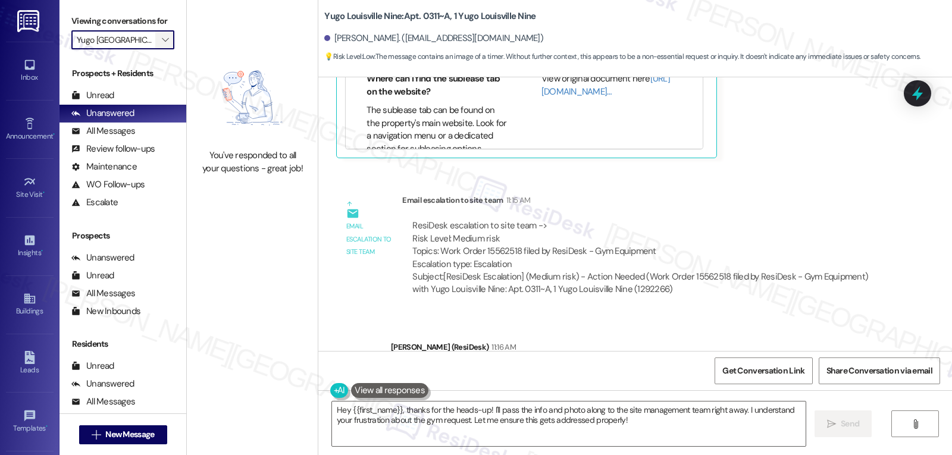
click at [155, 49] on button "" at bounding box center [164, 39] width 19 height 19
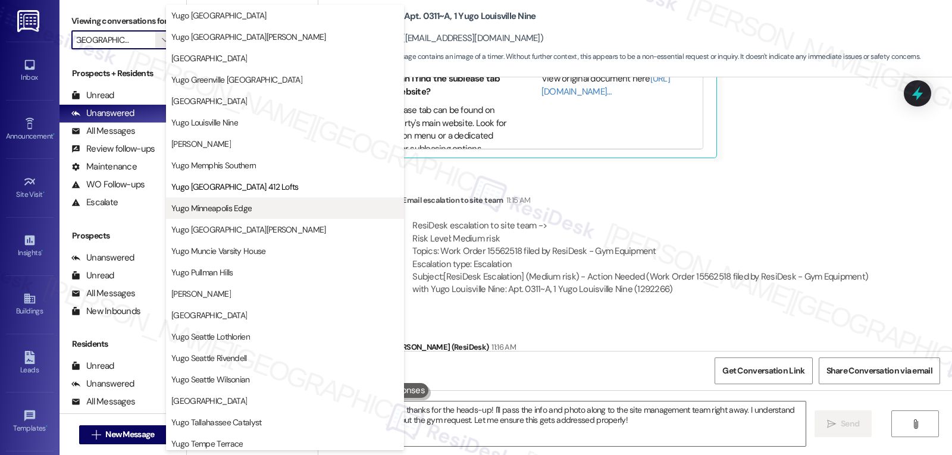
click at [244, 205] on span "Yugo Minneapolis Edge" at bounding box center [211, 208] width 80 height 12
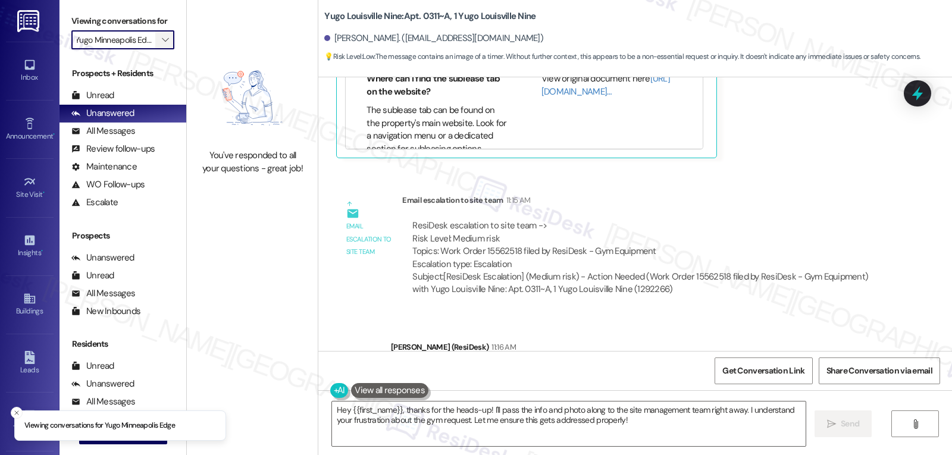
click at [155, 49] on button "" at bounding box center [164, 39] width 19 height 19
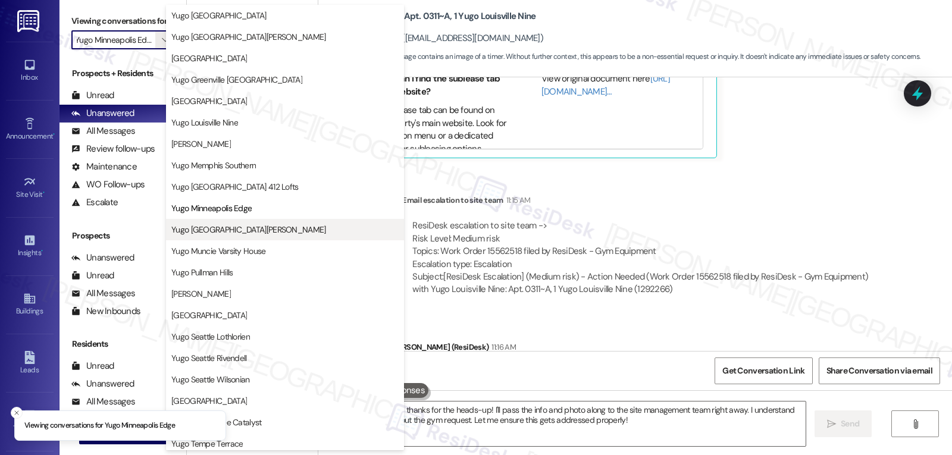
click at [252, 232] on span "Yugo [GEOGRAPHIC_DATA][PERSON_NAME]" at bounding box center [248, 230] width 155 height 12
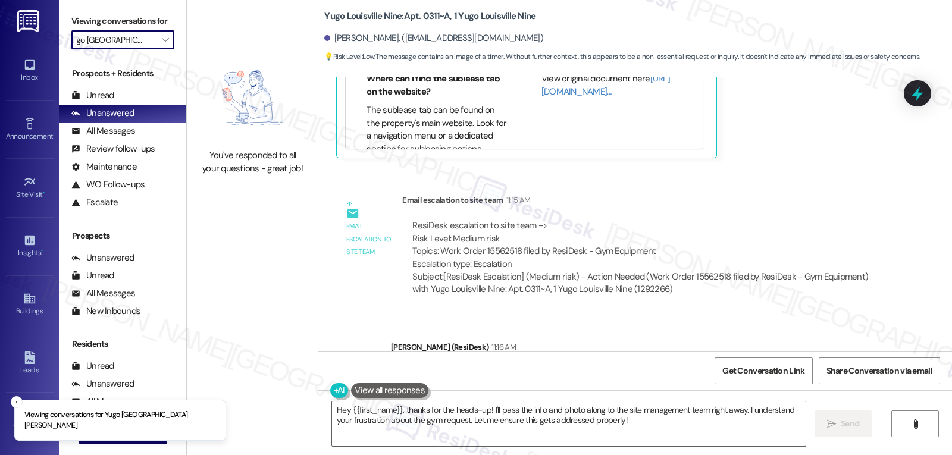
click at [145, 49] on input "Yugo [GEOGRAPHIC_DATA][PERSON_NAME]" at bounding box center [116, 39] width 79 height 19
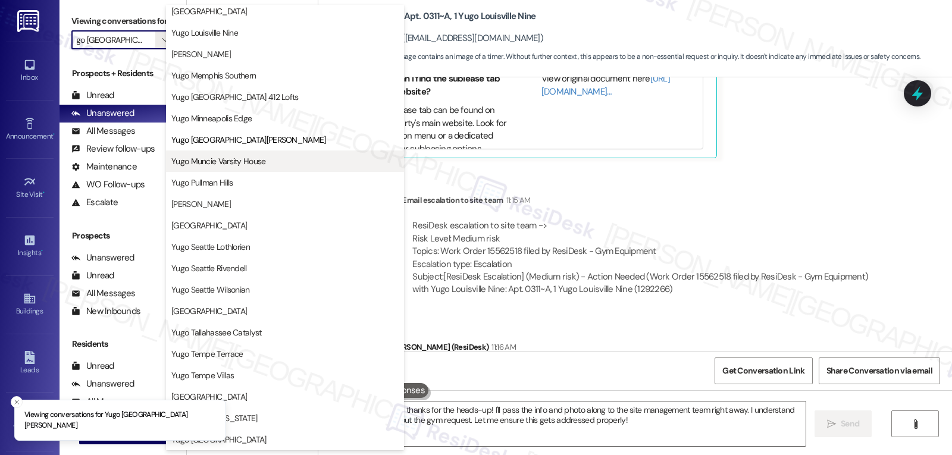
click at [248, 166] on span "Yugo Muncie Varsity House" at bounding box center [218, 161] width 95 height 12
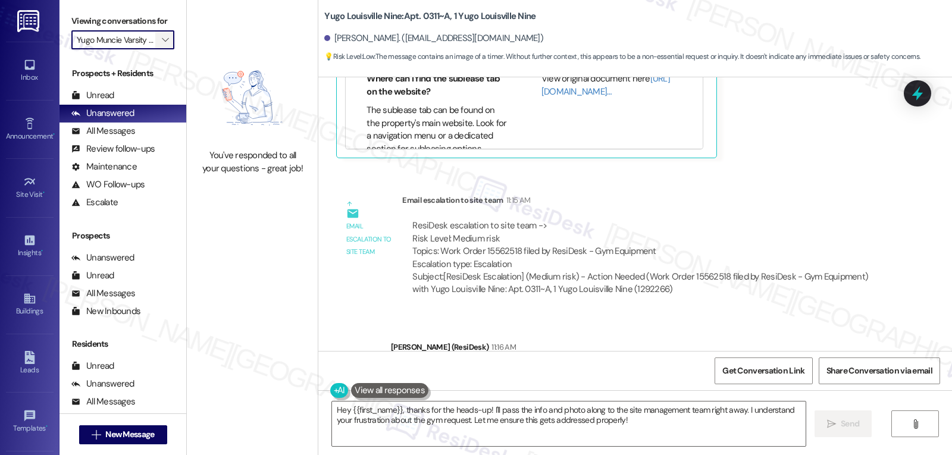
click at [161, 49] on span "" at bounding box center [165, 39] width 11 height 19
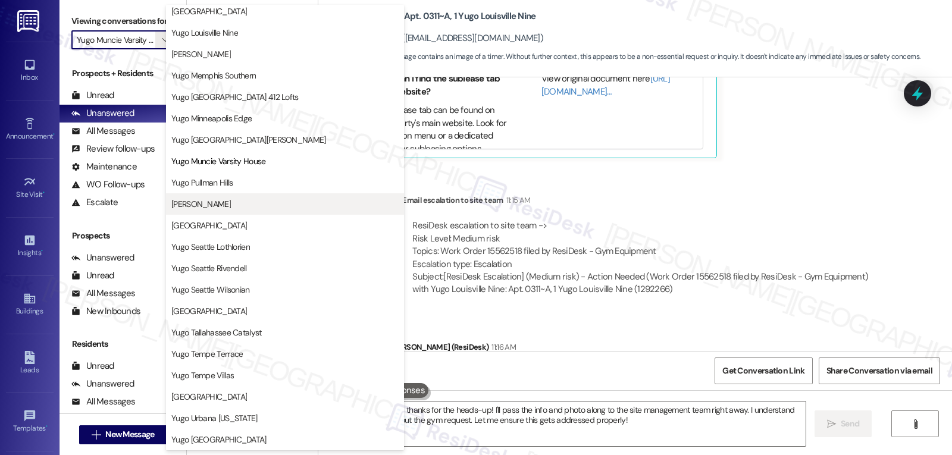
click at [266, 204] on span "[PERSON_NAME]" at bounding box center [284, 204] width 227 height 12
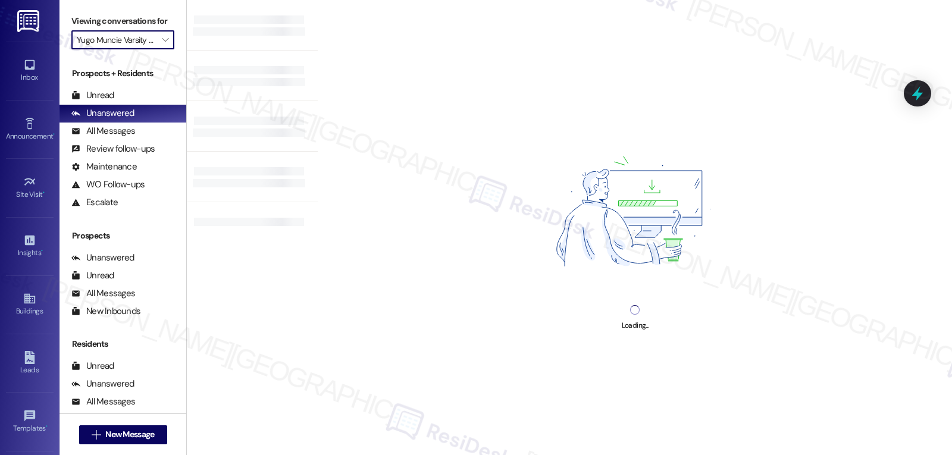
type input "[PERSON_NAME]"
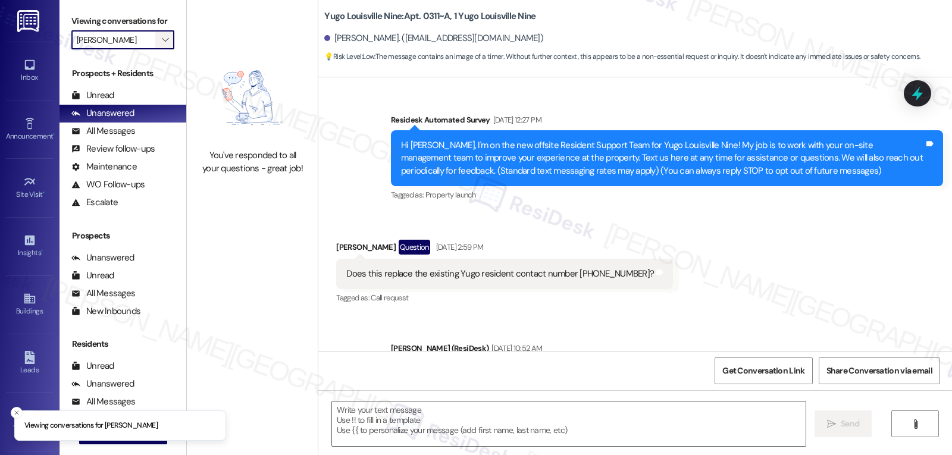
click at [162, 45] on icon "" at bounding box center [165, 40] width 7 height 10
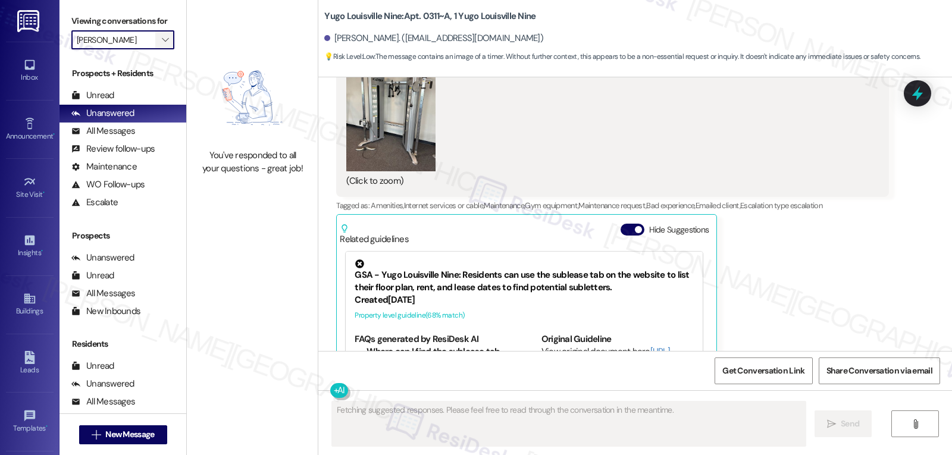
click at [162, 45] on icon "" at bounding box center [165, 40] width 7 height 10
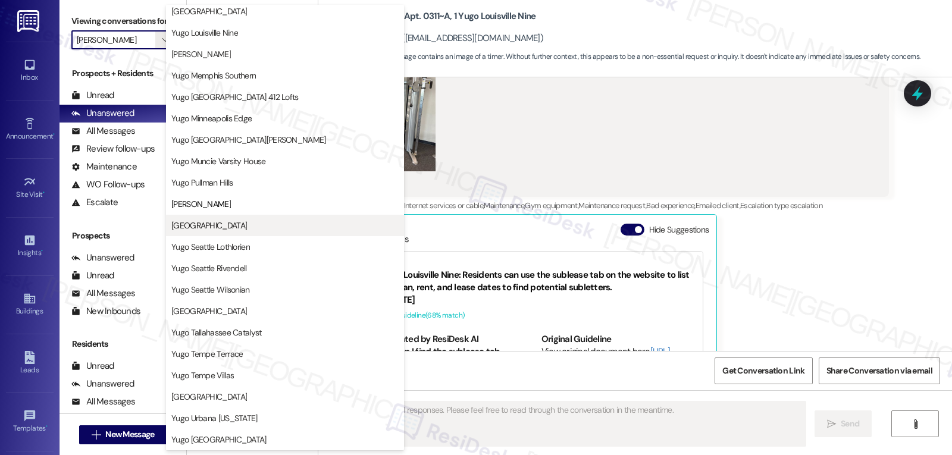
click at [233, 230] on span "[GEOGRAPHIC_DATA]" at bounding box center [209, 226] width 76 height 12
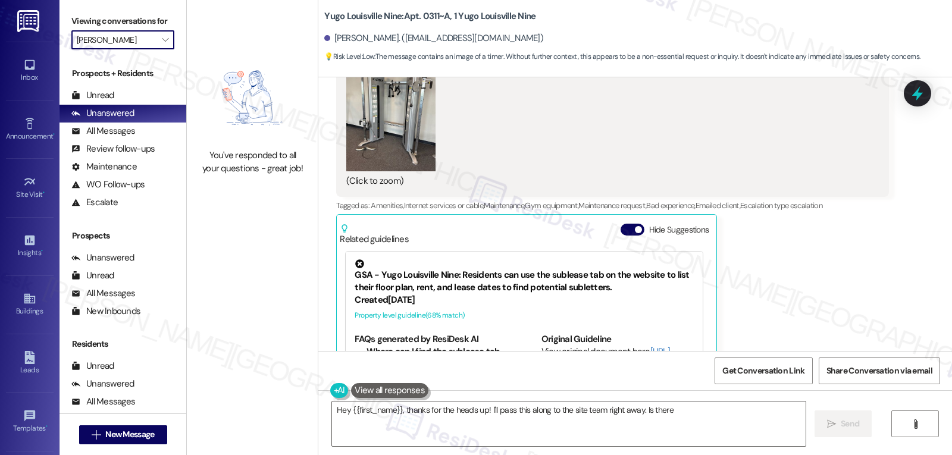
type textarea "Hey {{first_name}}, thanks for the heads up! I'll pass this along to the site t…"
type input "[GEOGRAPHIC_DATA]"
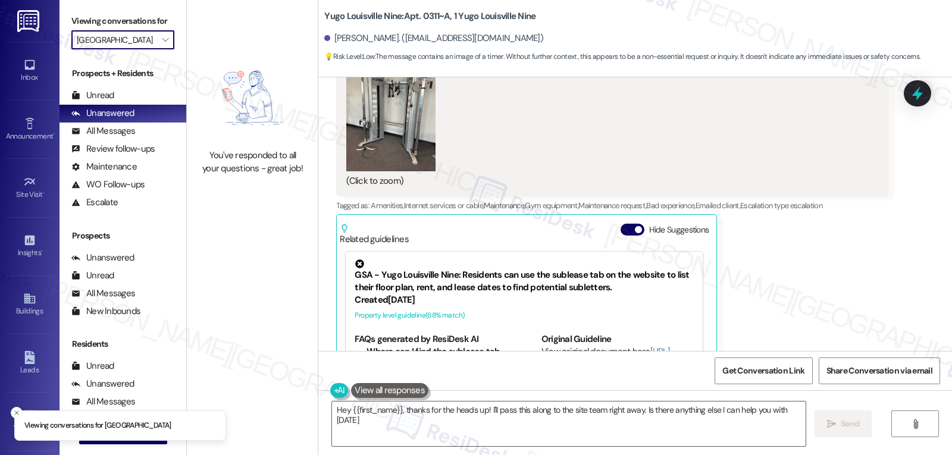
type textarea "Hey {{first_name}}, thanks for the heads up! I'll pass this along to the site t…"
click at [160, 49] on span "" at bounding box center [165, 39] width 11 height 19
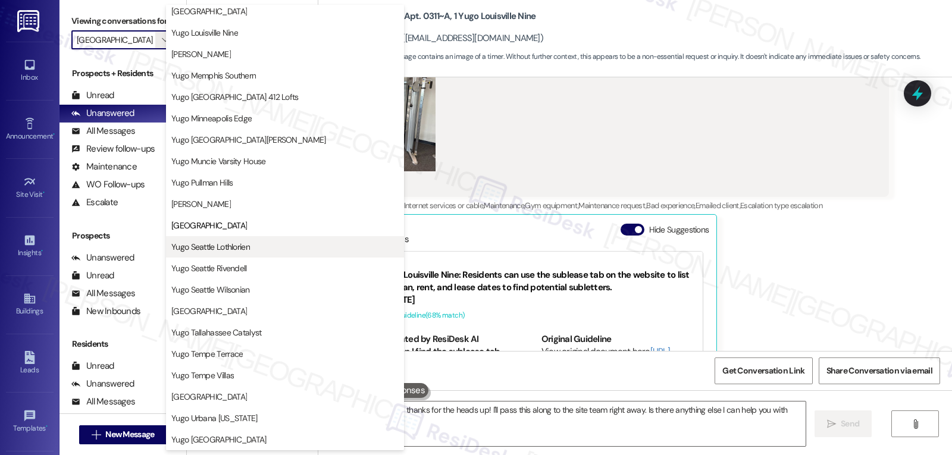
click at [229, 248] on span "Yugo Seattle Lothlorien" at bounding box center [210, 247] width 79 height 12
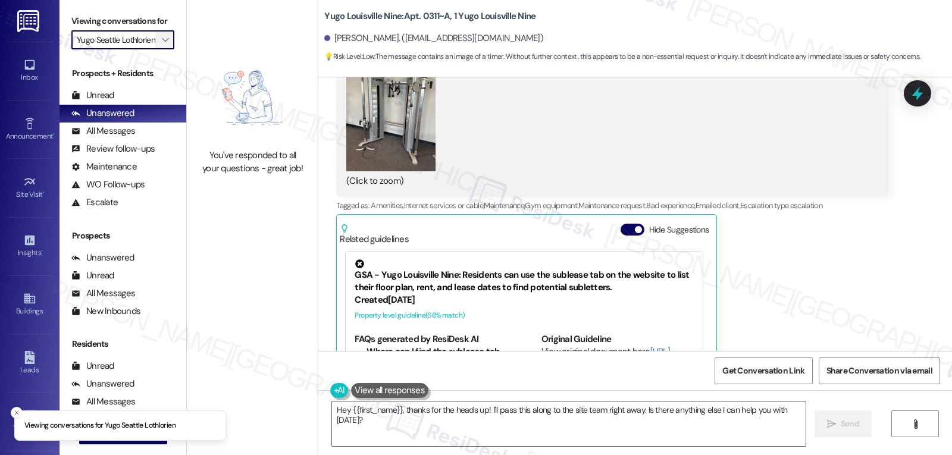
click at [162, 49] on span "" at bounding box center [165, 39] width 11 height 19
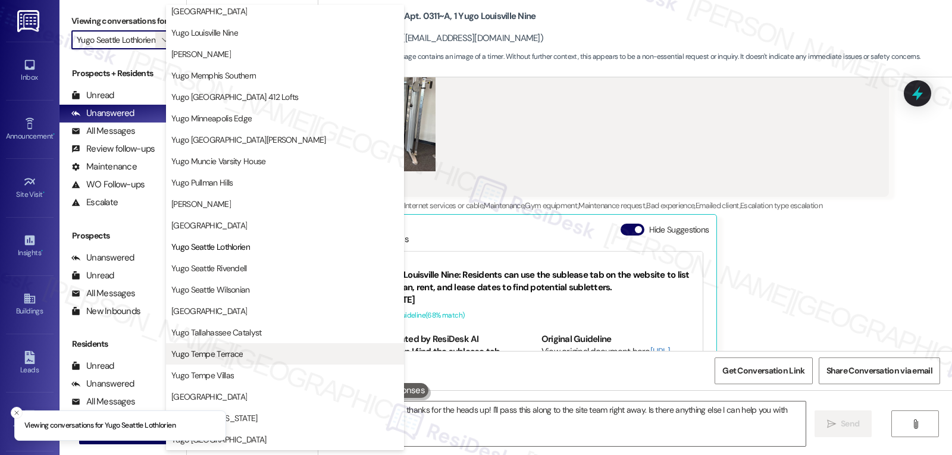
click at [252, 355] on span "Yugo Tempe Terrace" at bounding box center [284, 354] width 227 height 12
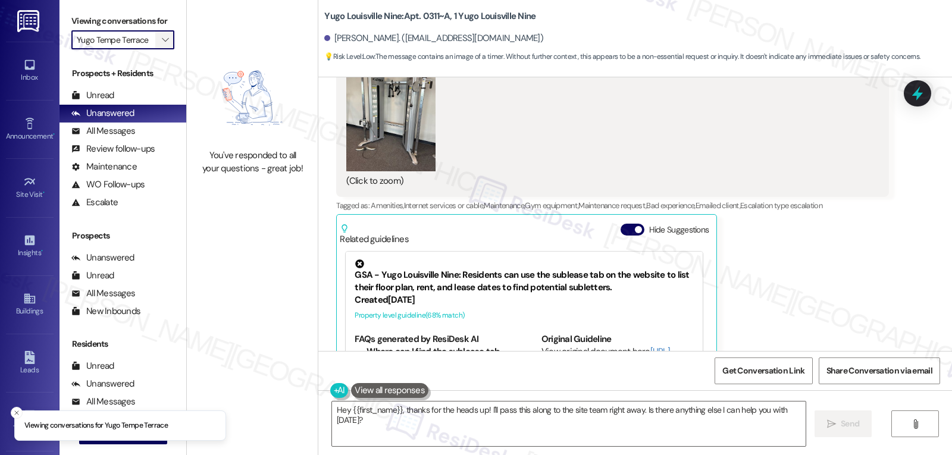
click at [162, 45] on icon "" at bounding box center [165, 40] width 7 height 10
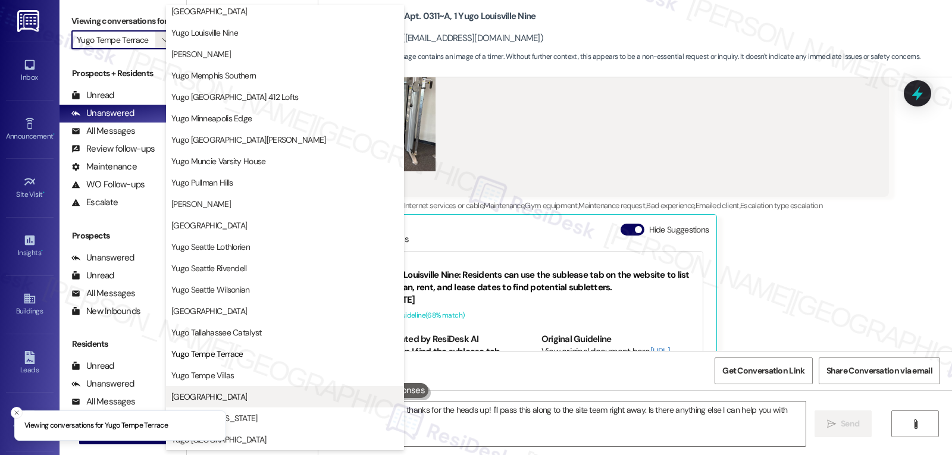
click at [245, 399] on span "[GEOGRAPHIC_DATA]" at bounding box center [209, 397] width 76 height 12
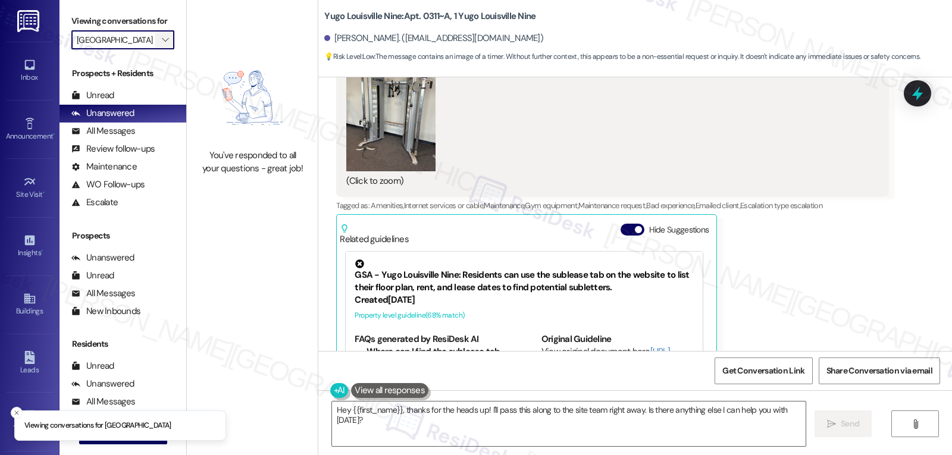
click at [162, 45] on icon "" at bounding box center [165, 40] width 7 height 10
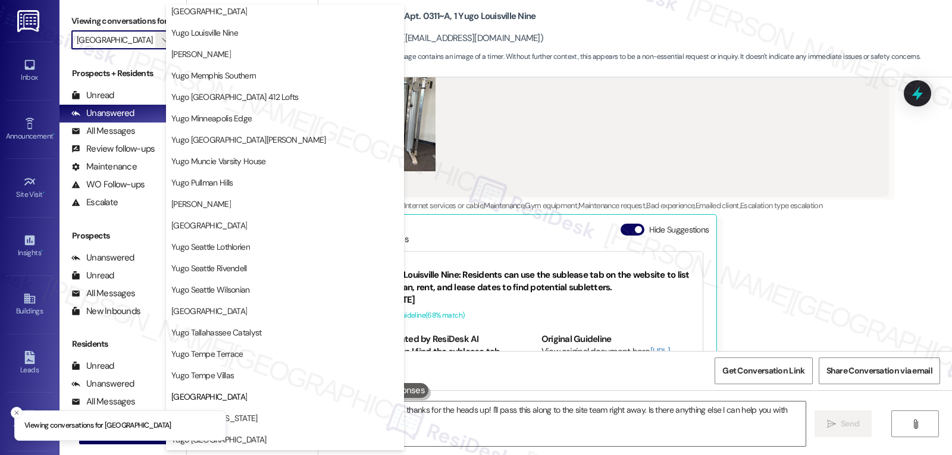
click at [292, 413] on span "Yugo Urbana [US_STATE]" at bounding box center [284, 418] width 227 height 12
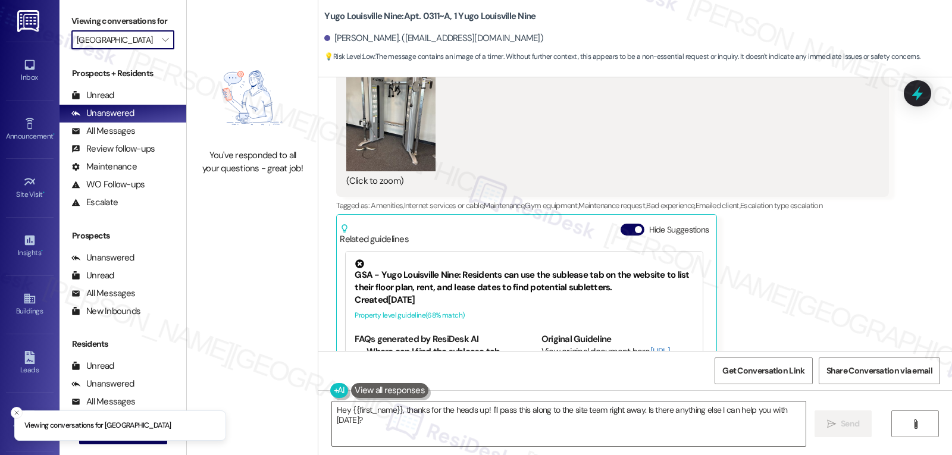
type input "Yugo Urbana [US_STATE]"
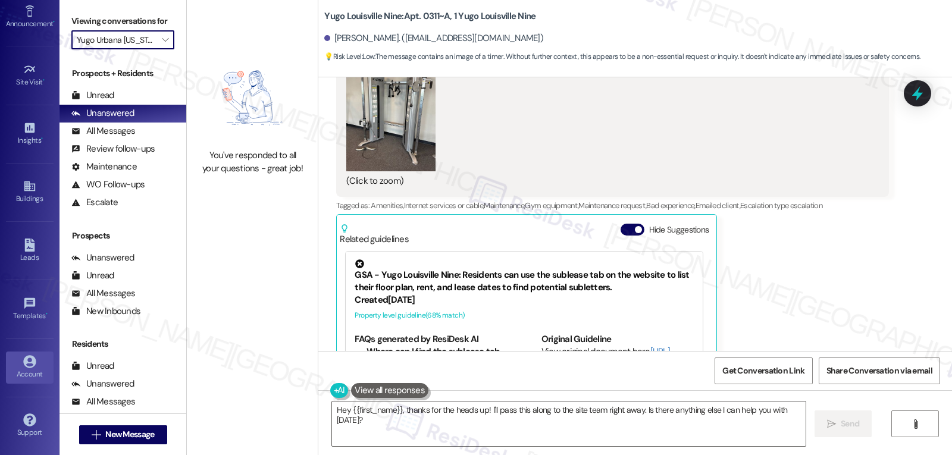
click at [36, 370] on div "Account" at bounding box center [30, 374] width 60 height 12
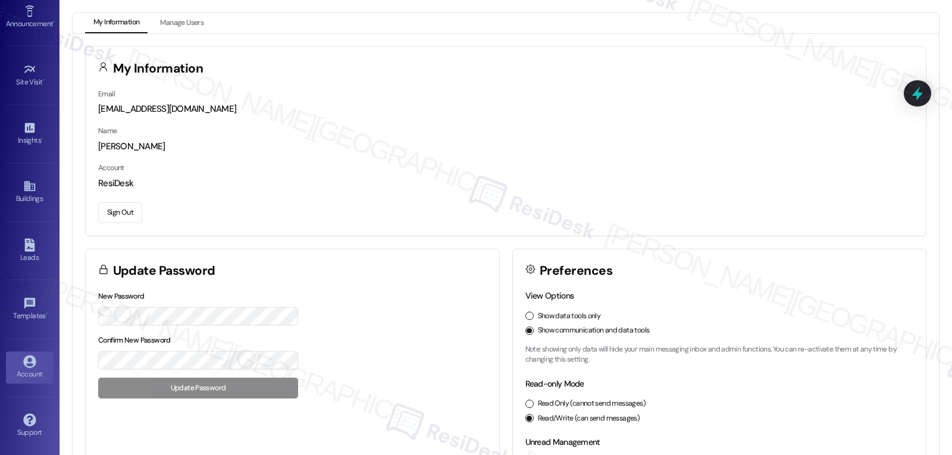
click at [114, 208] on button "Sign Out" at bounding box center [120, 212] width 44 height 21
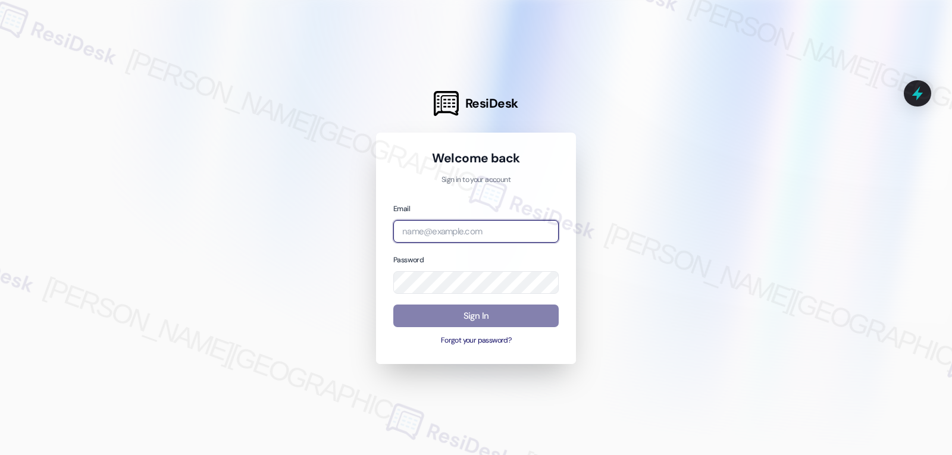
click at [426, 233] on input "email" at bounding box center [475, 231] width 165 height 23
click at [486, 232] on input "email" at bounding box center [475, 231] width 165 height 23
paste input "automated-surveys-birchstone_residential-jomar.punay@birchstone_[DOMAIN_NAME]"
type input "automated-surveys-birchstone_residential-jomar.punay@birchstone_[DOMAIN_NAME]"
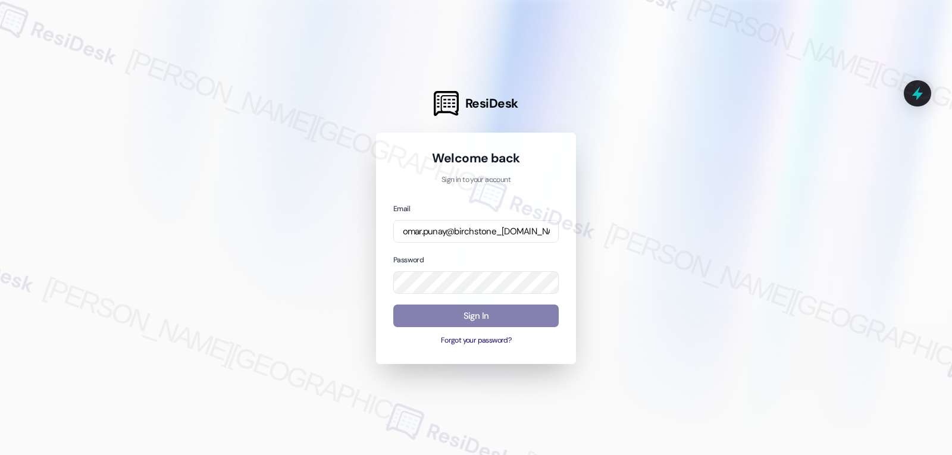
scroll to position [0, 0]
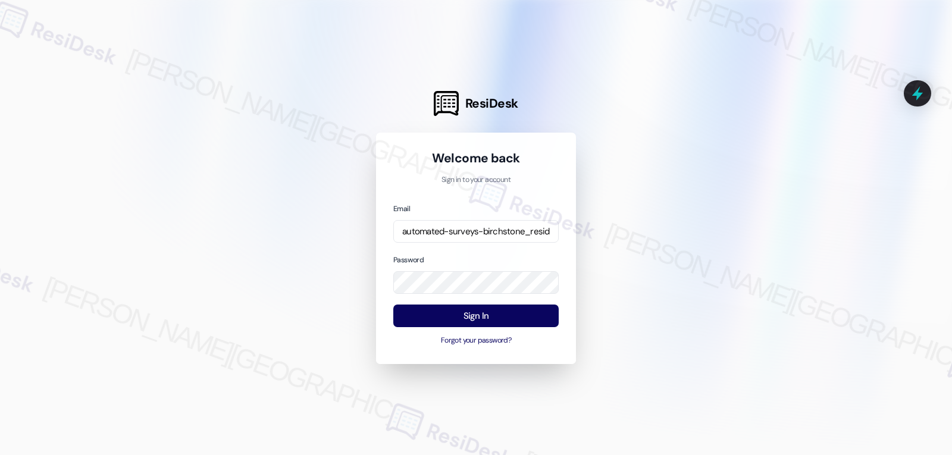
click at [454, 258] on div "Password" at bounding box center [475, 274] width 165 height 41
click at [465, 317] on button "Sign In" at bounding box center [475, 316] width 165 height 23
